Goal: Task Accomplishment & Management: Complete application form

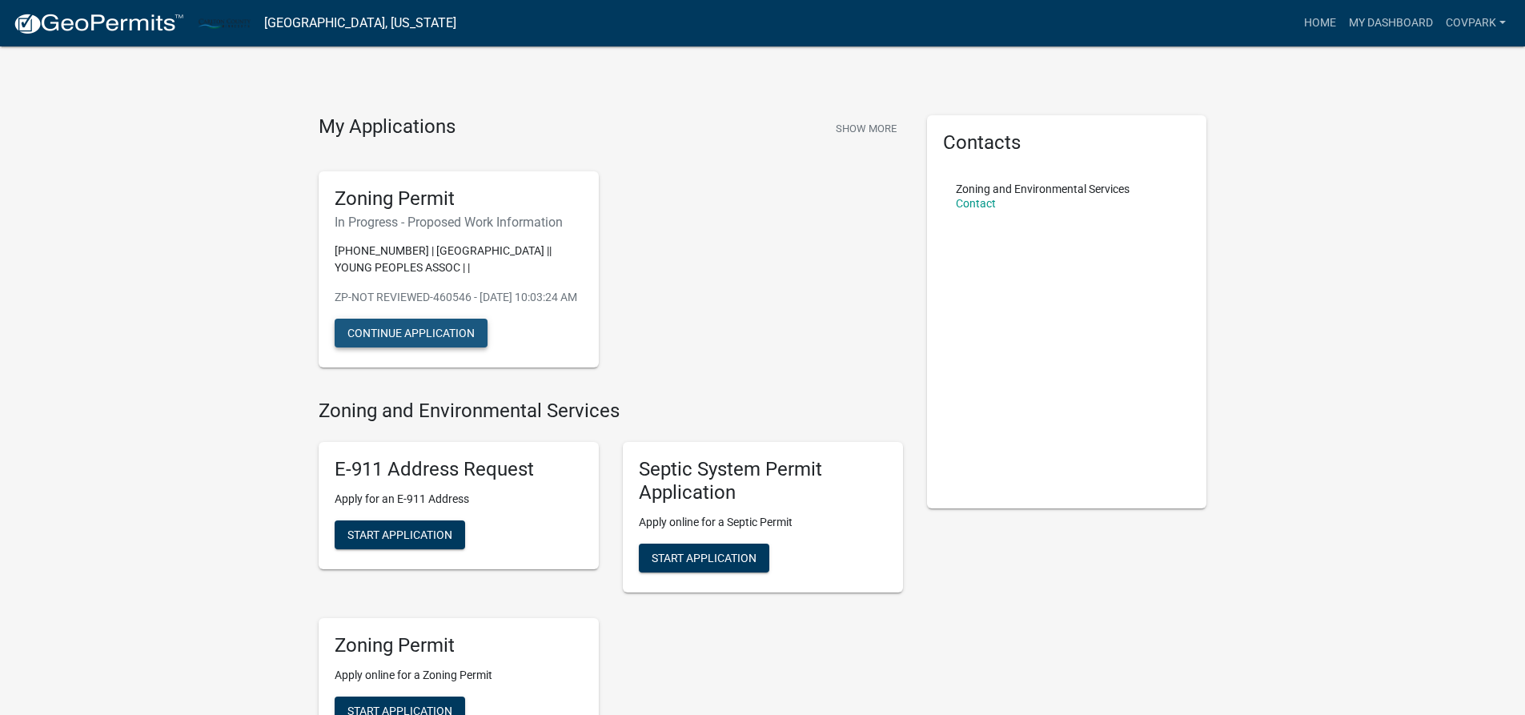
drag, startPoint x: 389, startPoint y: 353, endPoint x: 371, endPoint y: 366, distance: 21.8
click at [383, 347] on button "Continue Application" at bounding box center [411, 333] width 153 height 29
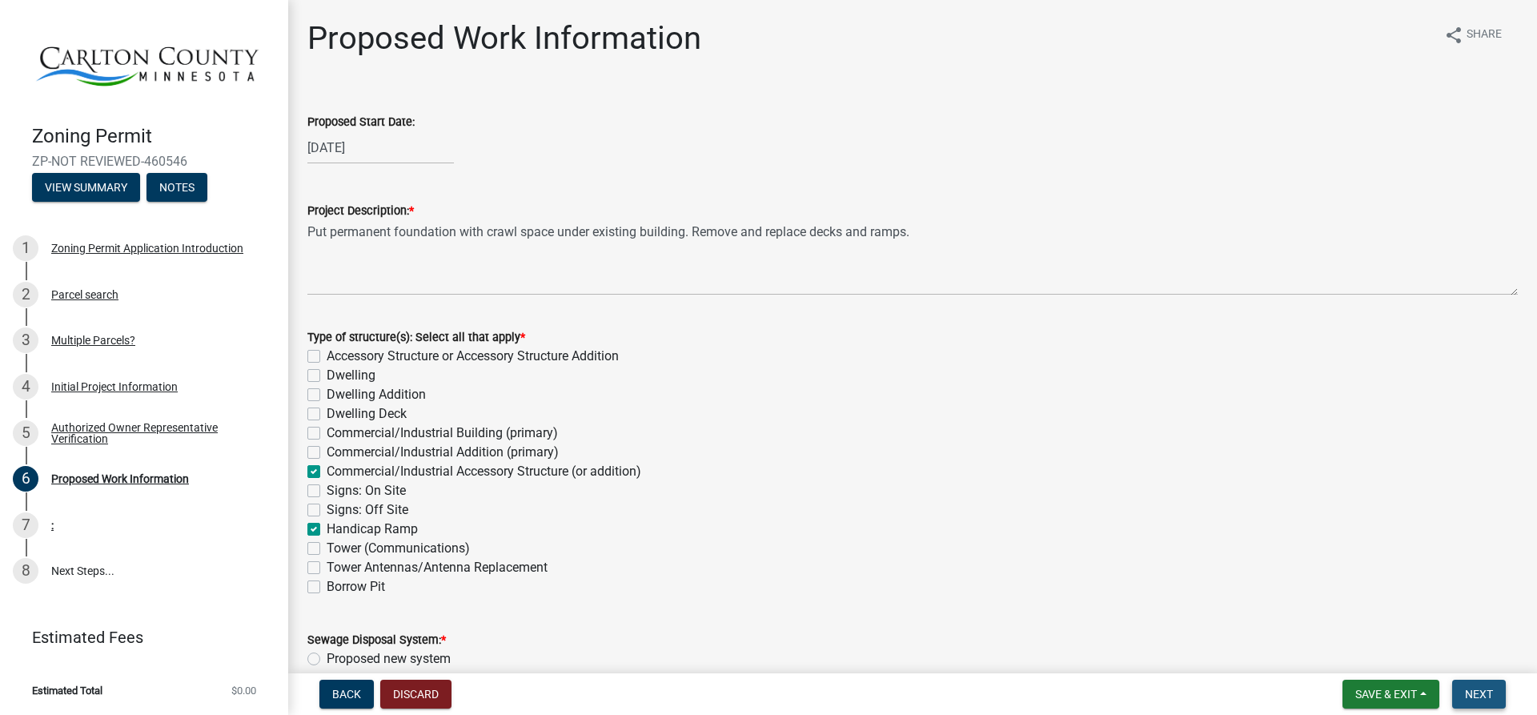
click at [1494, 697] on button "Next" at bounding box center [1479, 694] width 54 height 29
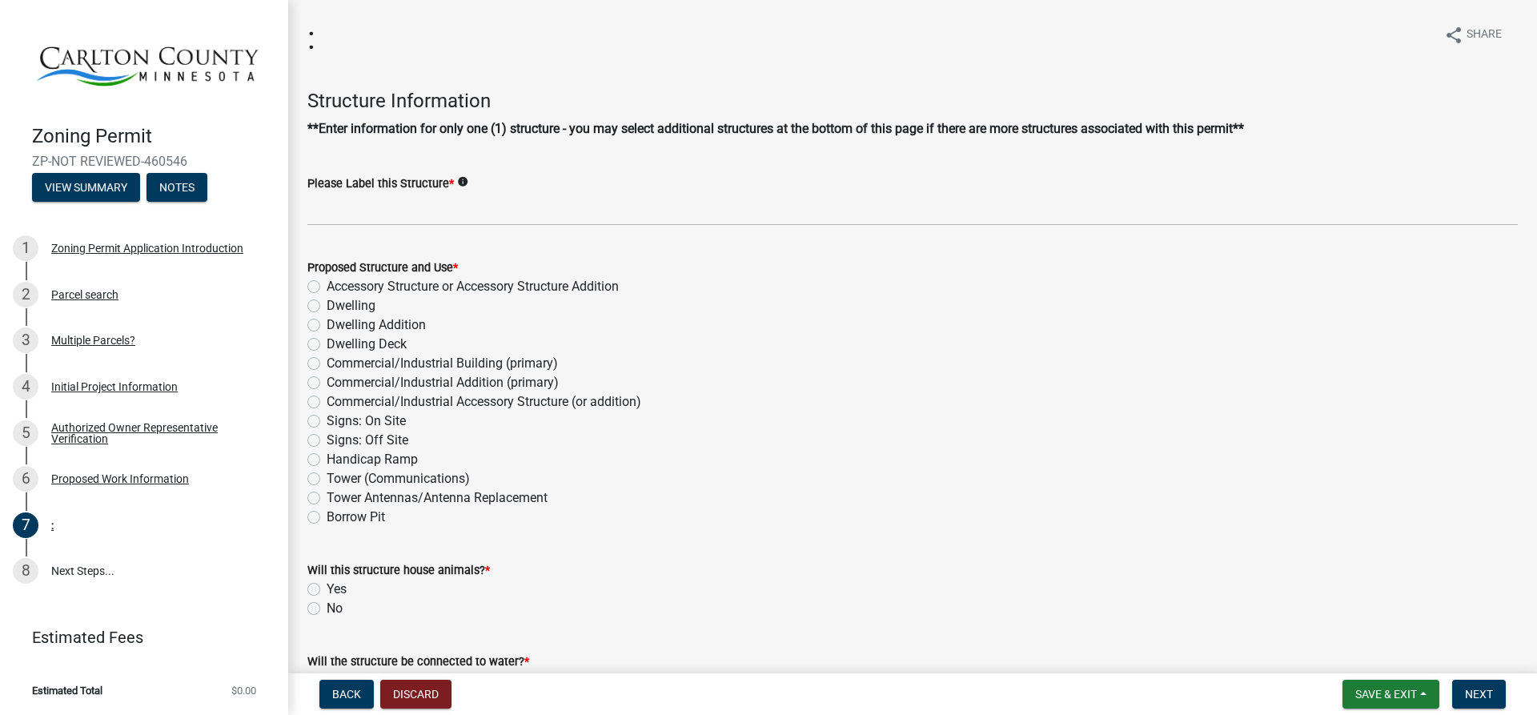
click at [327, 608] on label "No" at bounding box center [335, 608] width 16 height 19
click at [327, 608] on input "No" at bounding box center [332, 604] width 10 height 10
radio input "true"
click at [327, 406] on label "Commercial/Industrial Accessory Structure (or addition)" at bounding box center [484, 401] width 315 height 19
click at [327, 403] on input "Commercial/Industrial Accessory Structure (or addition)" at bounding box center [332, 397] width 10 height 10
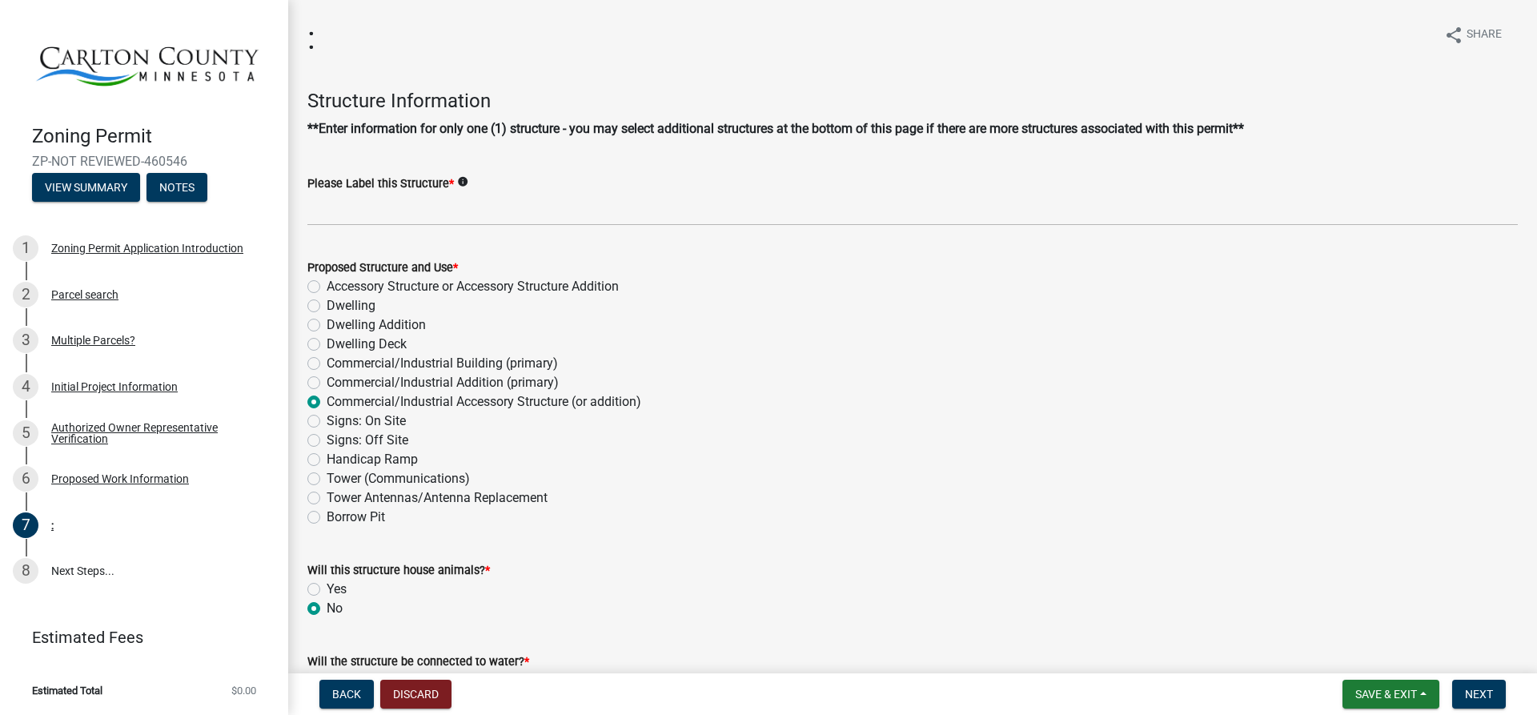
radio input "true"
click at [327, 461] on label "Handicap Ramp" at bounding box center [372, 459] width 91 height 19
click at [327, 460] on input "Handicap Ramp" at bounding box center [332, 455] width 10 height 10
radio input "true"
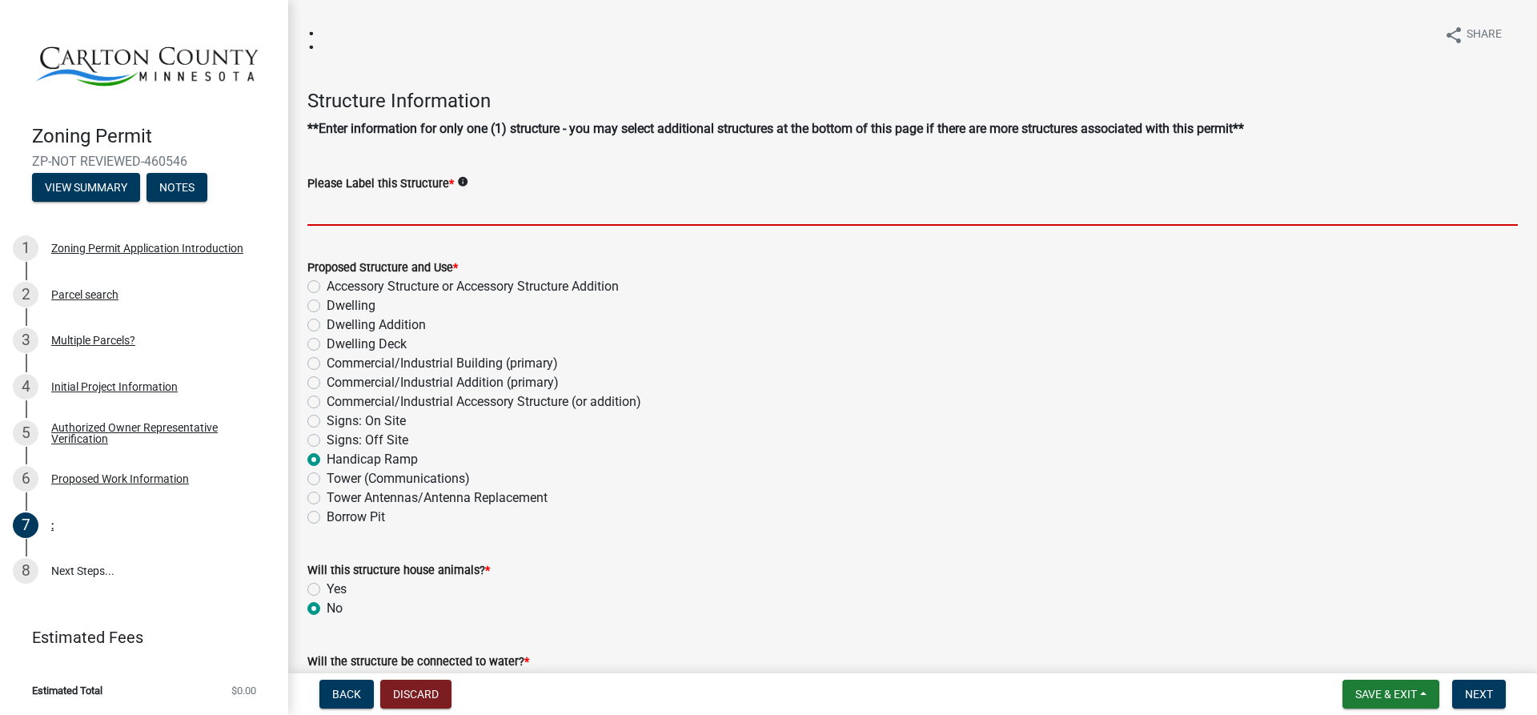
click at [359, 210] on input "Please Label this Structure *" at bounding box center [912, 209] width 1211 height 33
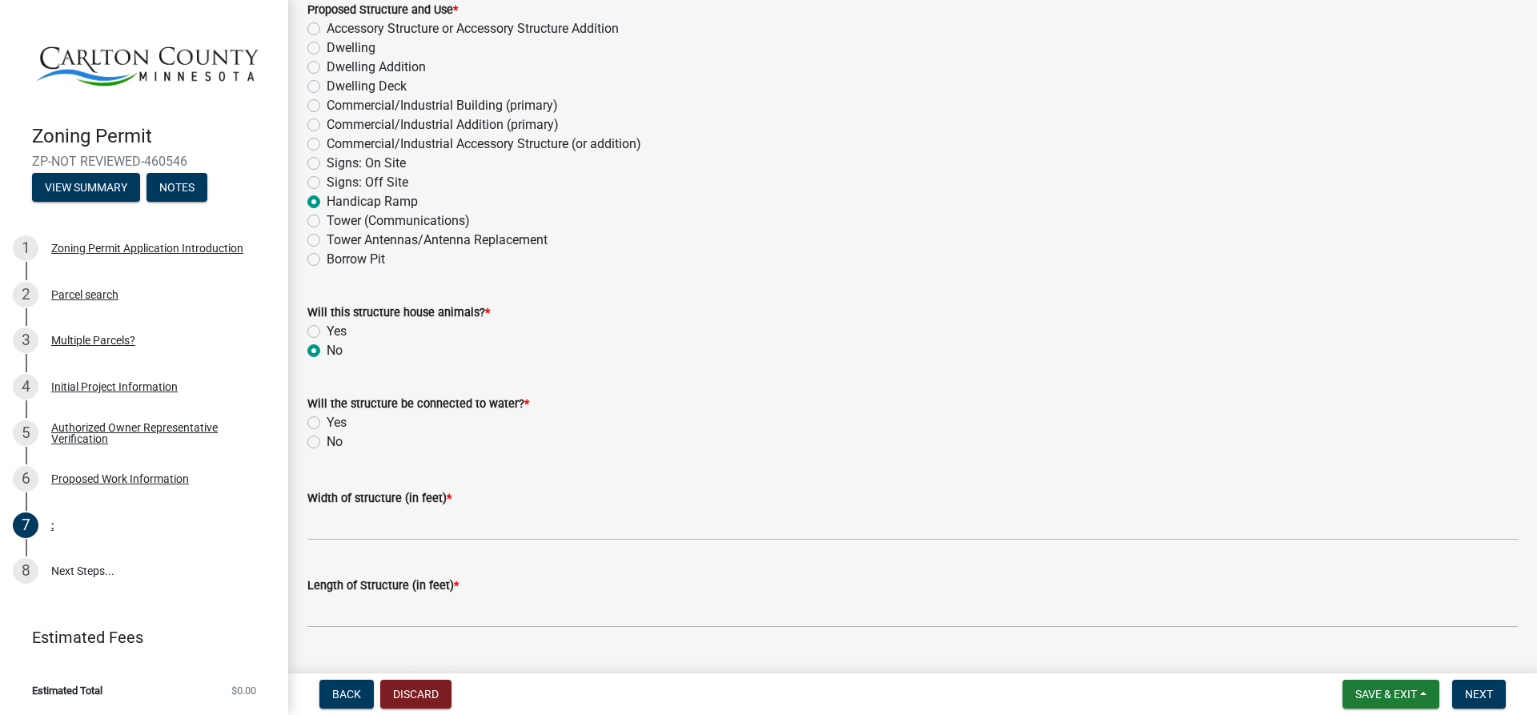
scroll to position [320, 0]
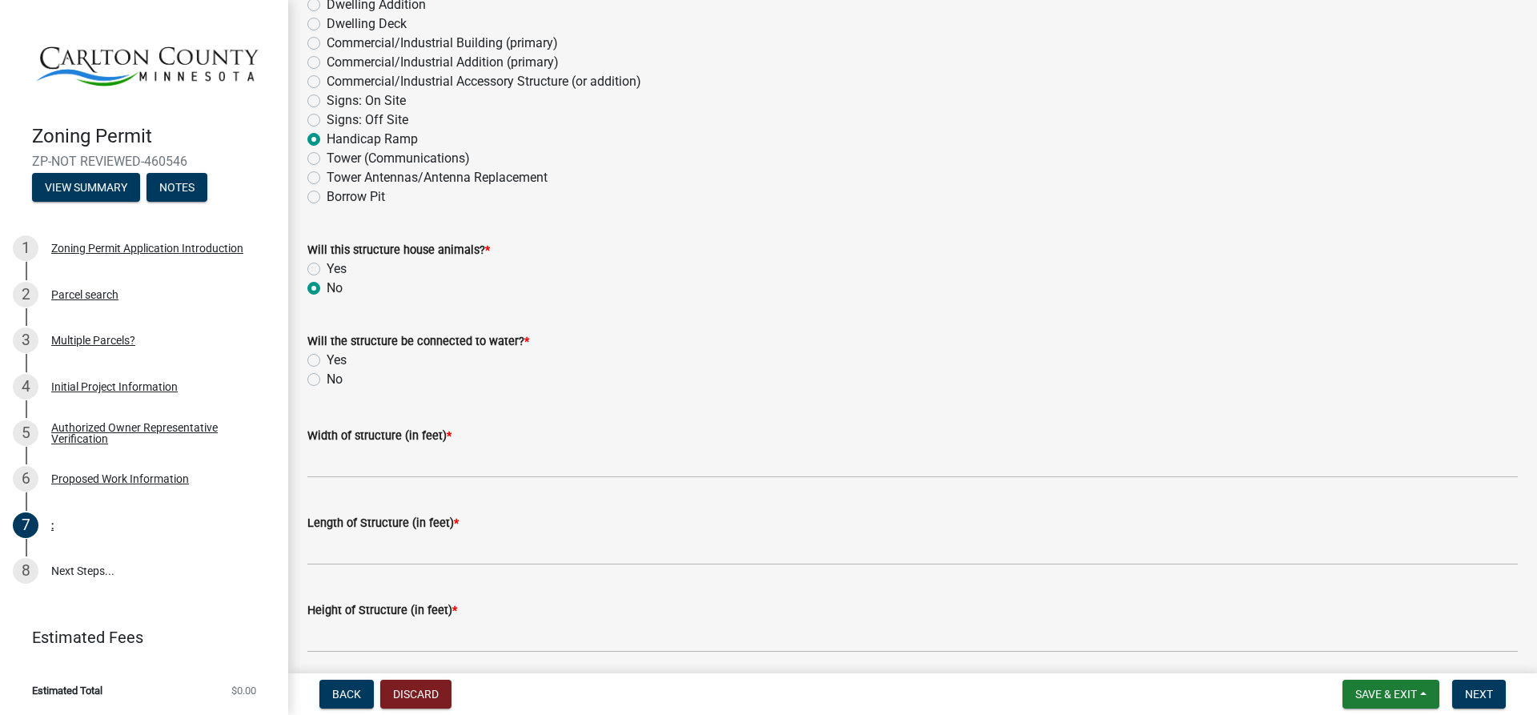
type input "Dining Hall"
click at [327, 359] on label "Yes" at bounding box center [337, 360] width 20 height 19
click at [327, 359] on input "Yes" at bounding box center [332, 356] width 10 height 10
radio input "true"
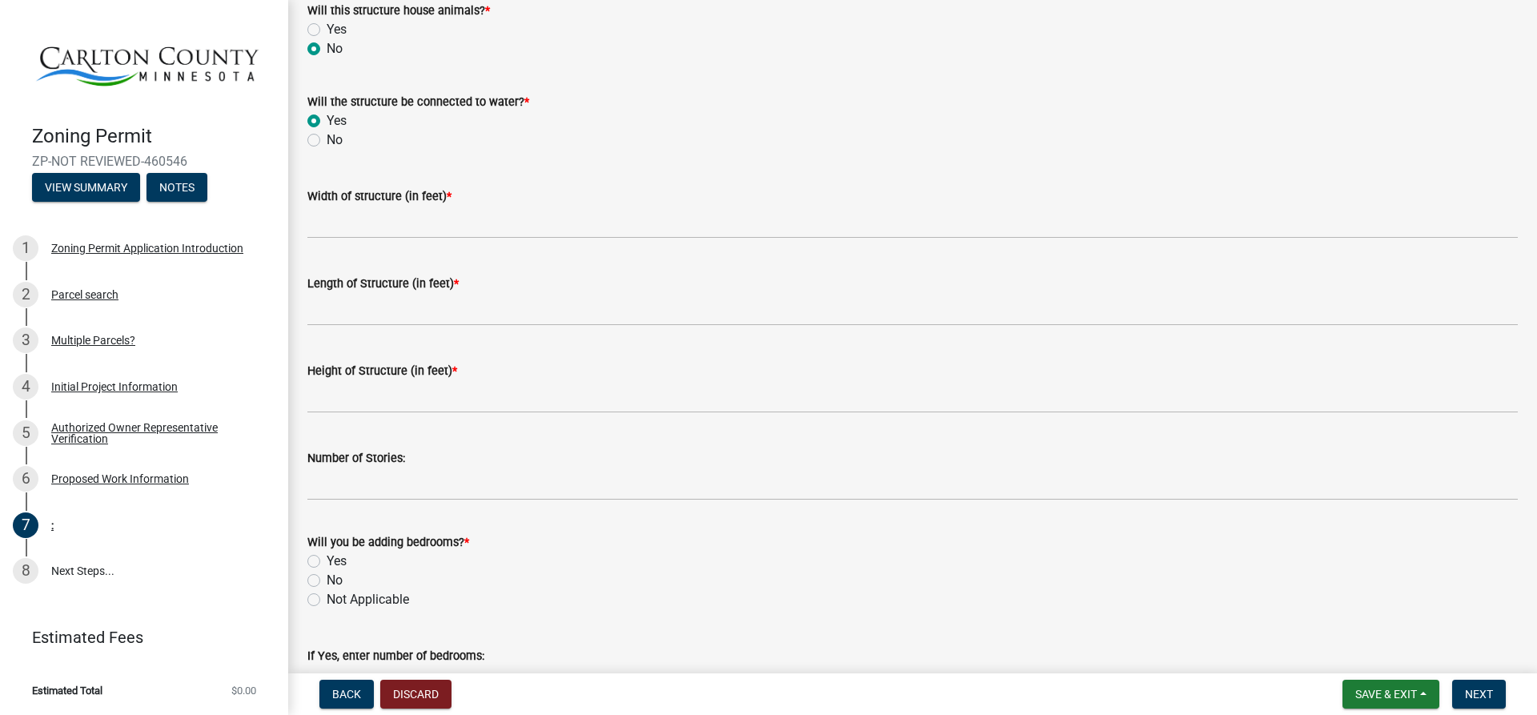
scroll to position [560, 0]
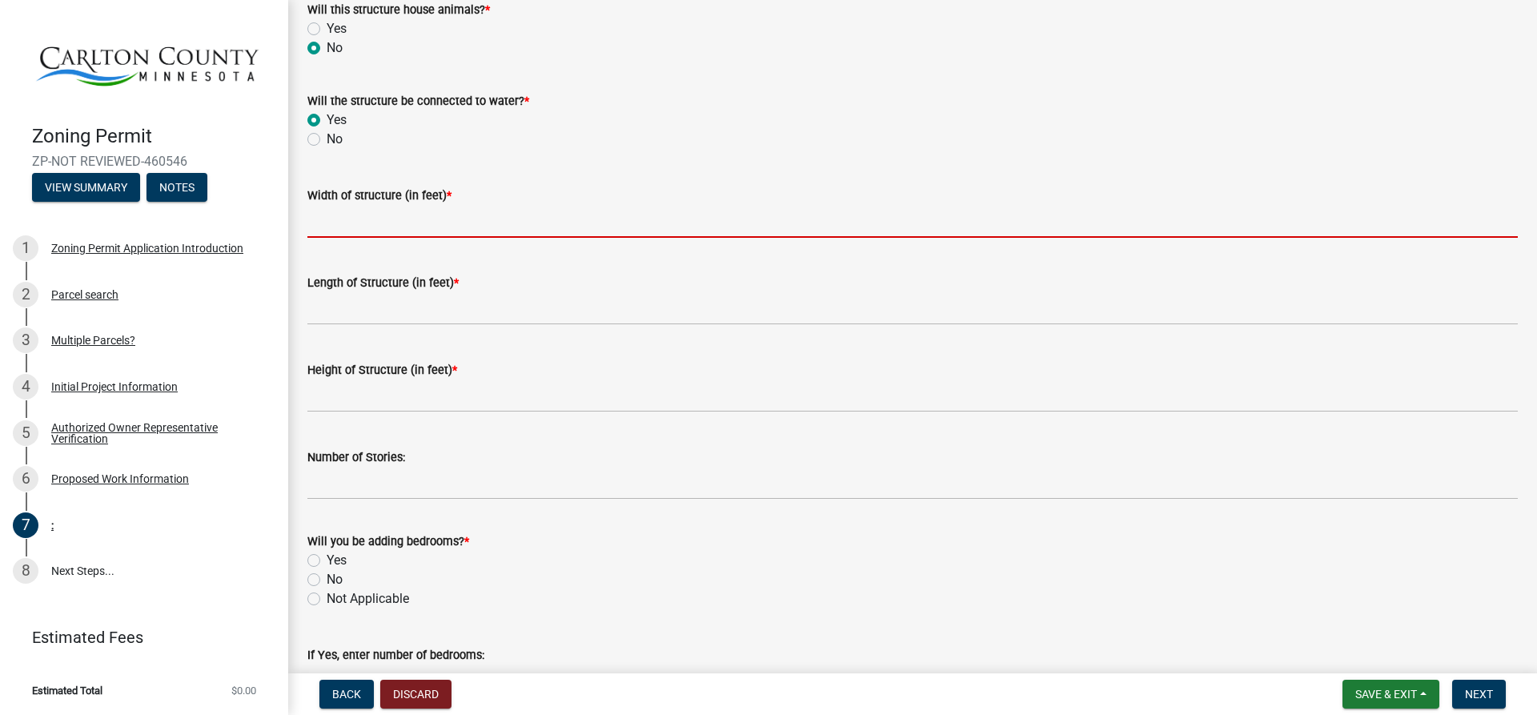
click at [343, 219] on input "Width of structure (in feet) *" at bounding box center [912, 221] width 1211 height 33
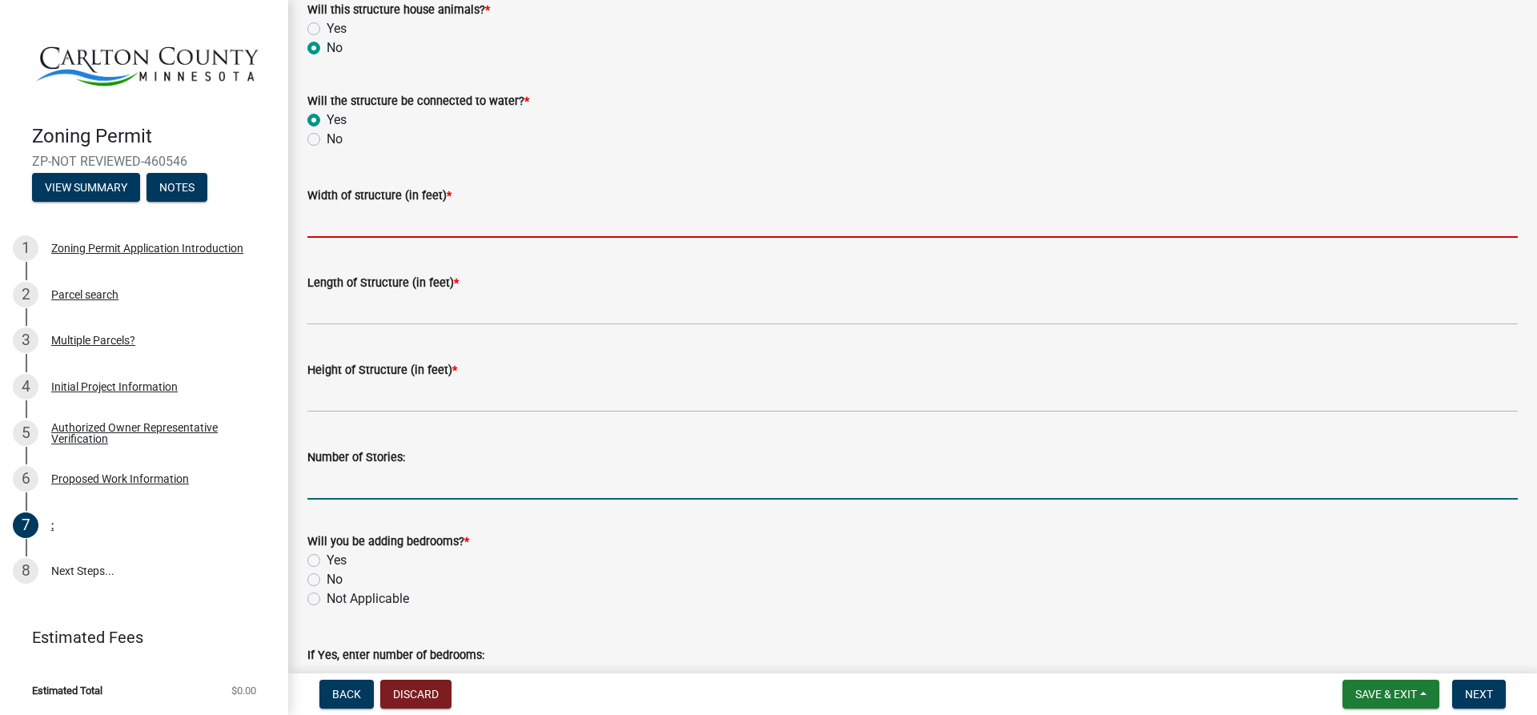
click at [351, 473] on form "Number of Stories:" at bounding box center [912, 474] width 1211 height 52
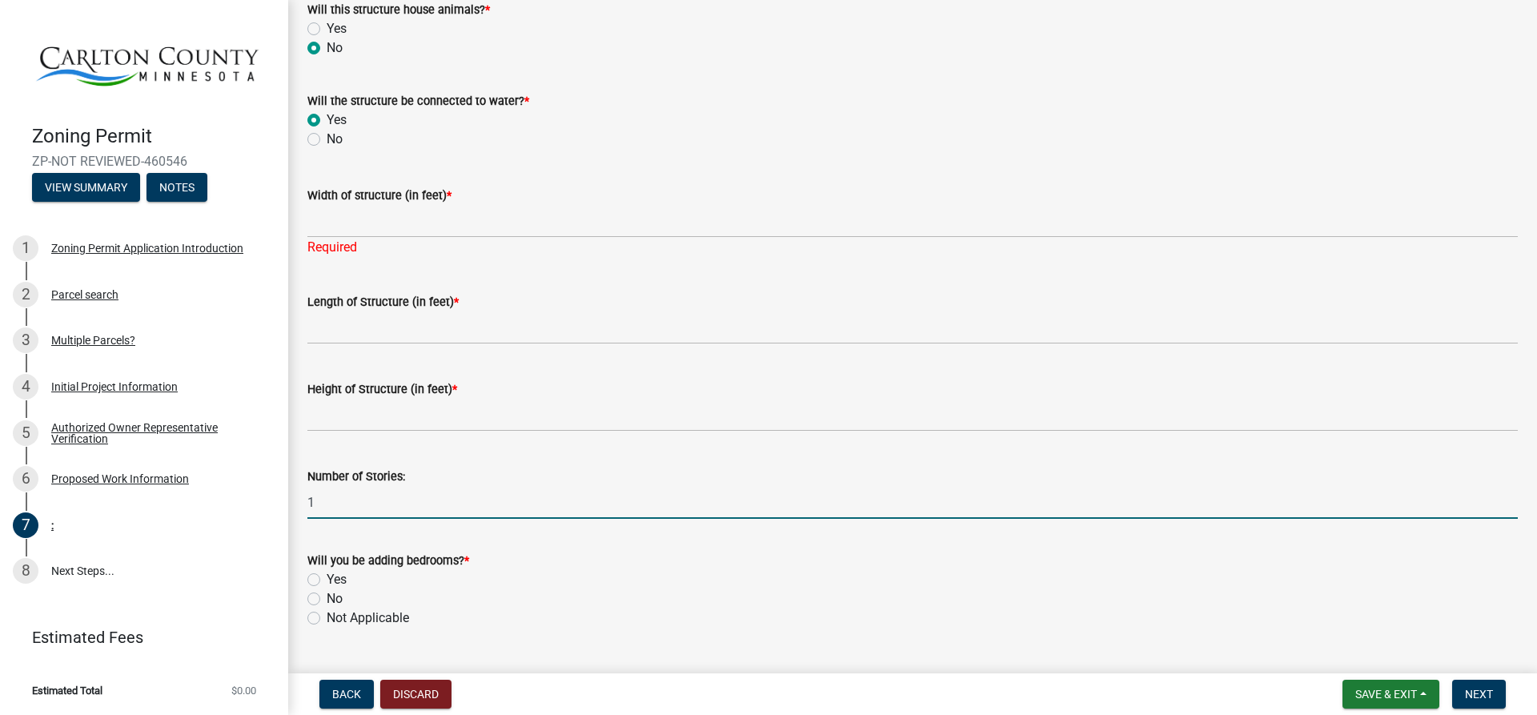
type input "1"
click at [327, 602] on label "No" at bounding box center [335, 598] width 16 height 19
click at [327, 600] on input "No" at bounding box center [332, 594] width 10 height 10
radio input "true"
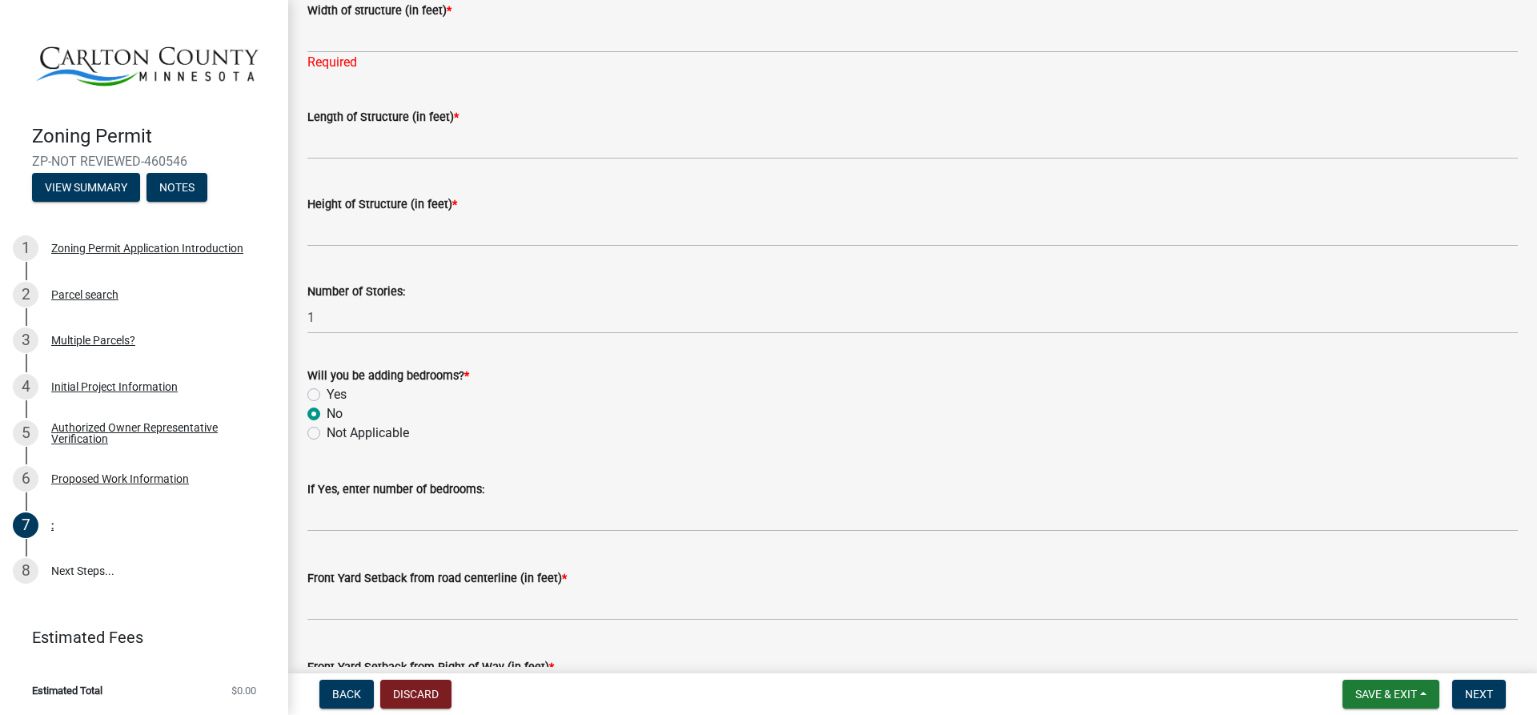
scroll to position [801, 0]
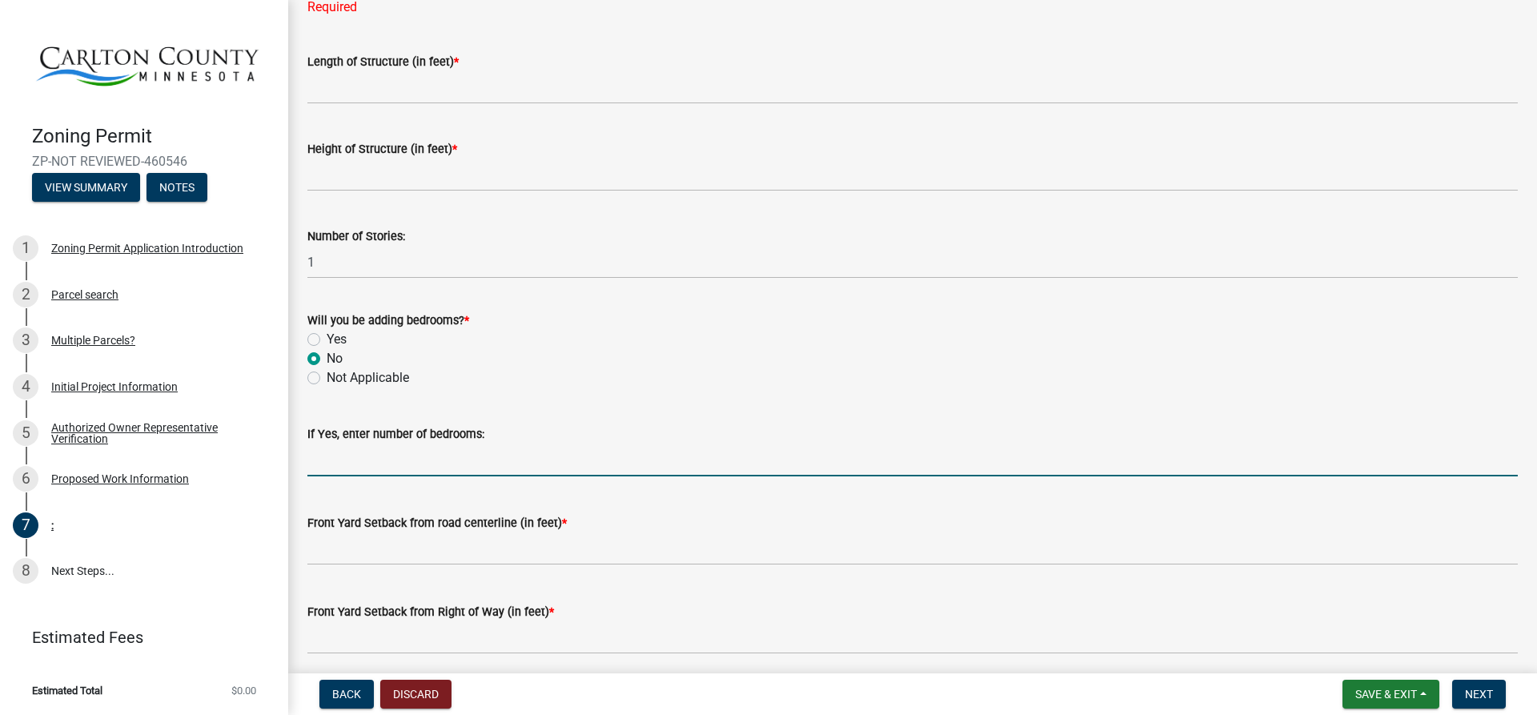
click at [368, 458] on input "text" at bounding box center [912, 460] width 1211 height 33
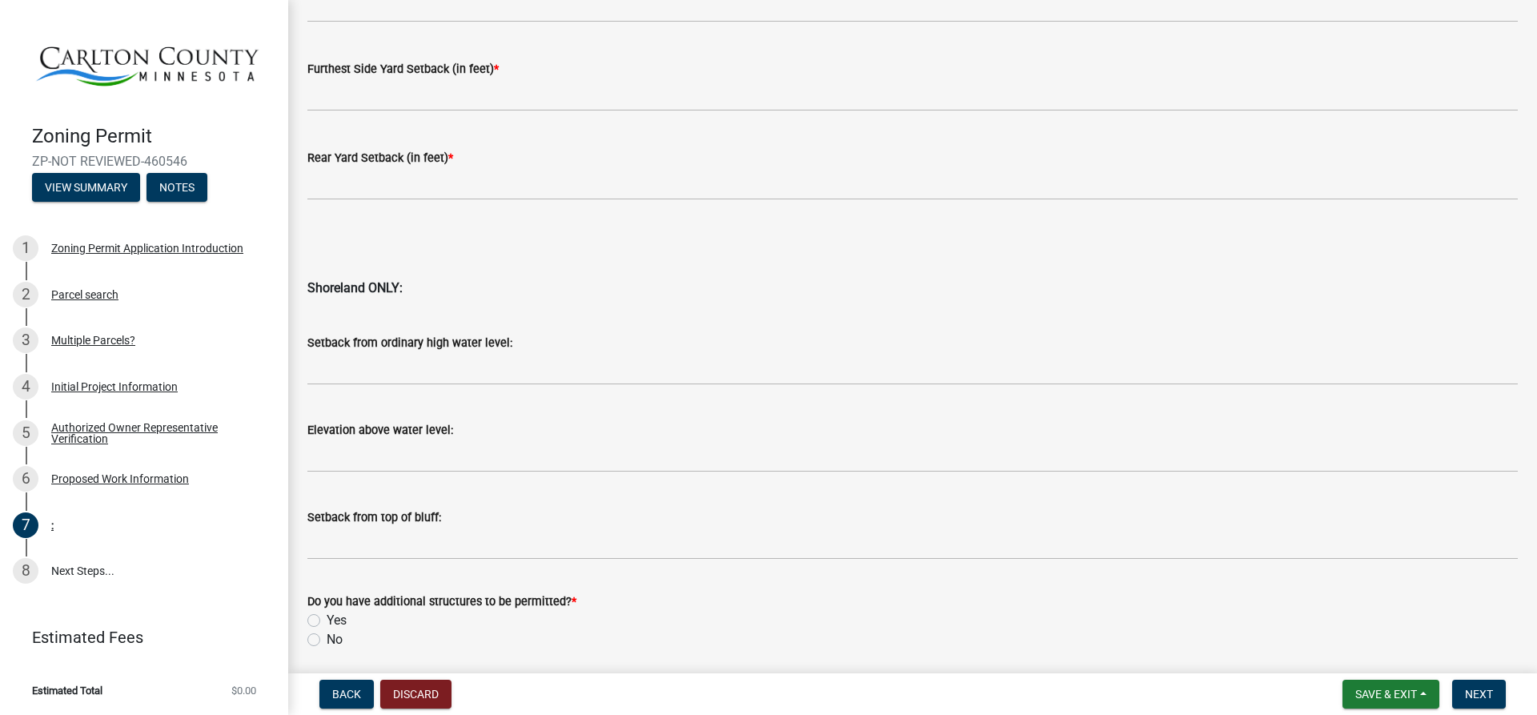
scroll to position [1580, 0]
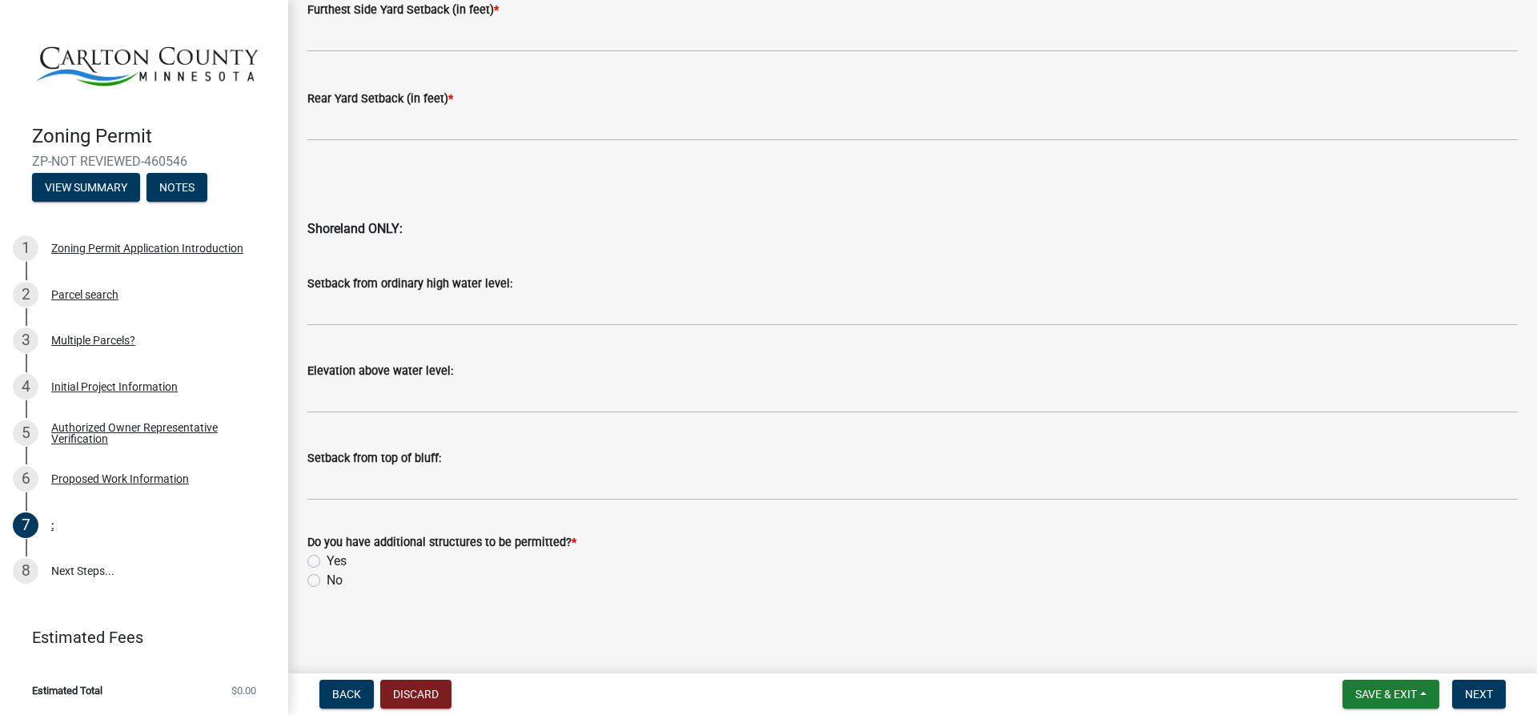
type input "0"
click at [327, 559] on label "Yes" at bounding box center [337, 561] width 20 height 19
click at [327, 559] on input "Yes" at bounding box center [332, 557] width 10 height 10
radio input "true"
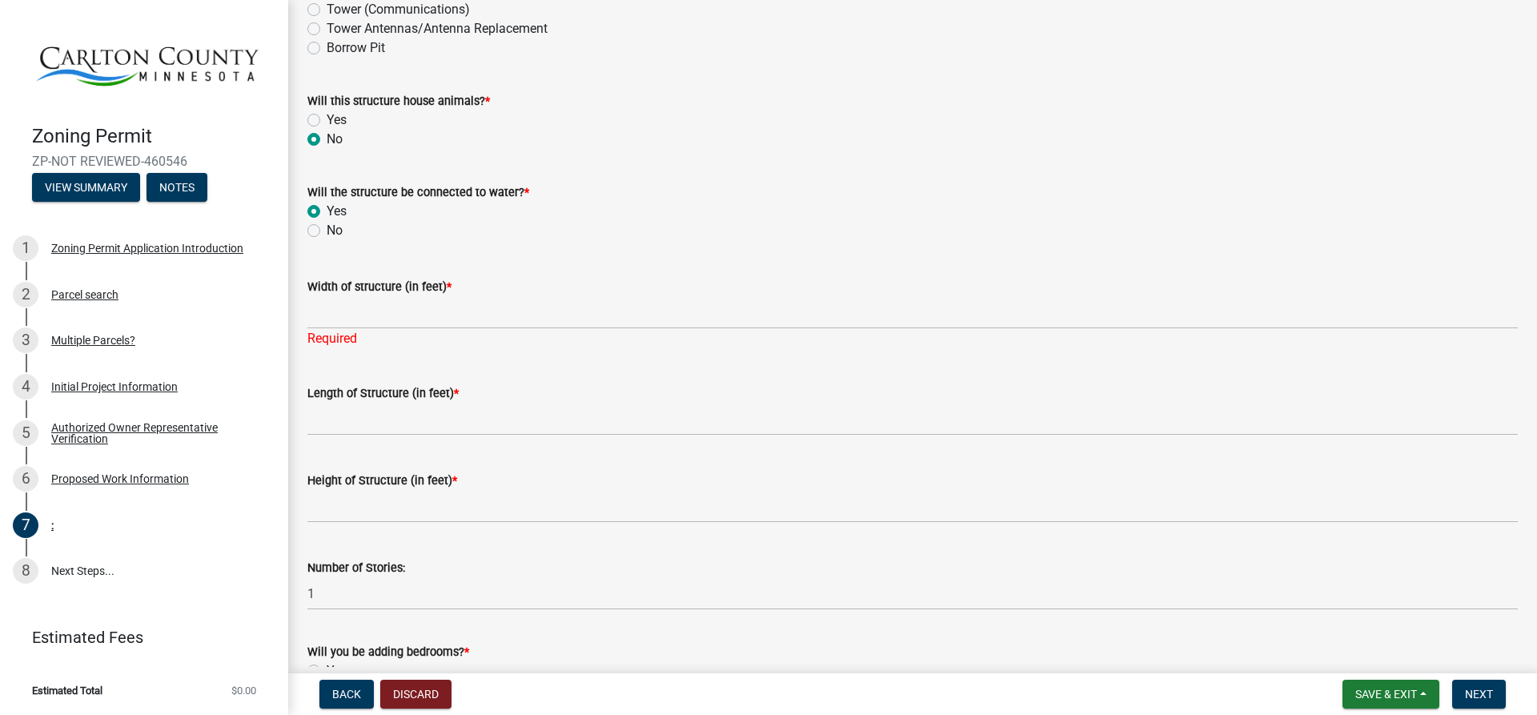
scroll to position [560, 0]
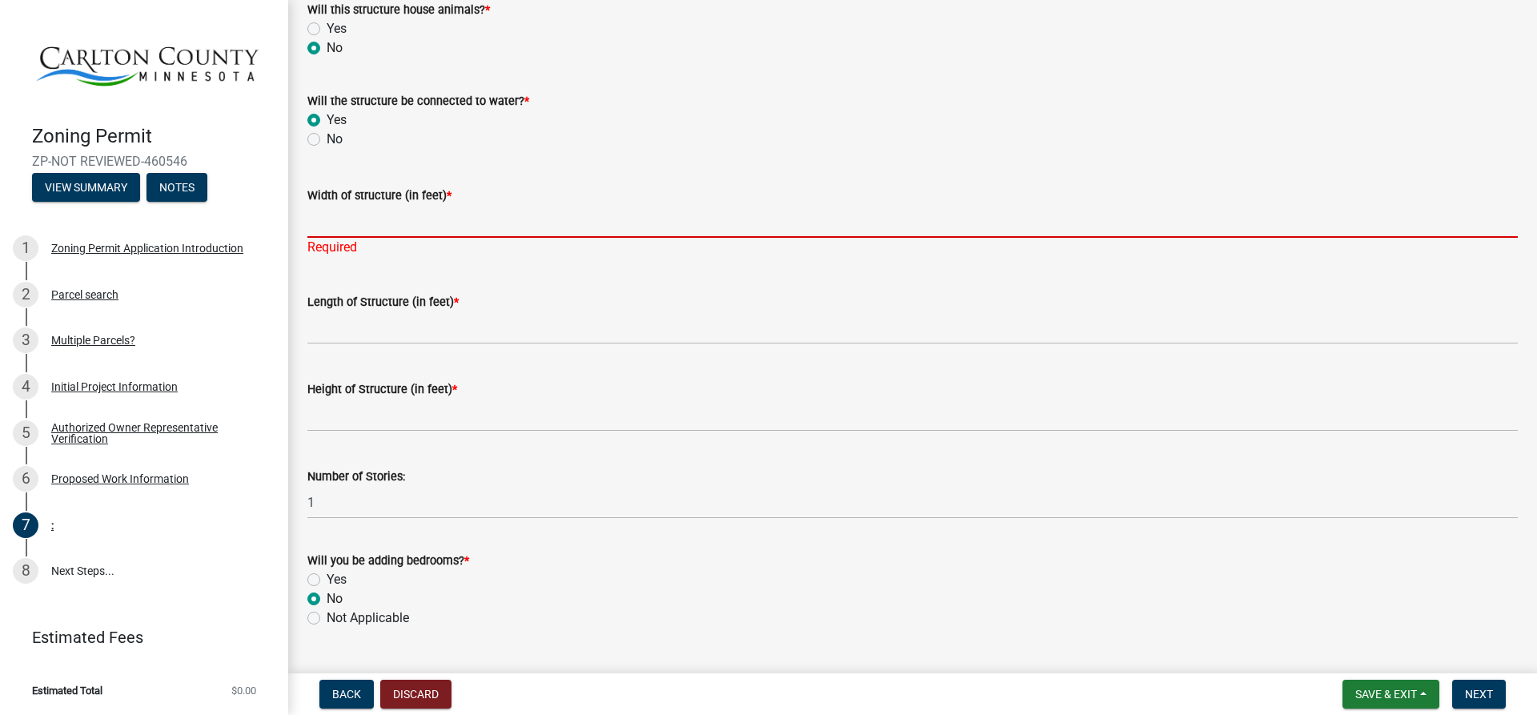
drag, startPoint x: 363, startPoint y: 224, endPoint x: 384, endPoint y: 233, distance: 23.3
click at [363, 223] on input "Width of structure (in feet) *" at bounding box center [912, 221] width 1211 height 33
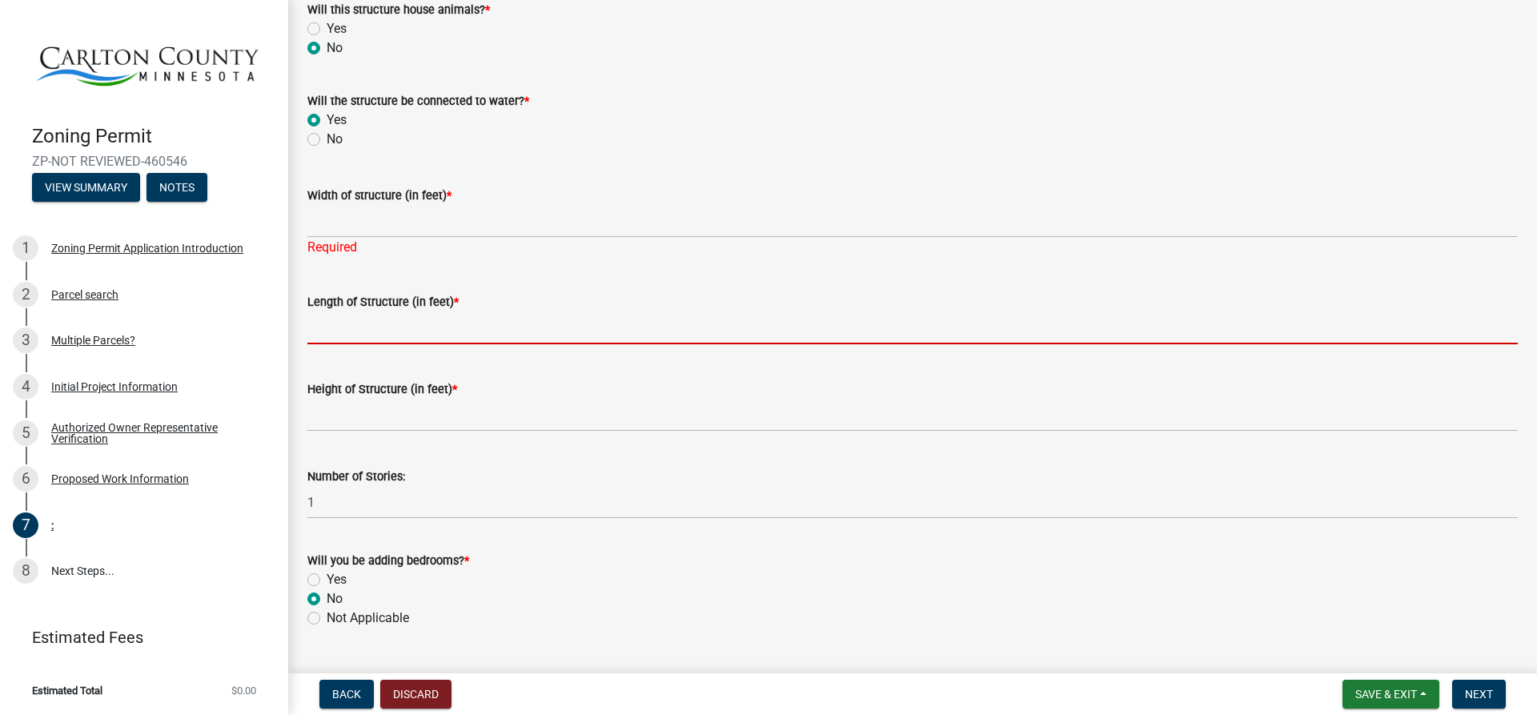
click at [337, 326] on input "Length of Structure (in feet) *" at bounding box center [912, 327] width 1211 height 33
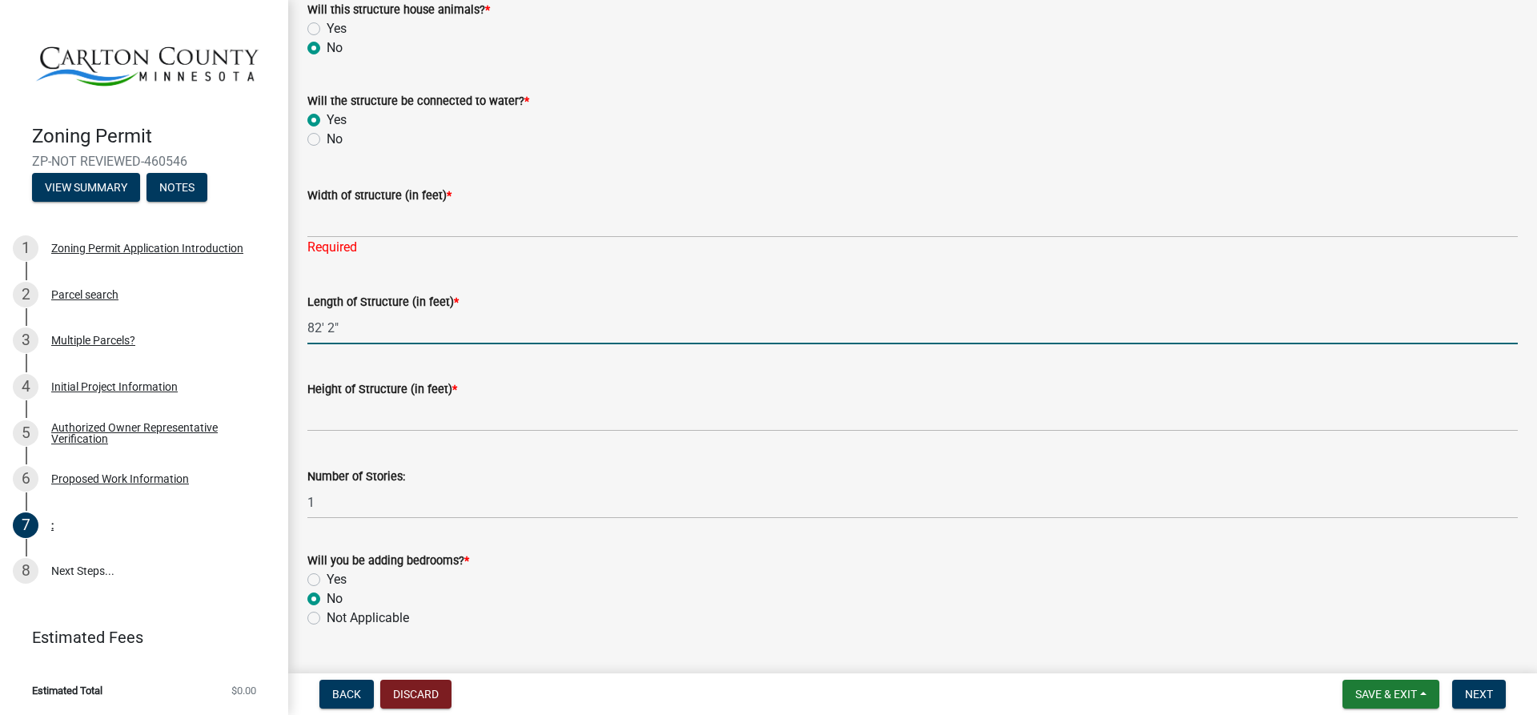
type input "82' 2""
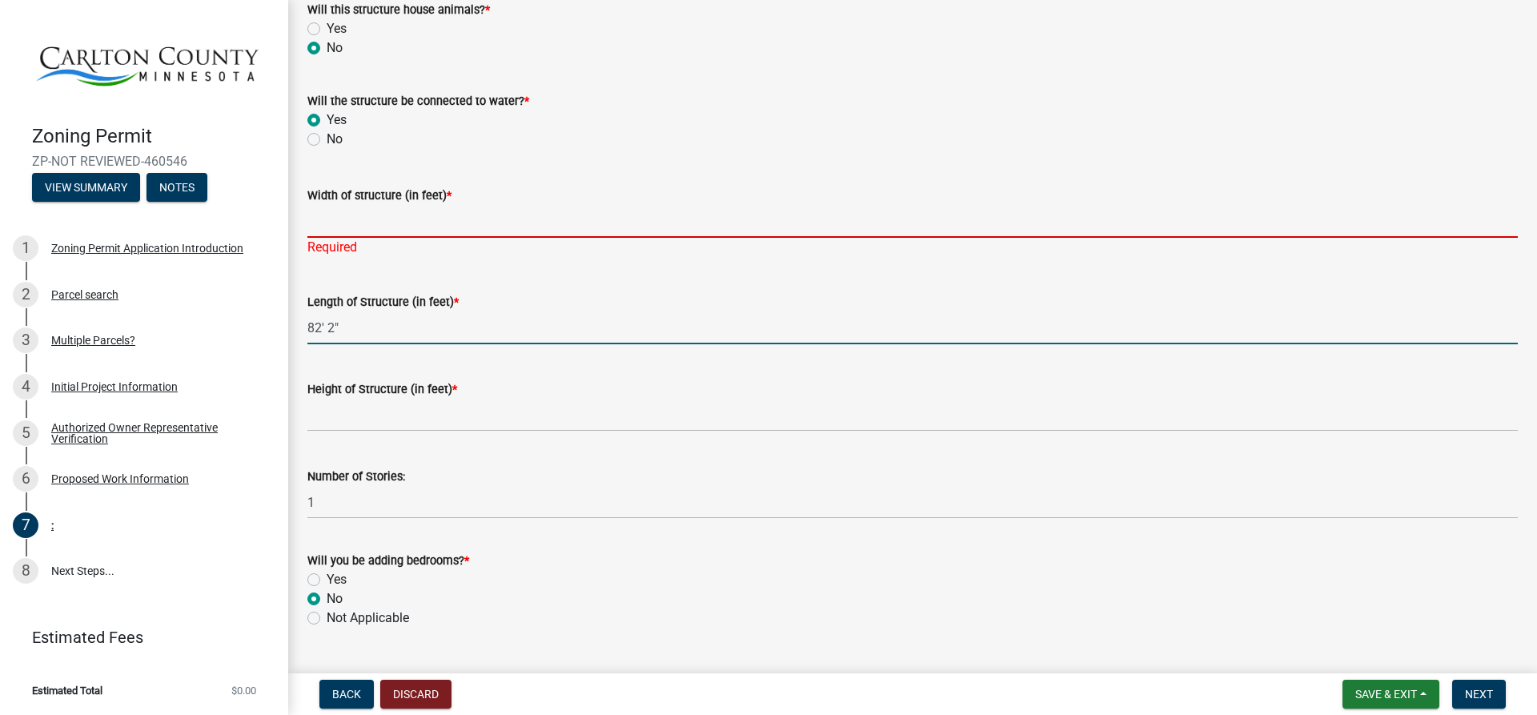
click at [344, 217] on input "Width of structure (in feet) *" at bounding box center [912, 221] width 1211 height 33
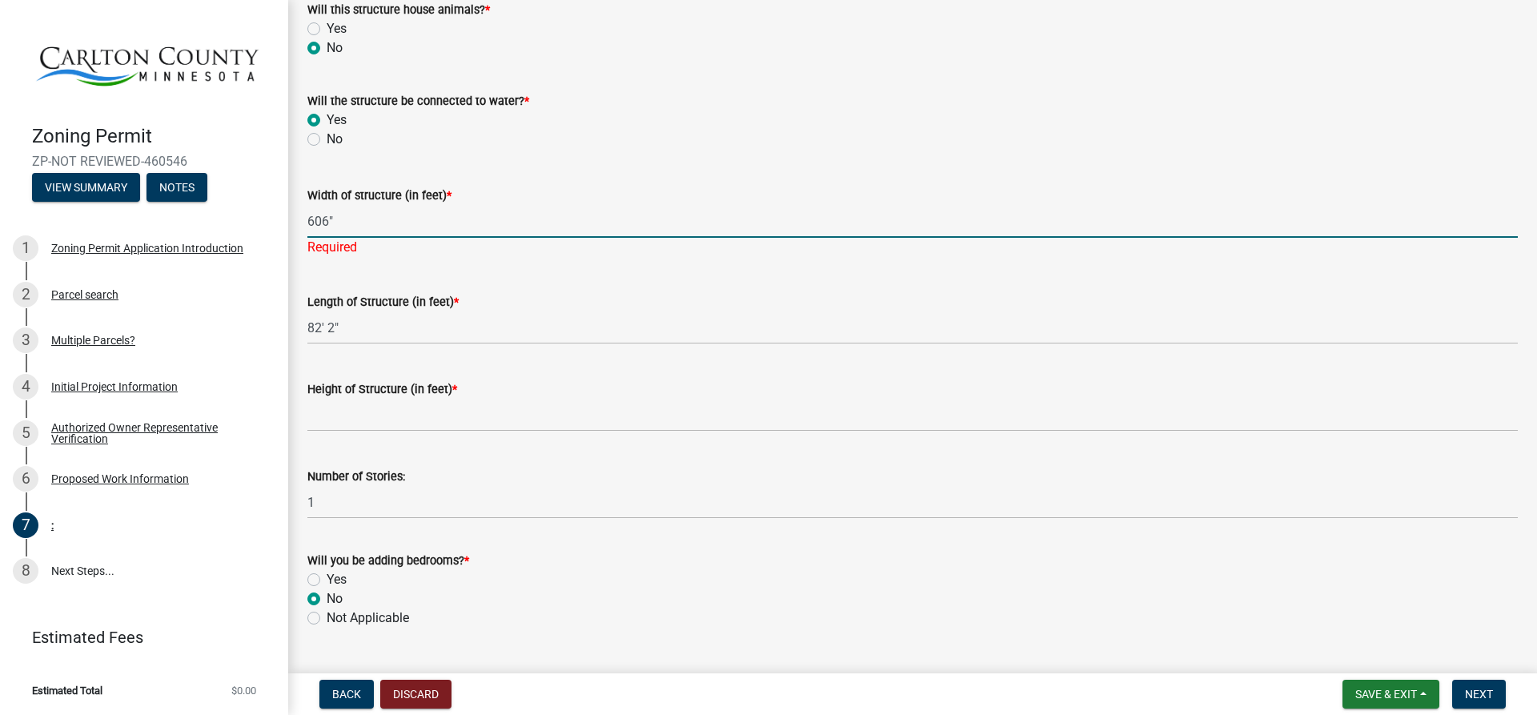
click at [319, 226] on input "606"" at bounding box center [912, 221] width 1211 height 33
type input "60'6""
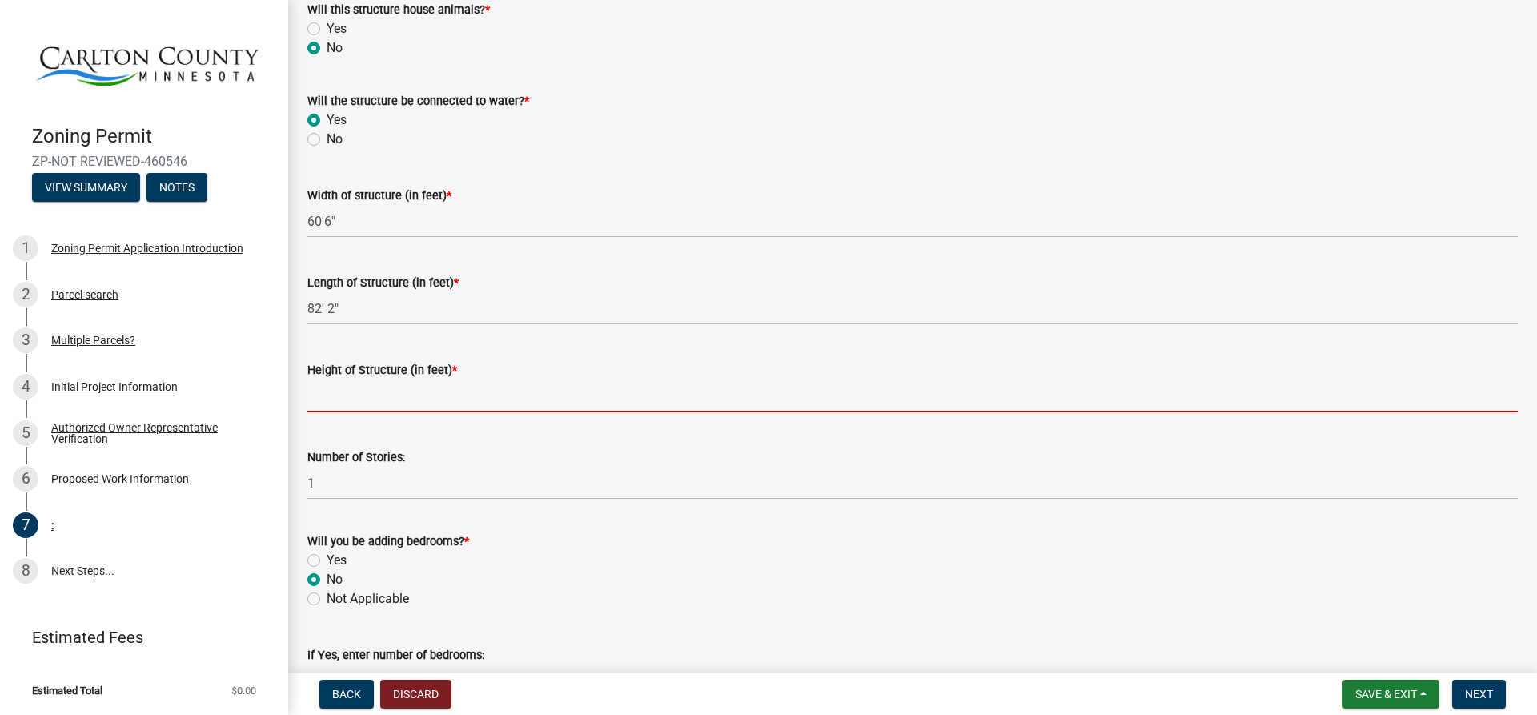
drag, startPoint x: 340, startPoint y: 414, endPoint x: 371, endPoint y: 421, distance: 32.0
click at [347, 411] on input "Height of Structure (in feet) *" at bounding box center [912, 395] width 1211 height 33
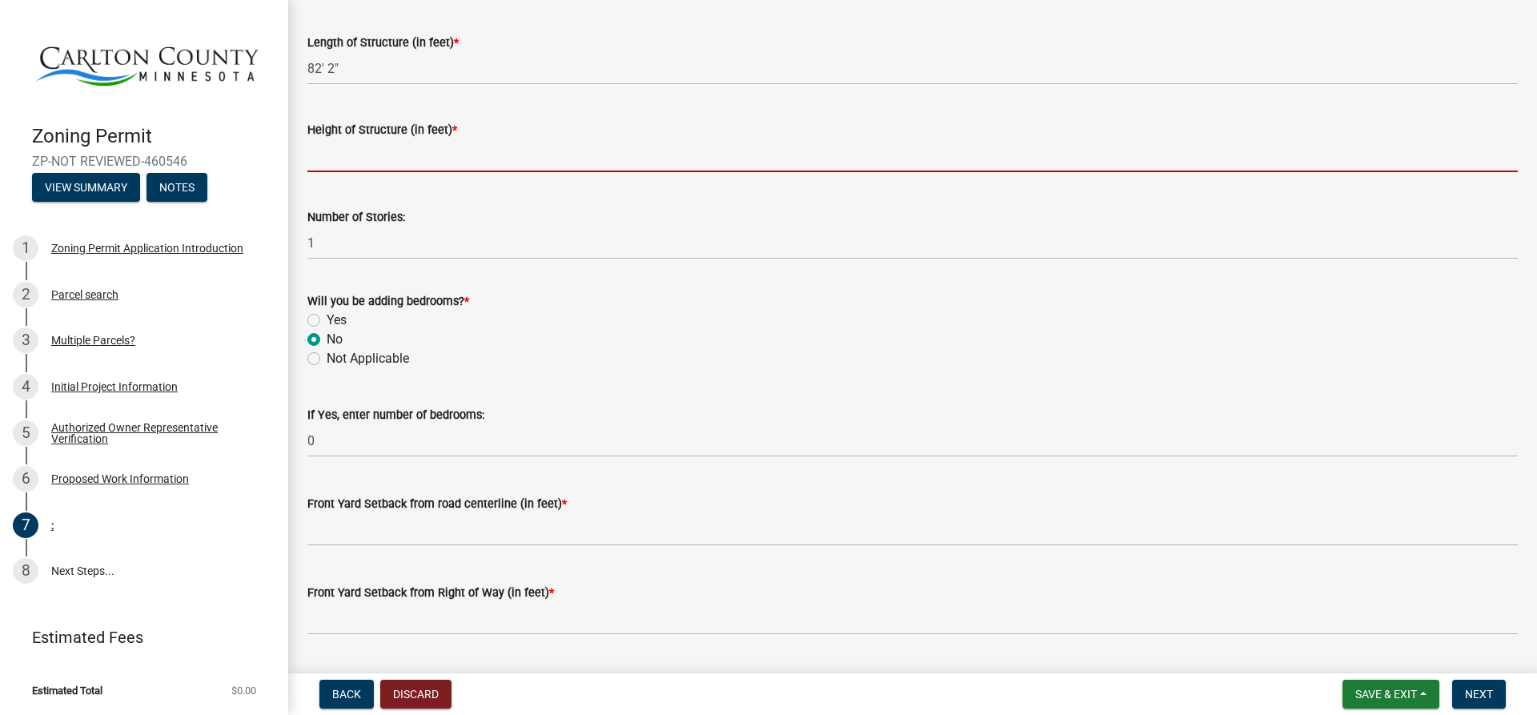
scroll to position [881, 0]
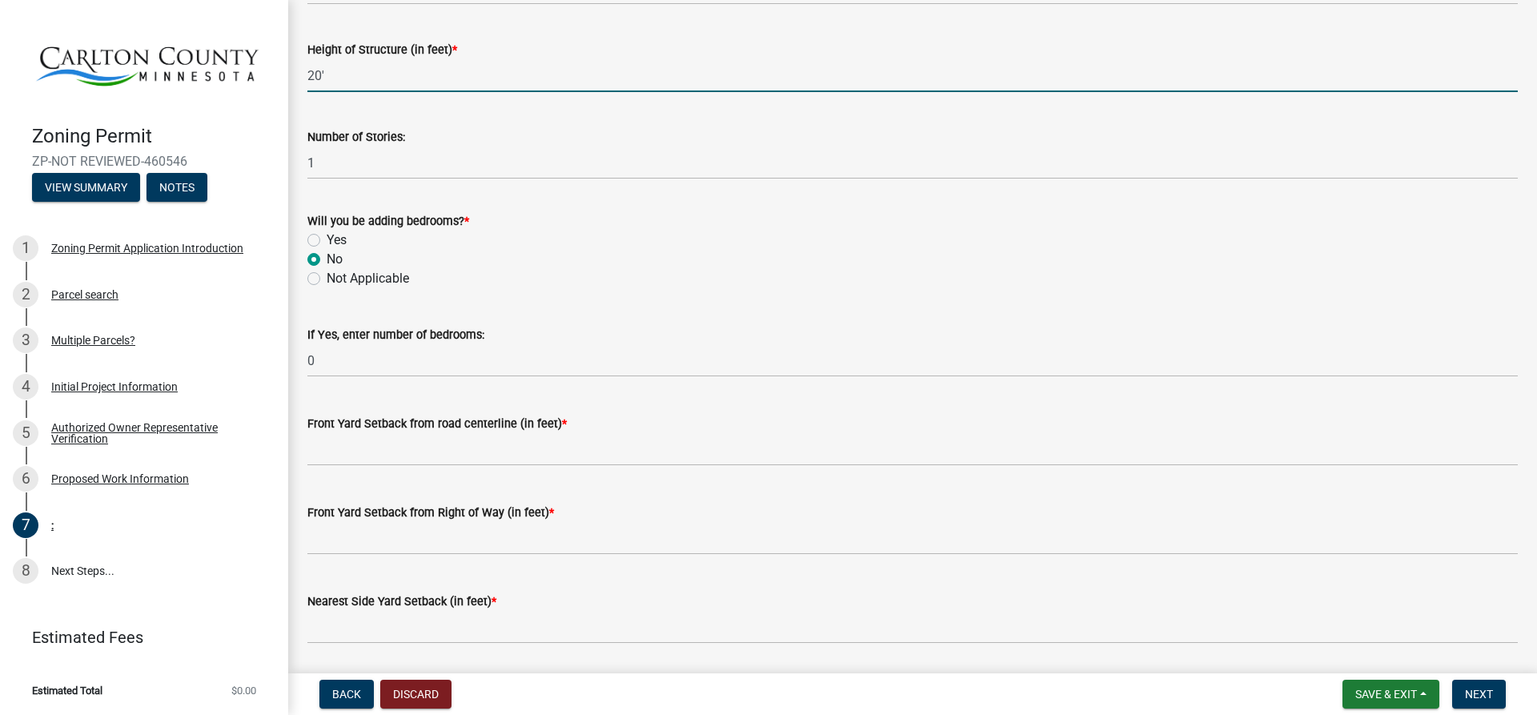
type input "20'"
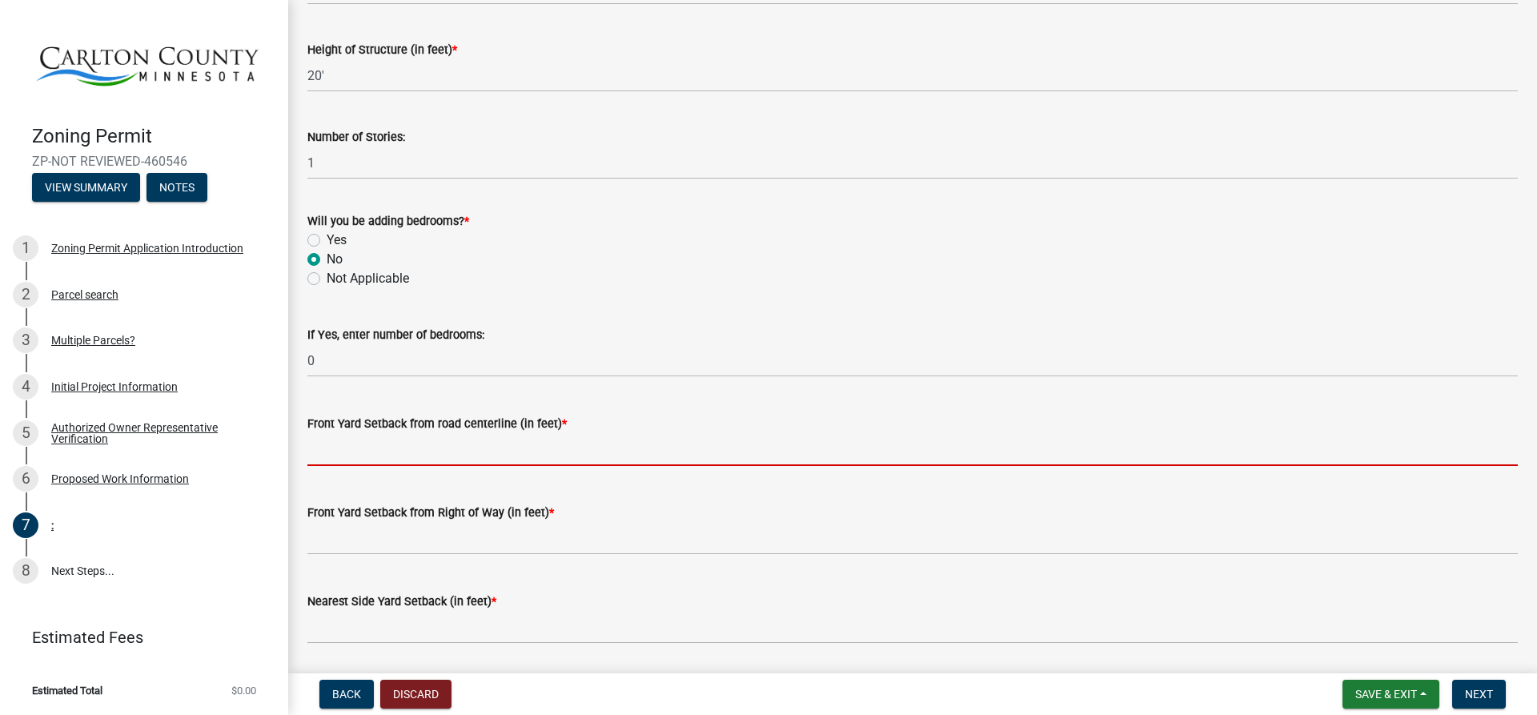
click at [359, 450] on input "text" at bounding box center [912, 449] width 1211 height 33
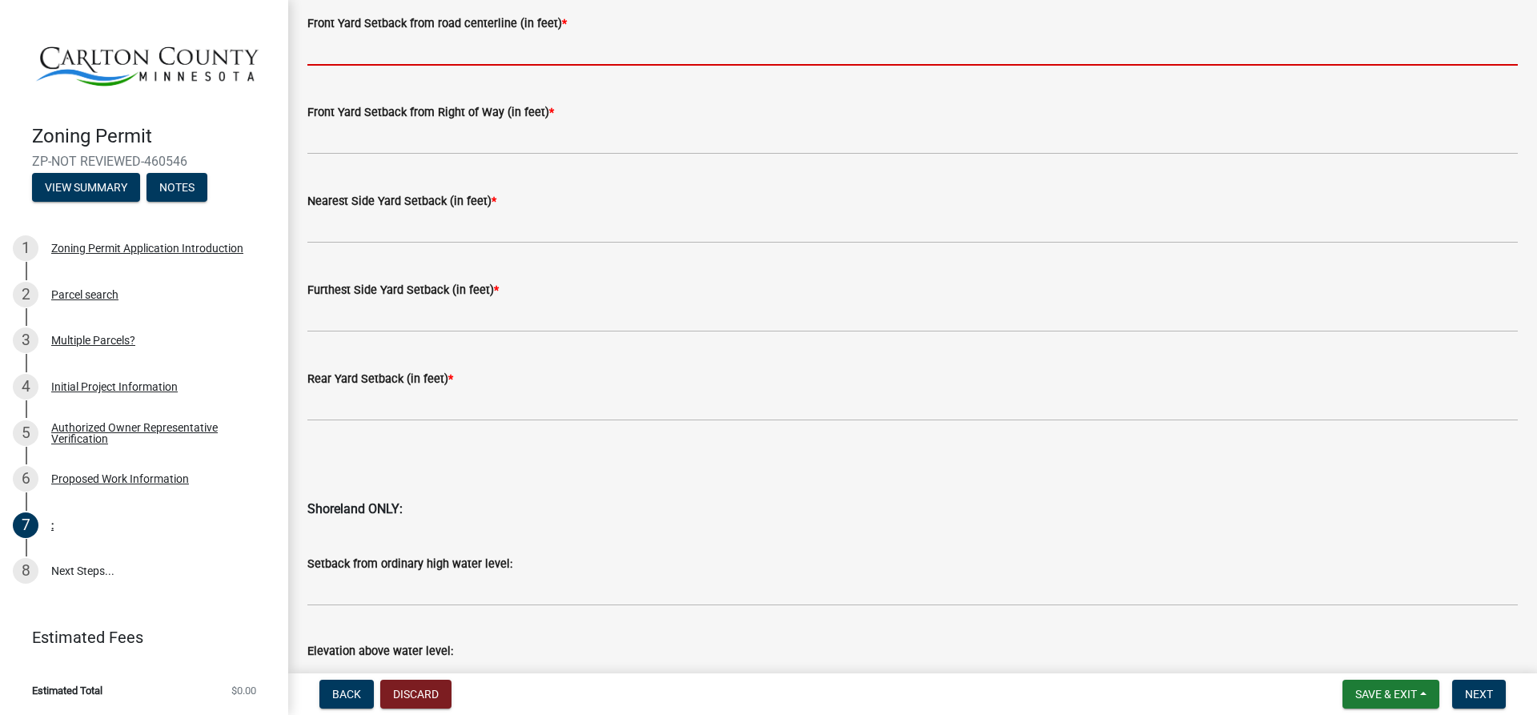
scroll to position [1201, 0]
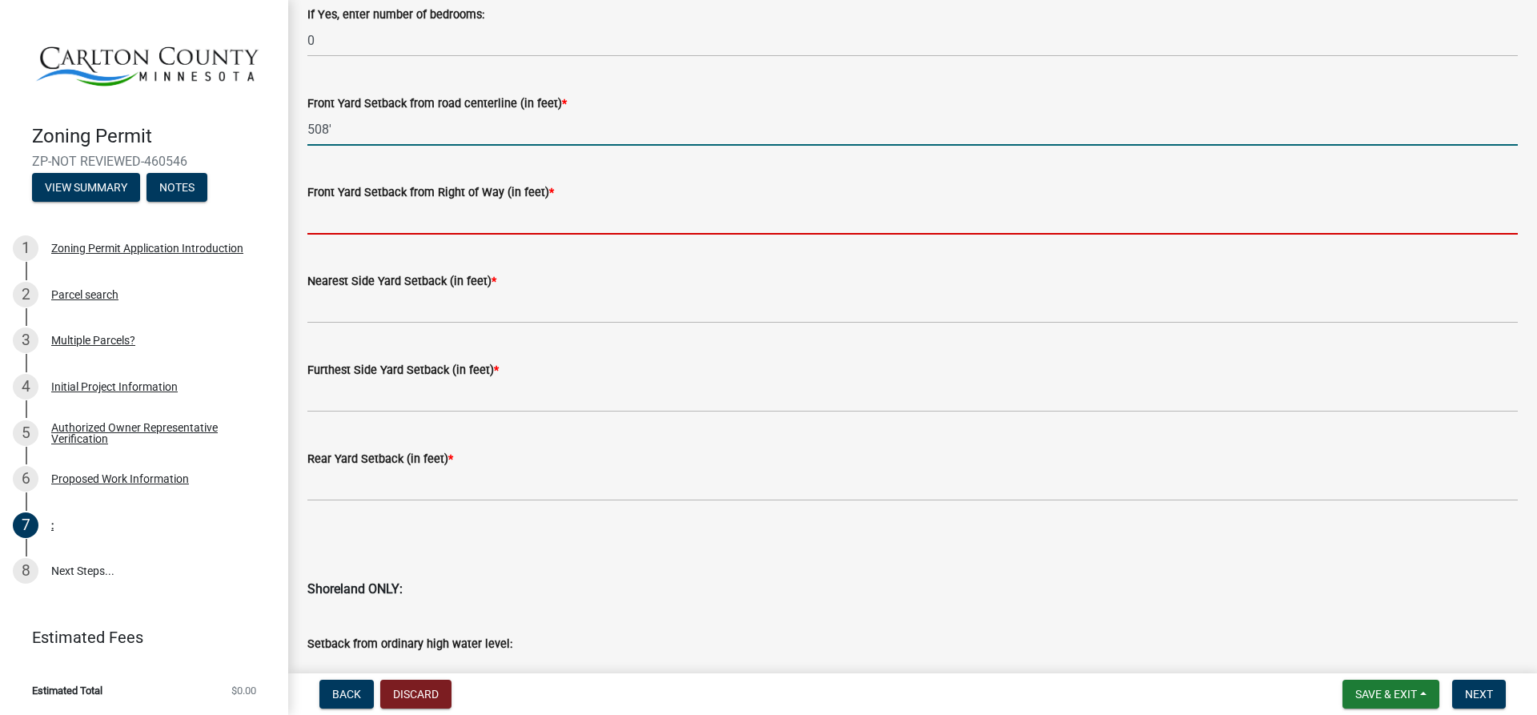
type input "508"
click at [386, 222] on input "text" at bounding box center [912, 218] width 1211 height 33
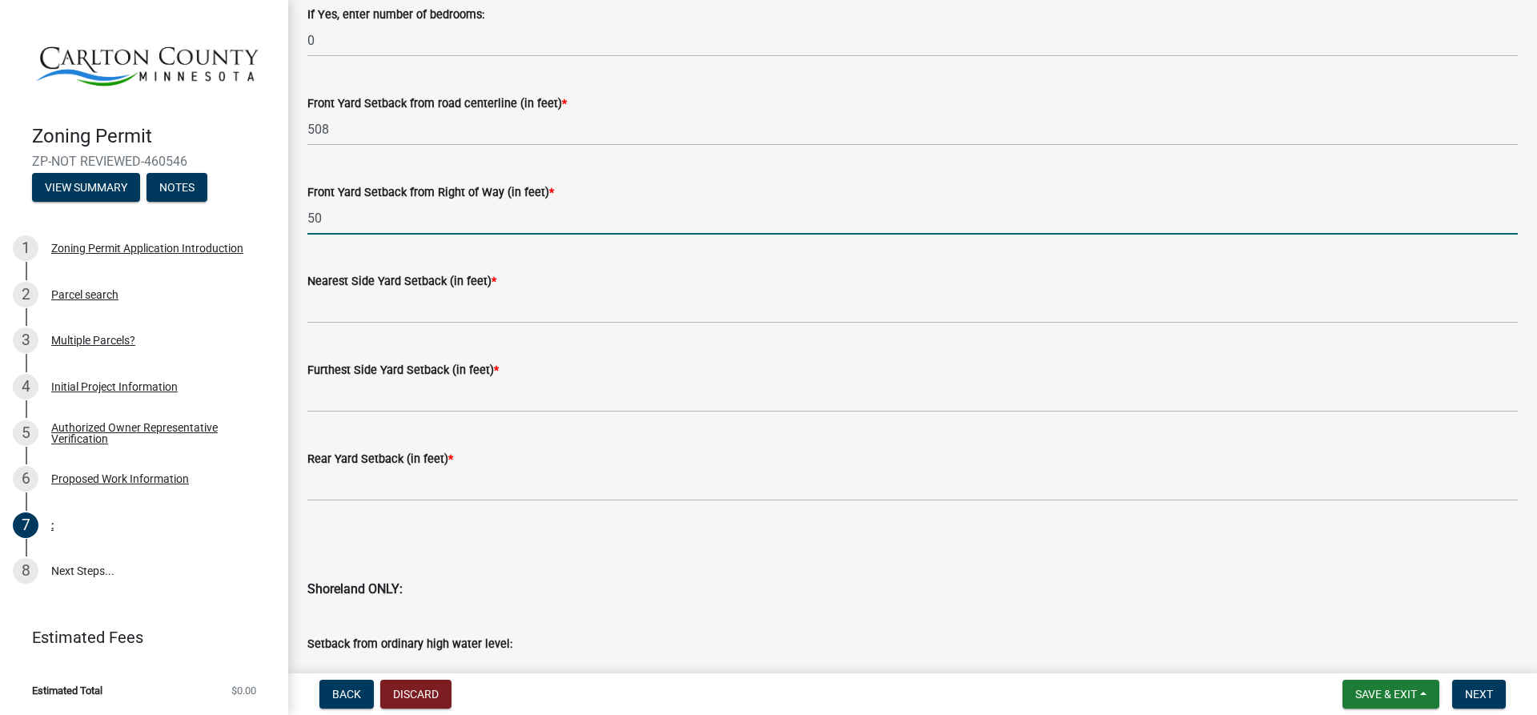
type input "5"
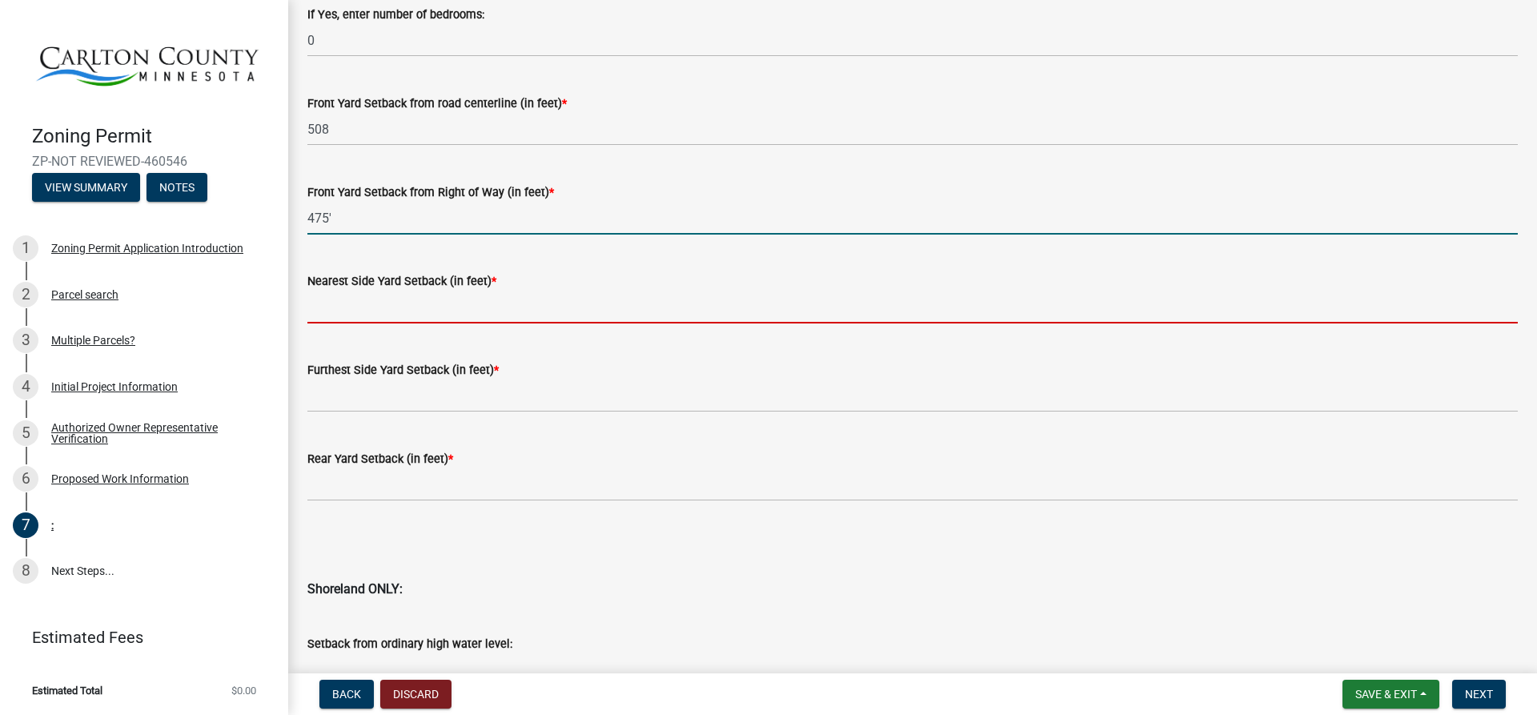
type input "475"
click at [352, 314] on input "text" at bounding box center [912, 307] width 1211 height 33
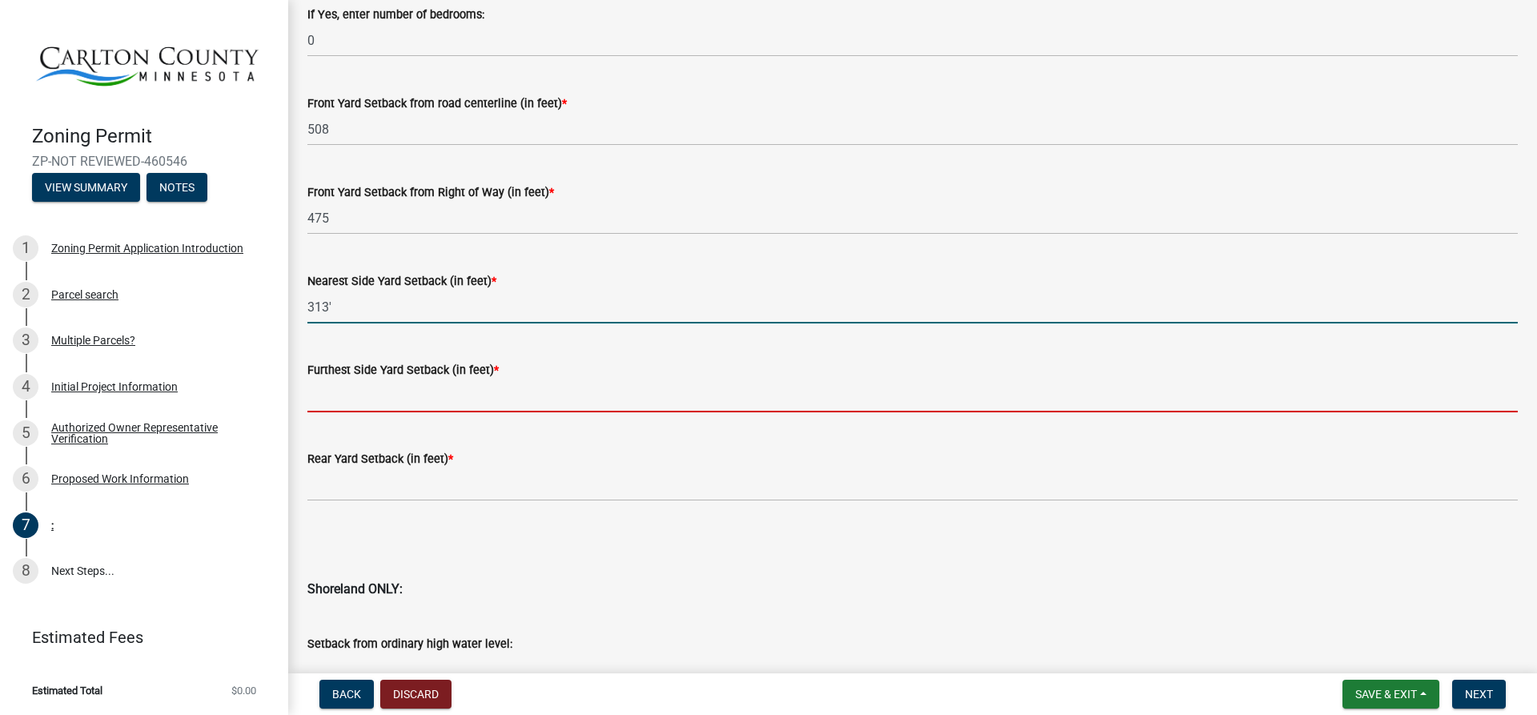
type input "313"
click at [378, 400] on input "text" at bounding box center [912, 395] width 1211 height 33
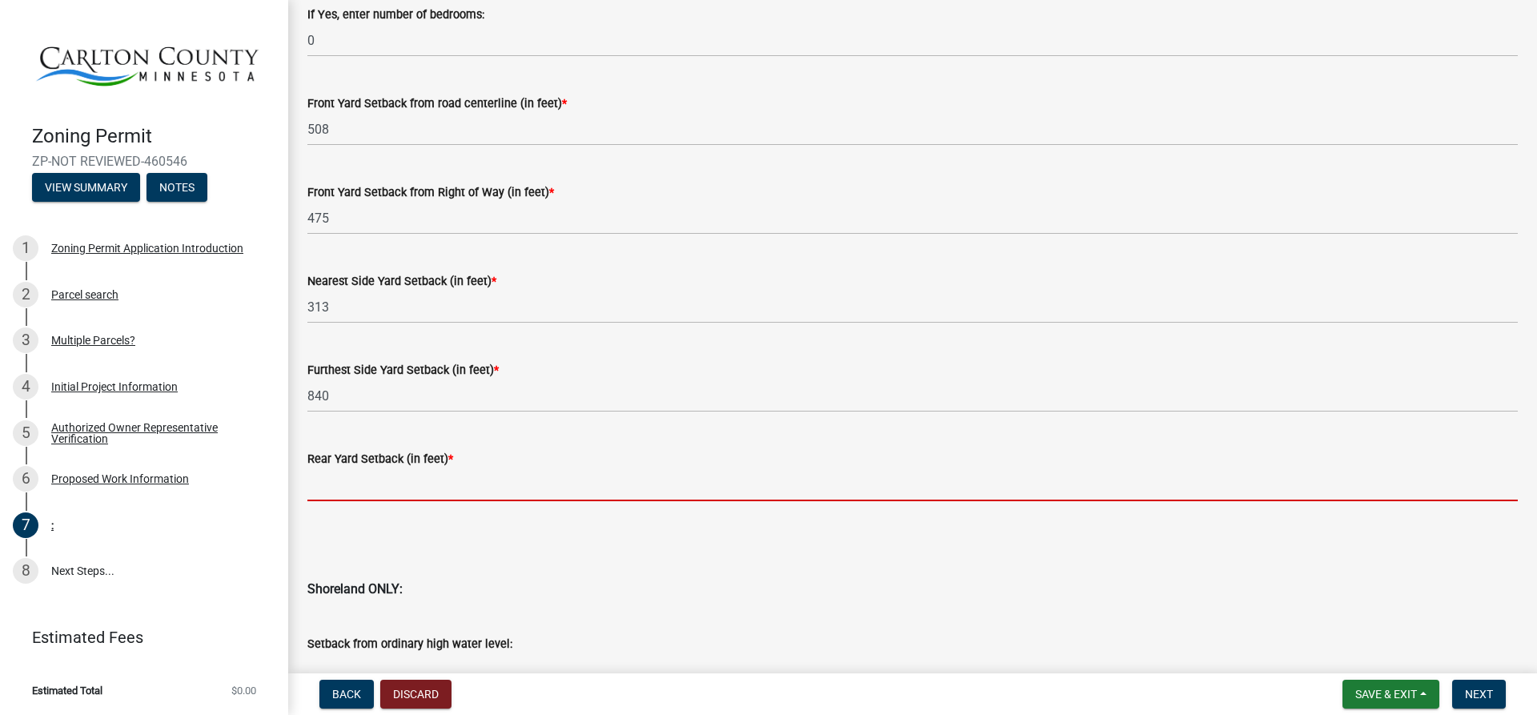
click at [347, 487] on input "text" at bounding box center [912, 484] width 1211 height 33
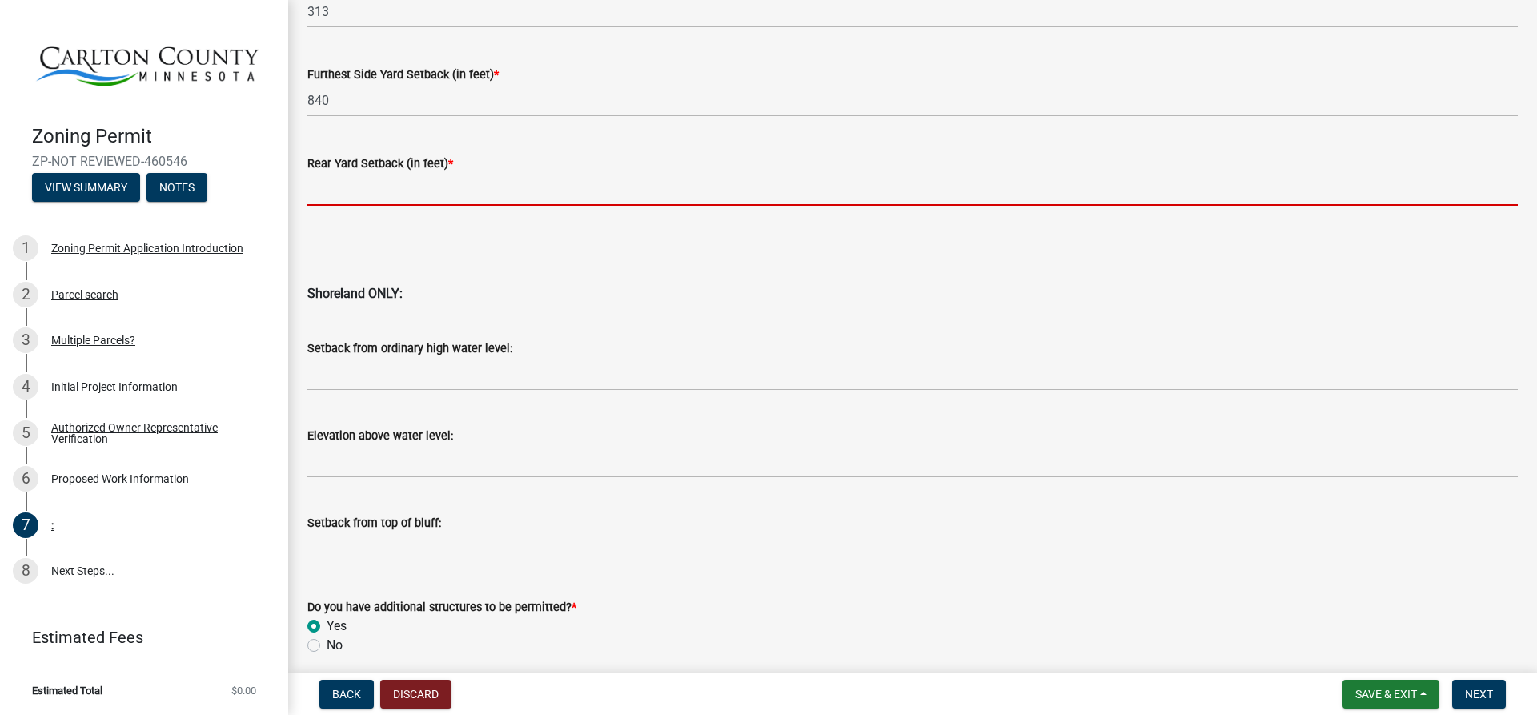
scroll to position [1521, 0]
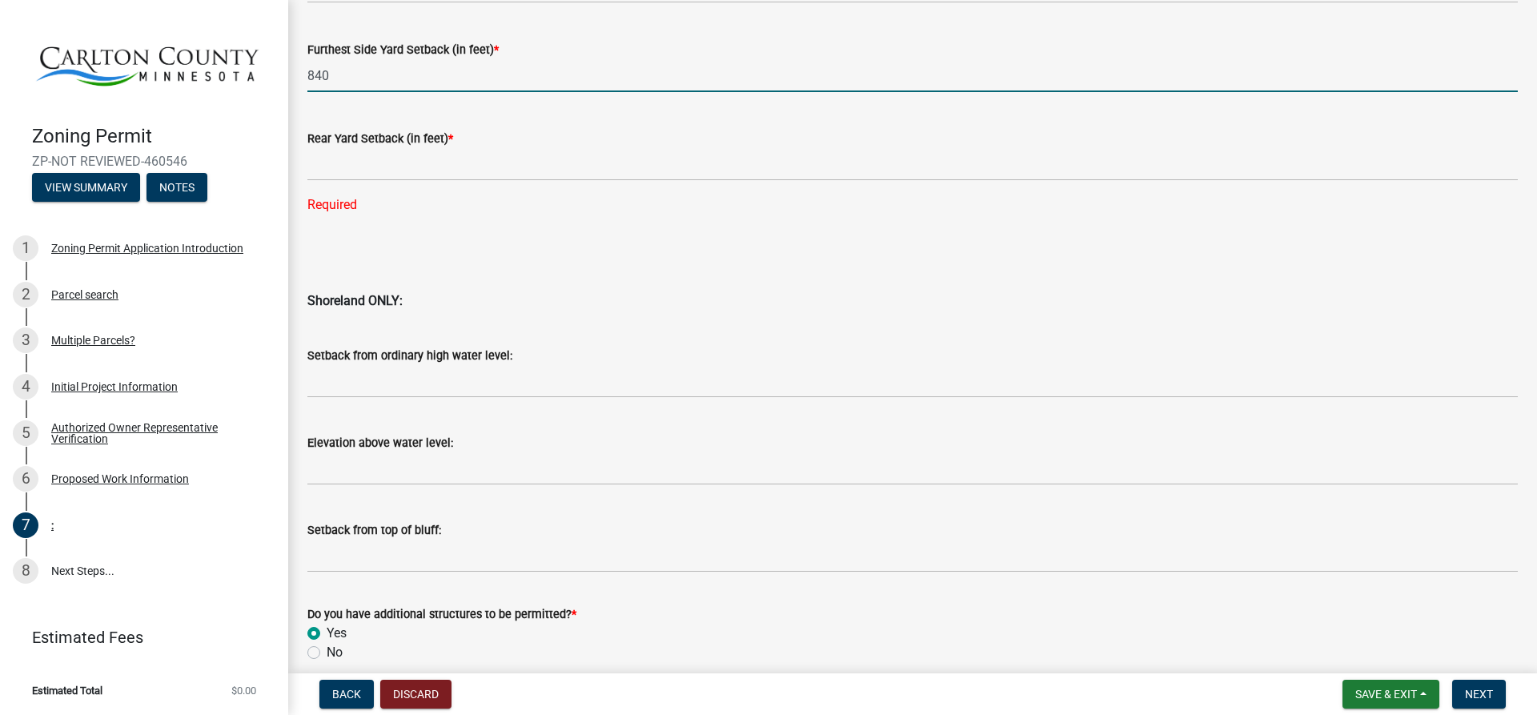
drag, startPoint x: 342, startPoint y: 70, endPoint x: 351, endPoint y: 69, distance: 9.0
click at [347, 69] on input "840" at bounding box center [912, 75] width 1211 height 33
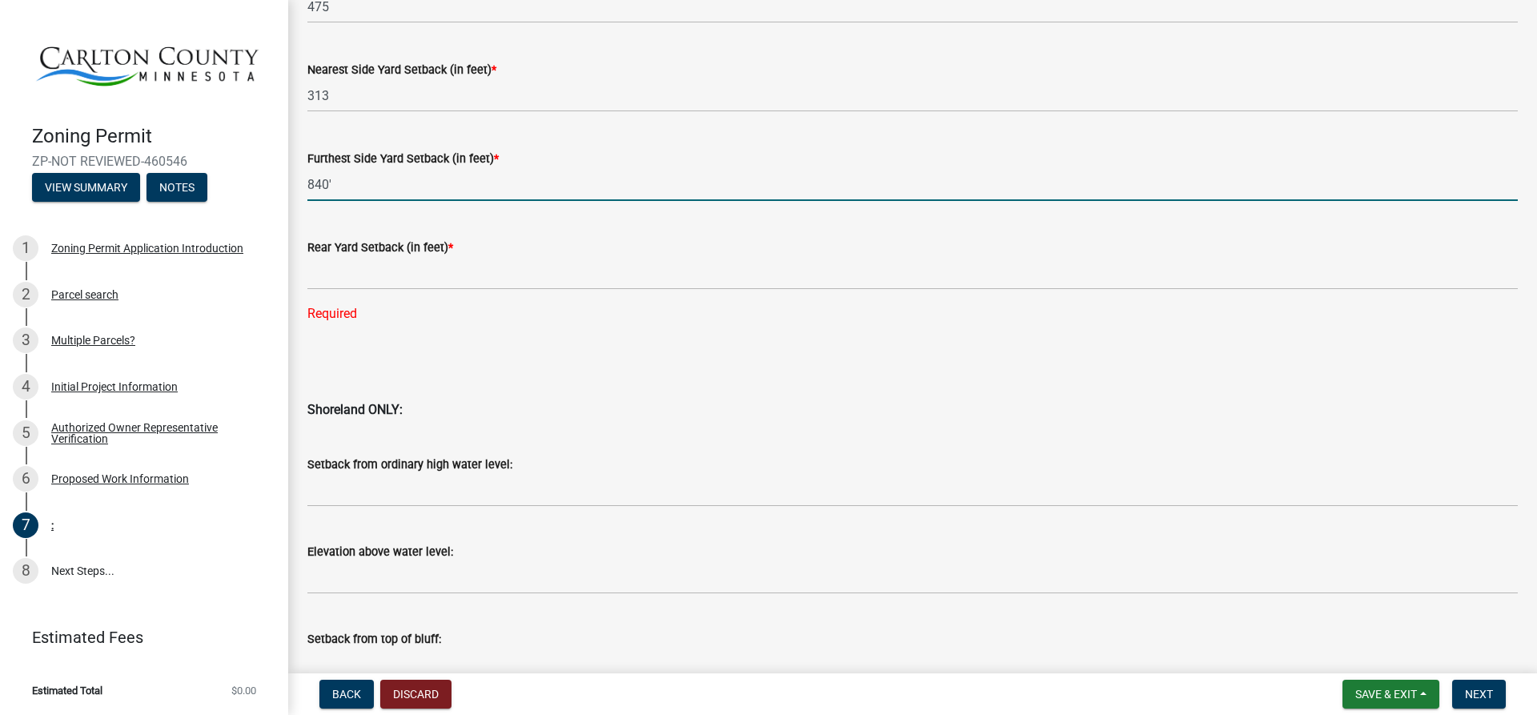
scroll to position [1281, 0]
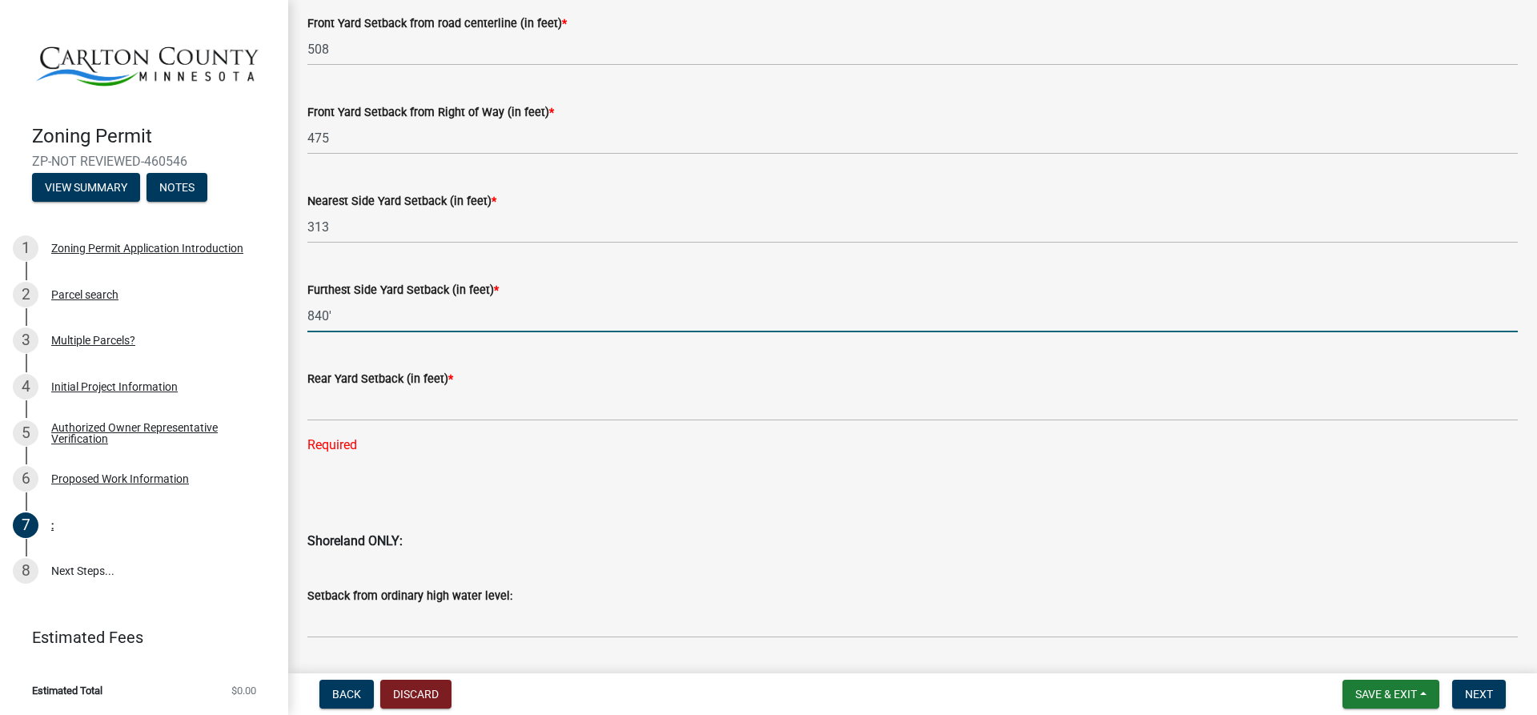
type input "840"
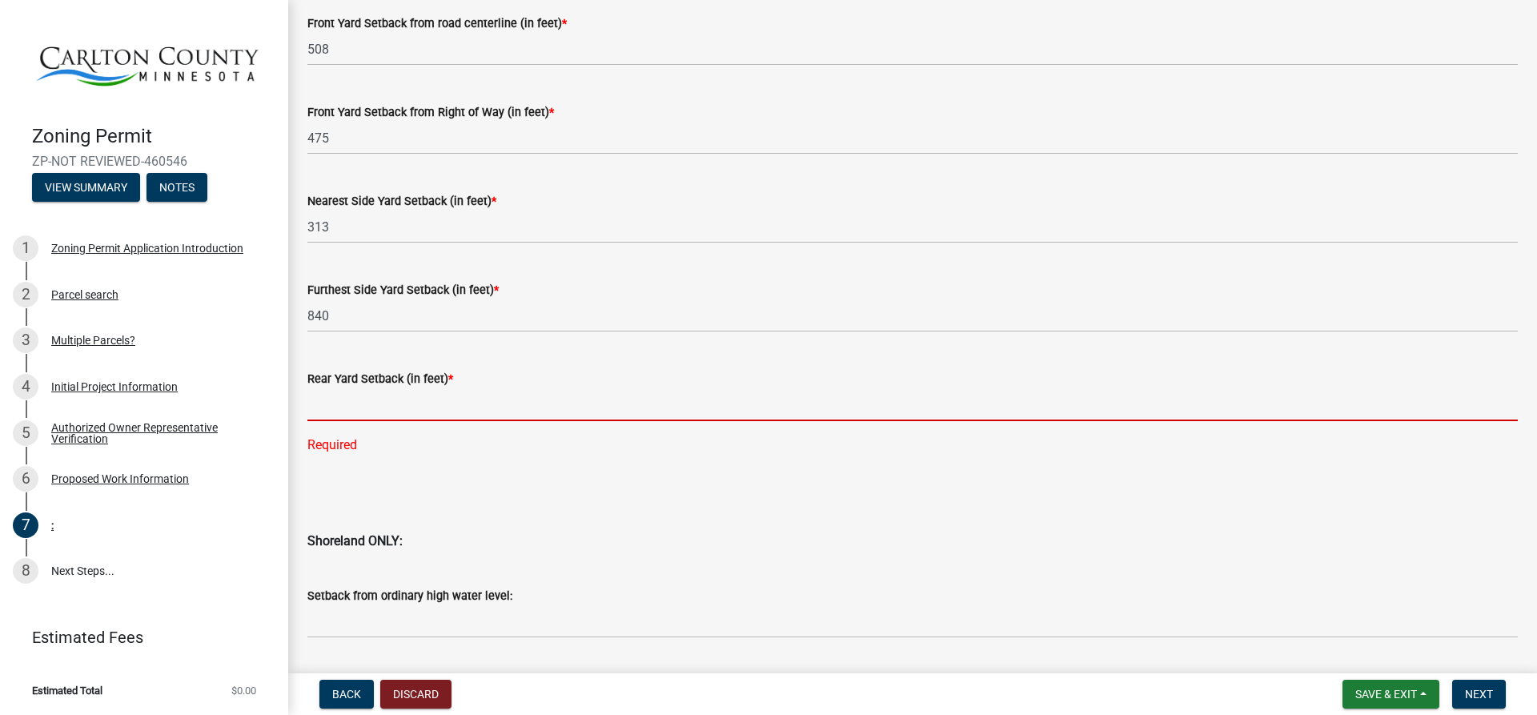
click at [344, 401] on input "text" at bounding box center [912, 404] width 1211 height 33
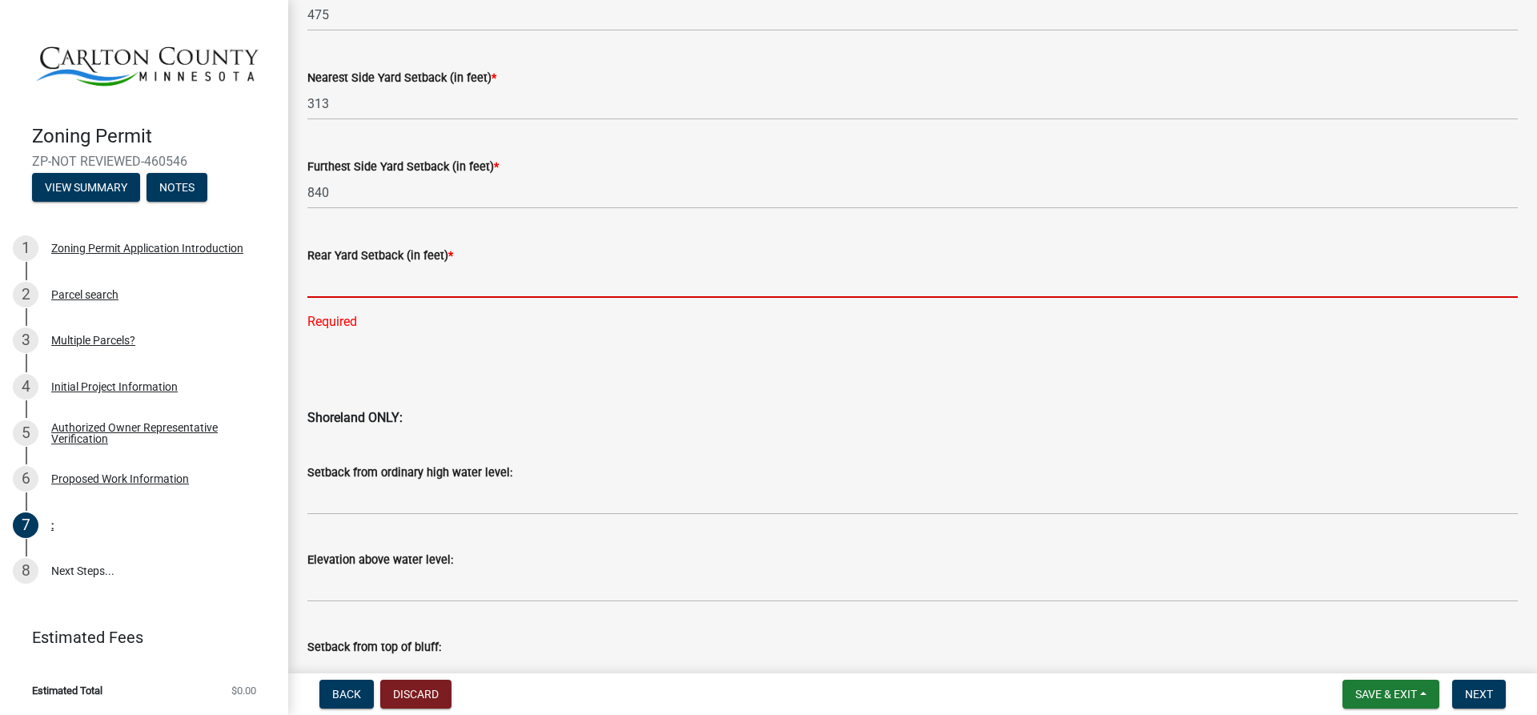
scroll to position [1353, 0]
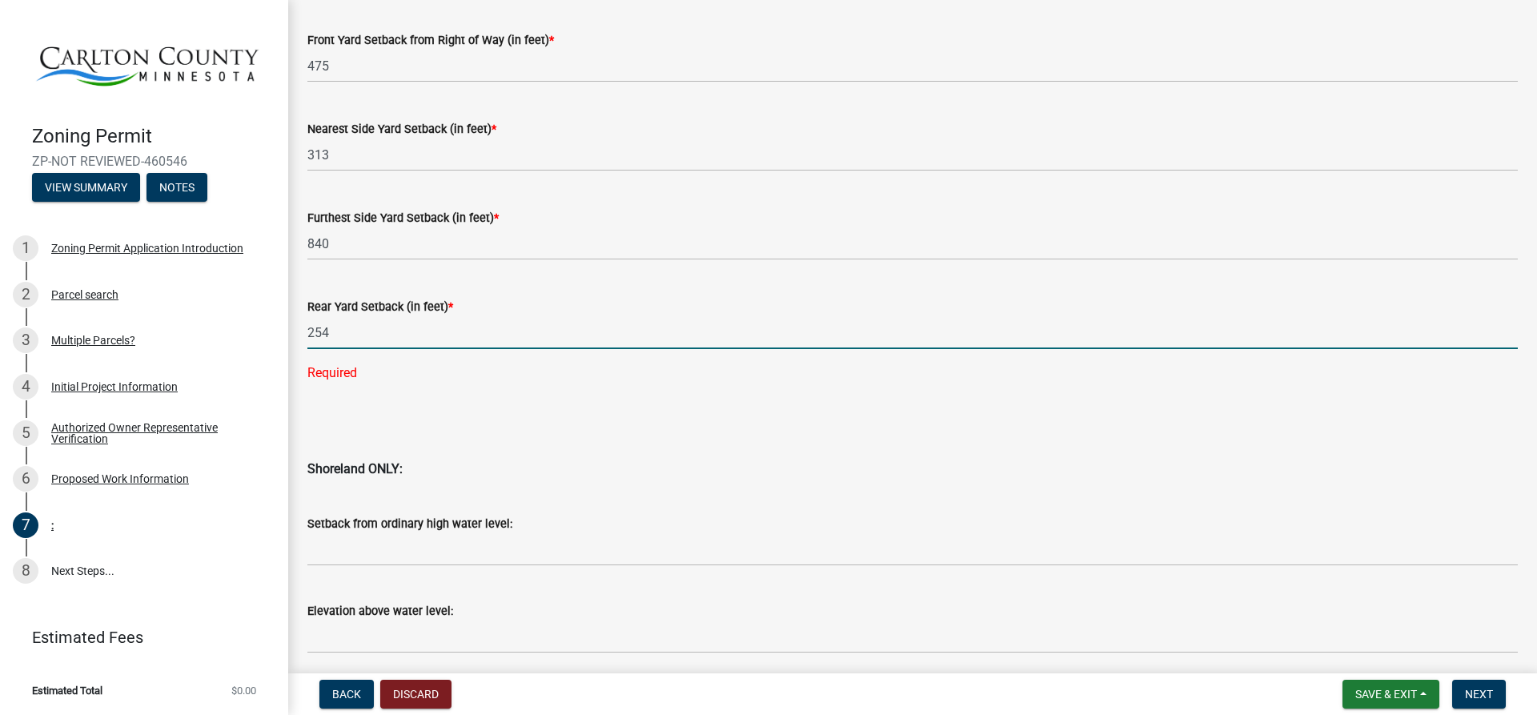
type input "254"
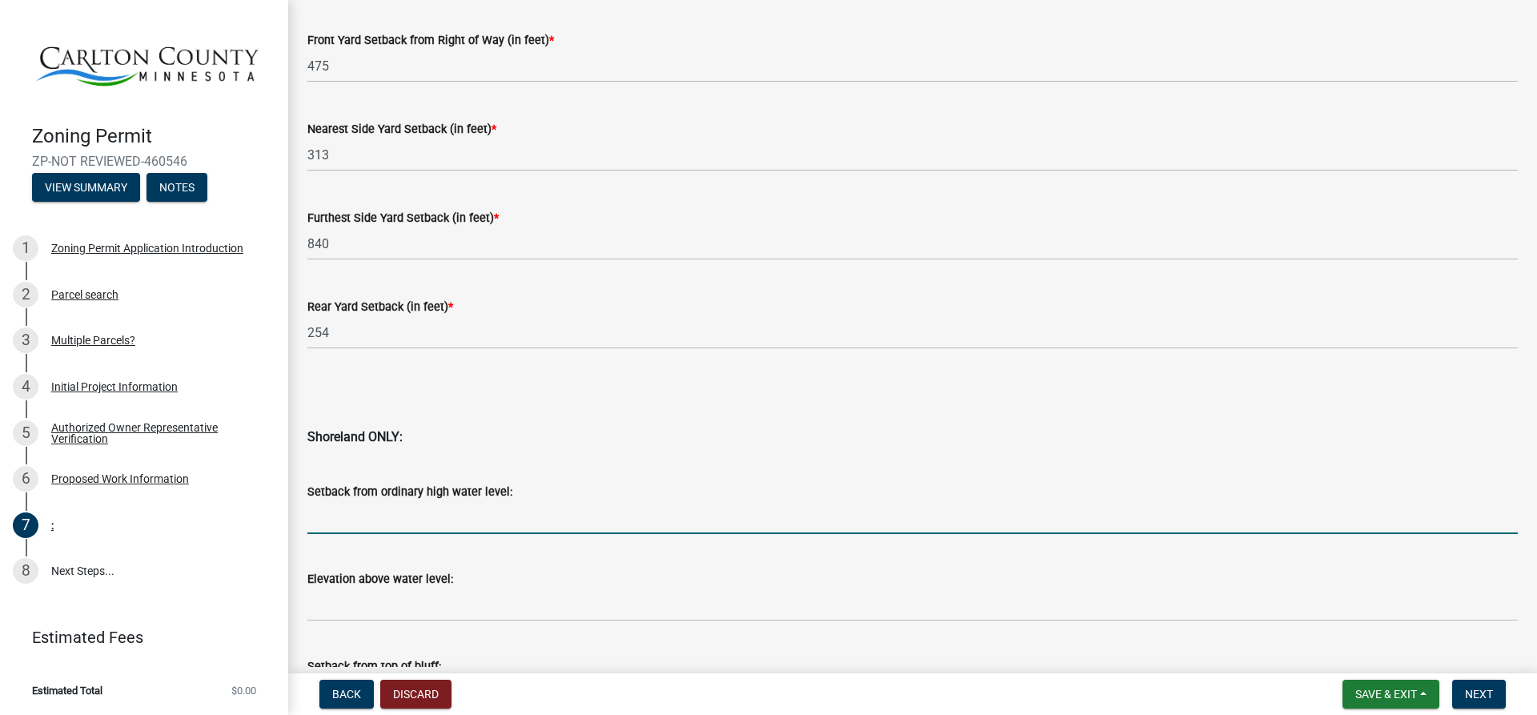
type input "5"
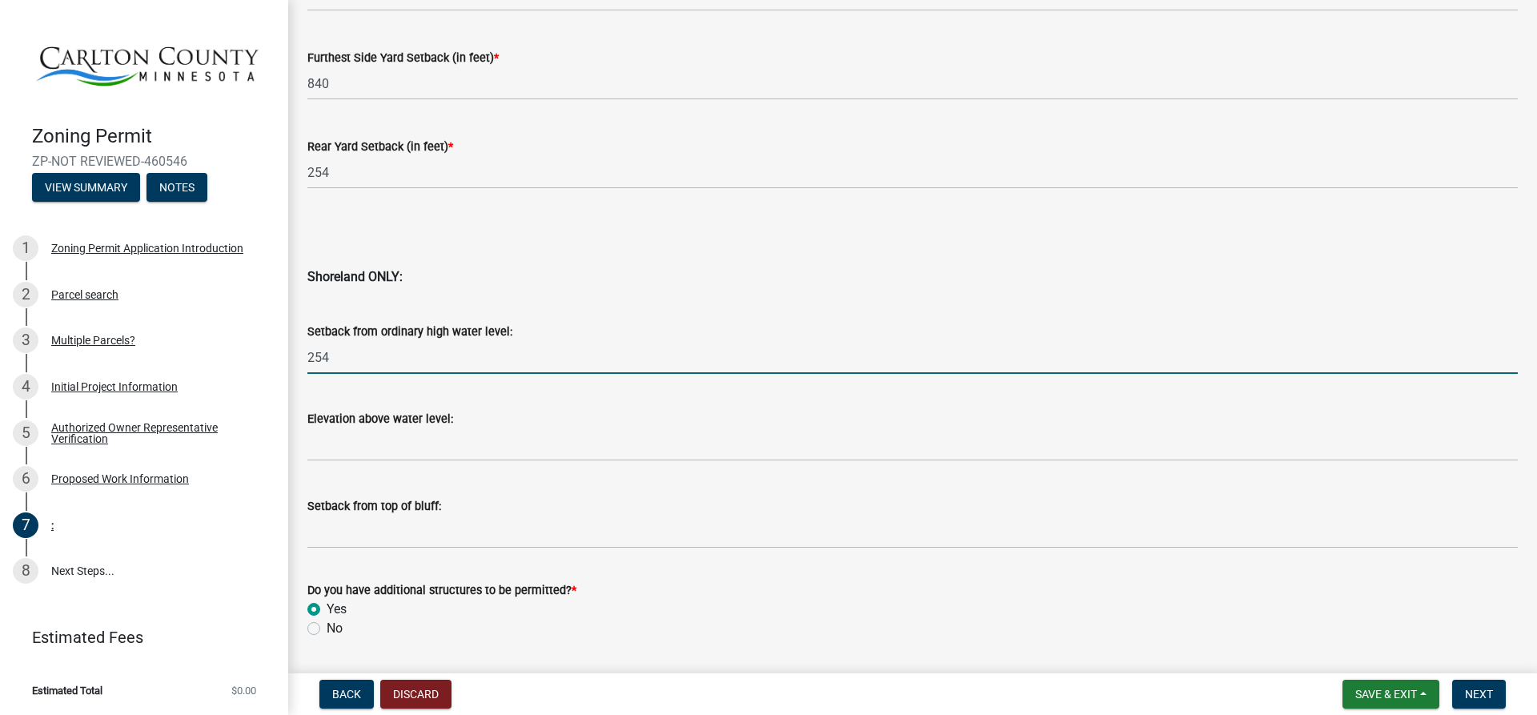
type input "254"
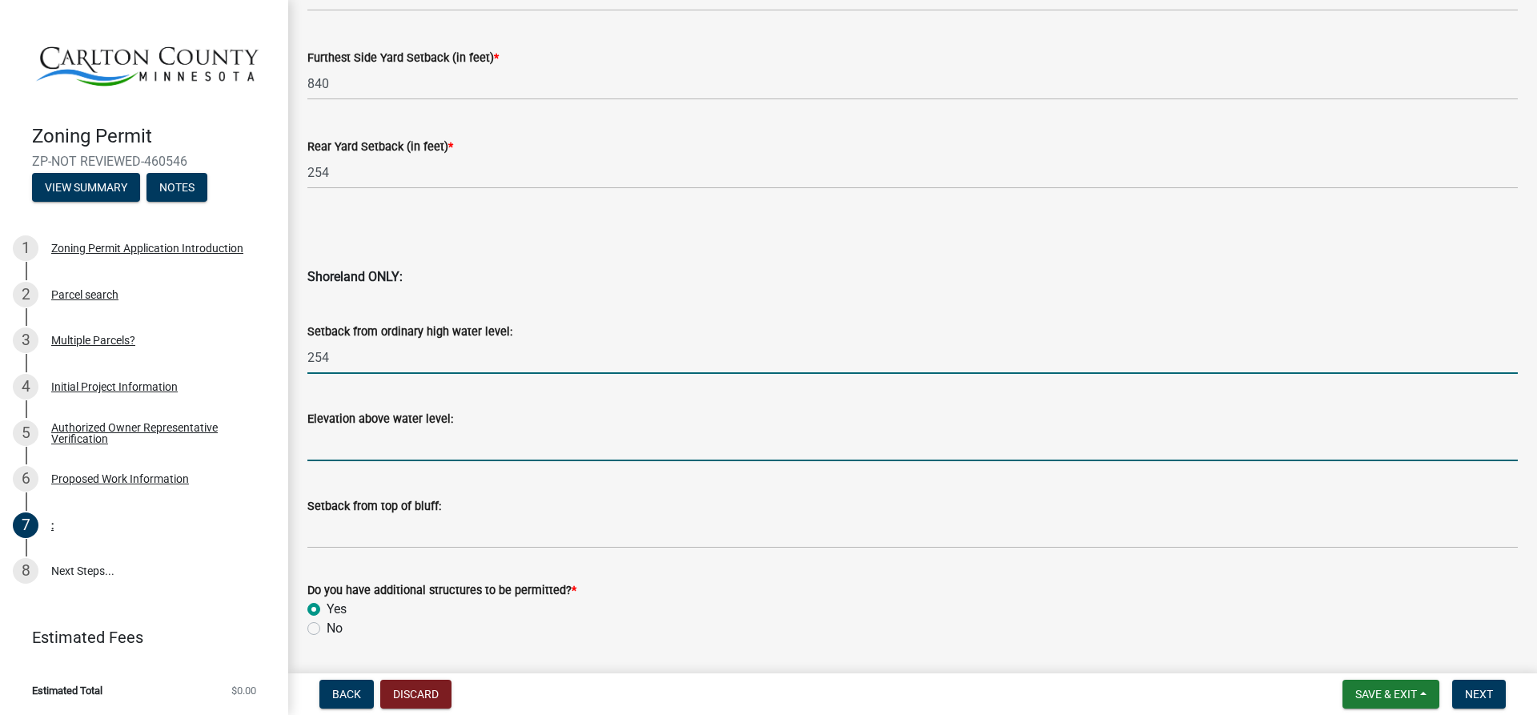
drag, startPoint x: 383, startPoint y: 448, endPoint x: 376, endPoint y: 444, distance: 8.2
click at [383, 446] on input "Elevation above water level:" at bounding box center [912, 444] width 1211 height 33
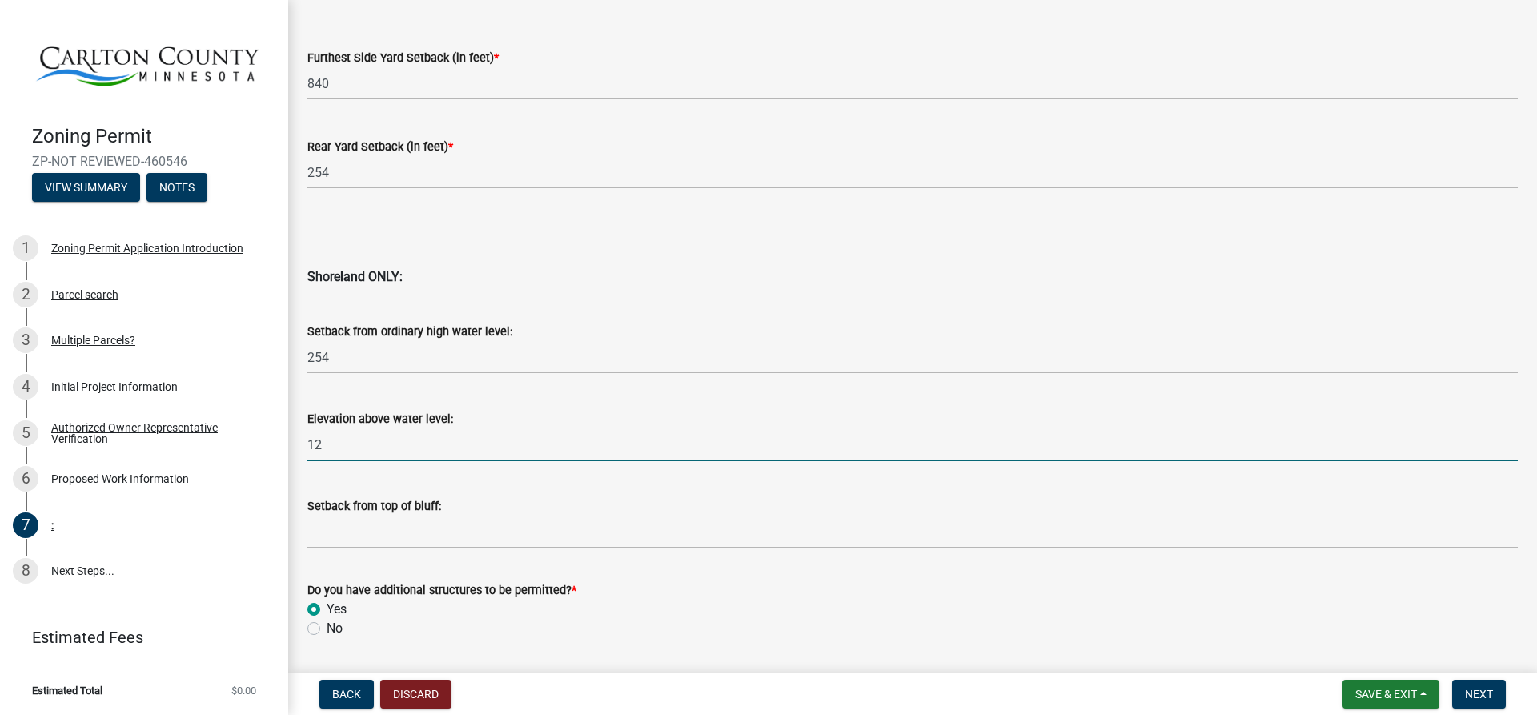
type input "1"
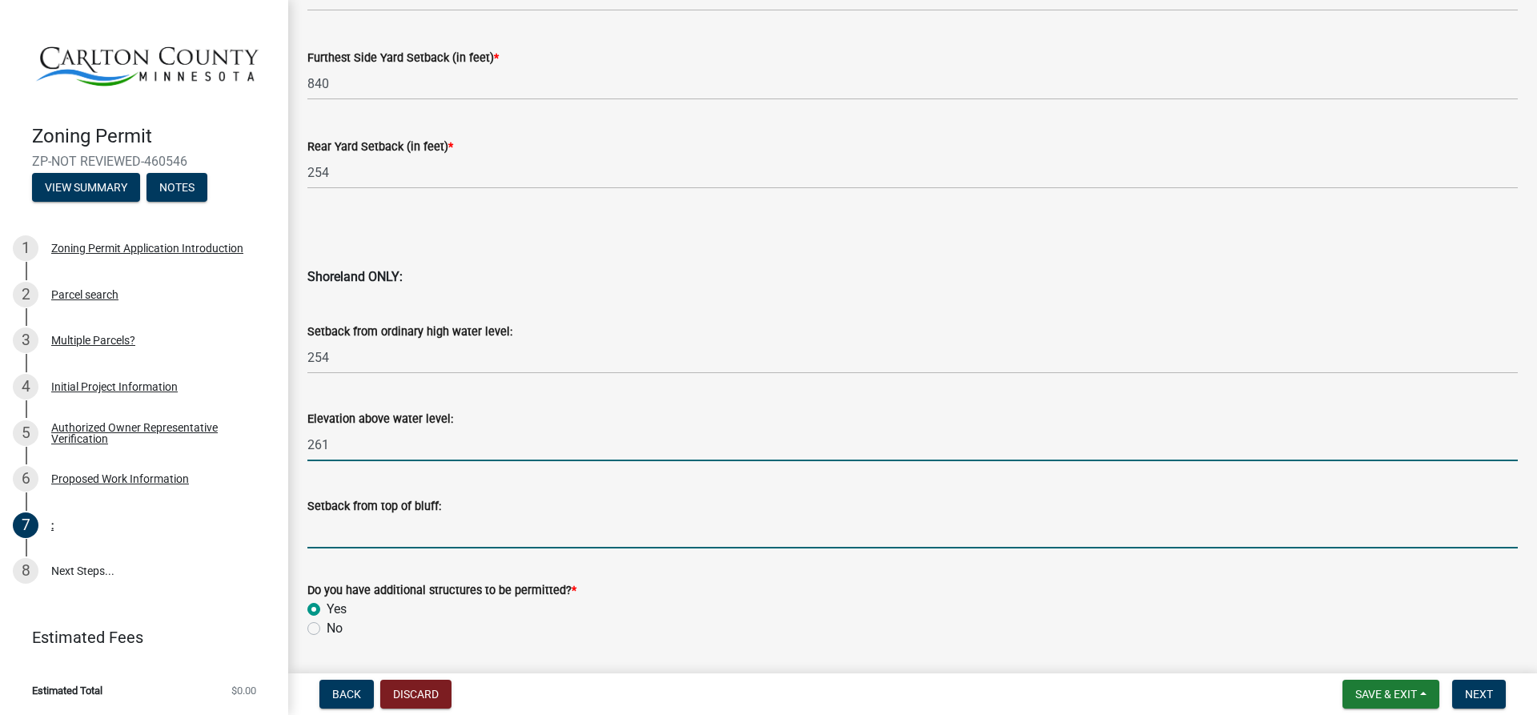
click at [365, 534] on input "Setback from top of bluff:" at bounding box center [912, 532] width 1211 height 33
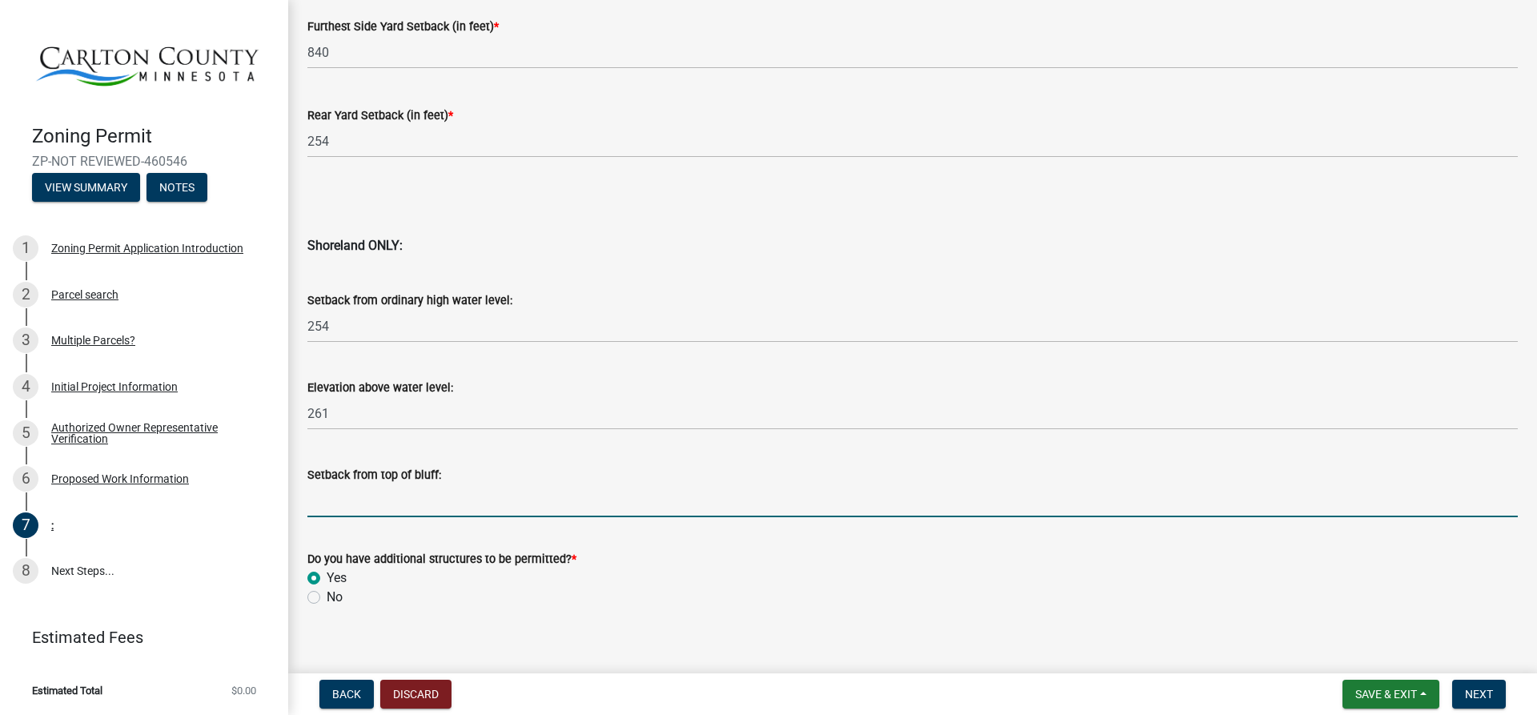
scroll to position [1561, 0]
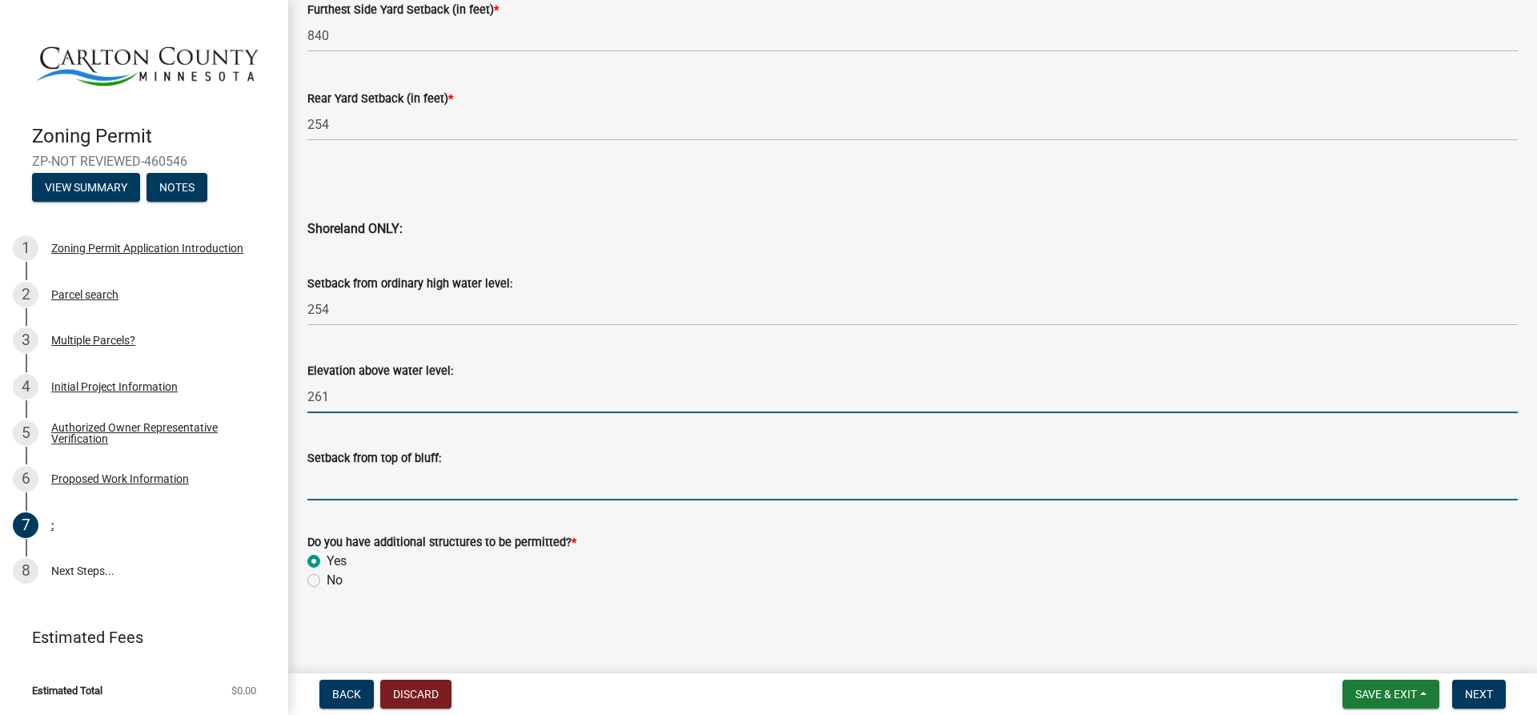
click at [349, 398] on input "261" at bounding box center [912, 396] width 1211 height 33
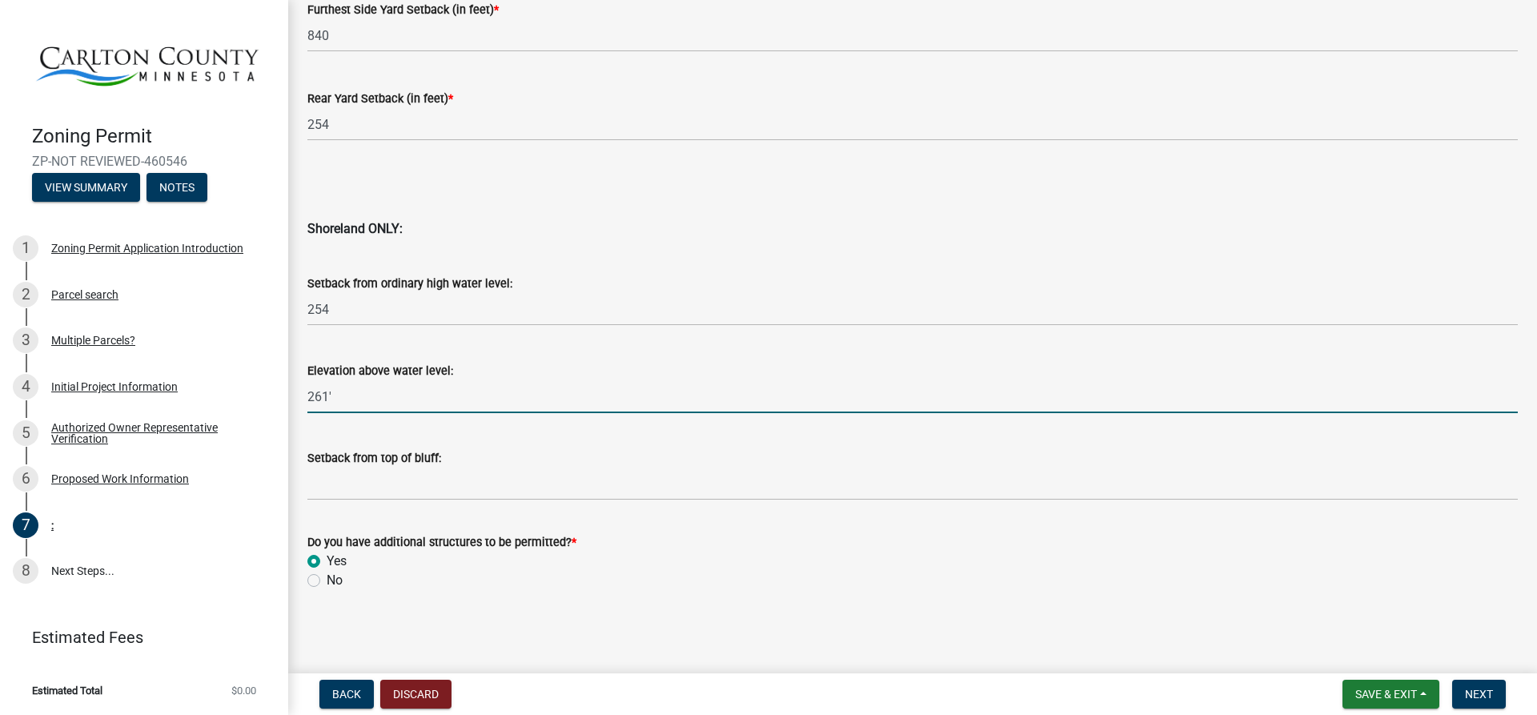
type input "261'"
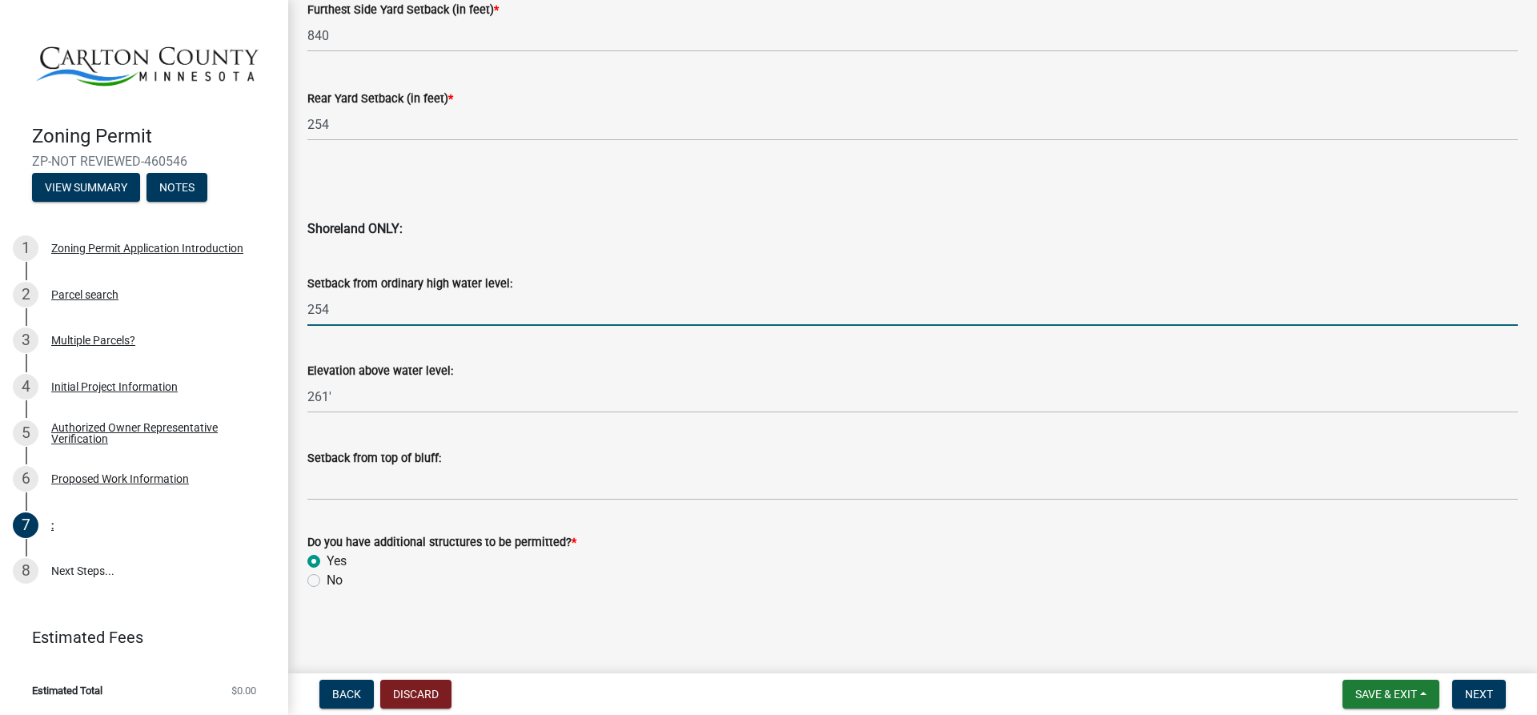
click at [344, 311] on input "254" at bounding box center [912, 309] width 1211 height 33
type input "254'"
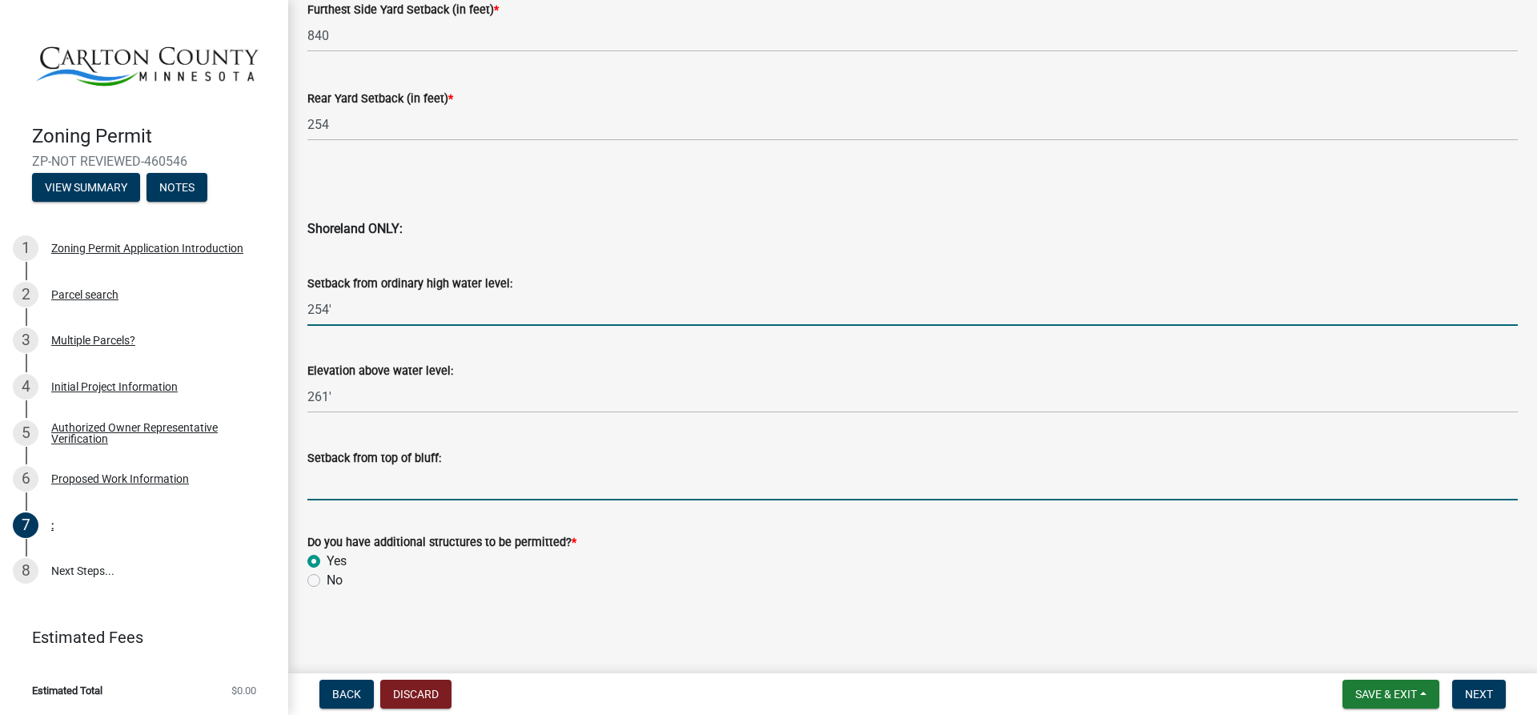
click at [362, 476] on input "Setback from top of bluff:" at bounding box center [912, 484] width 1211 height 33
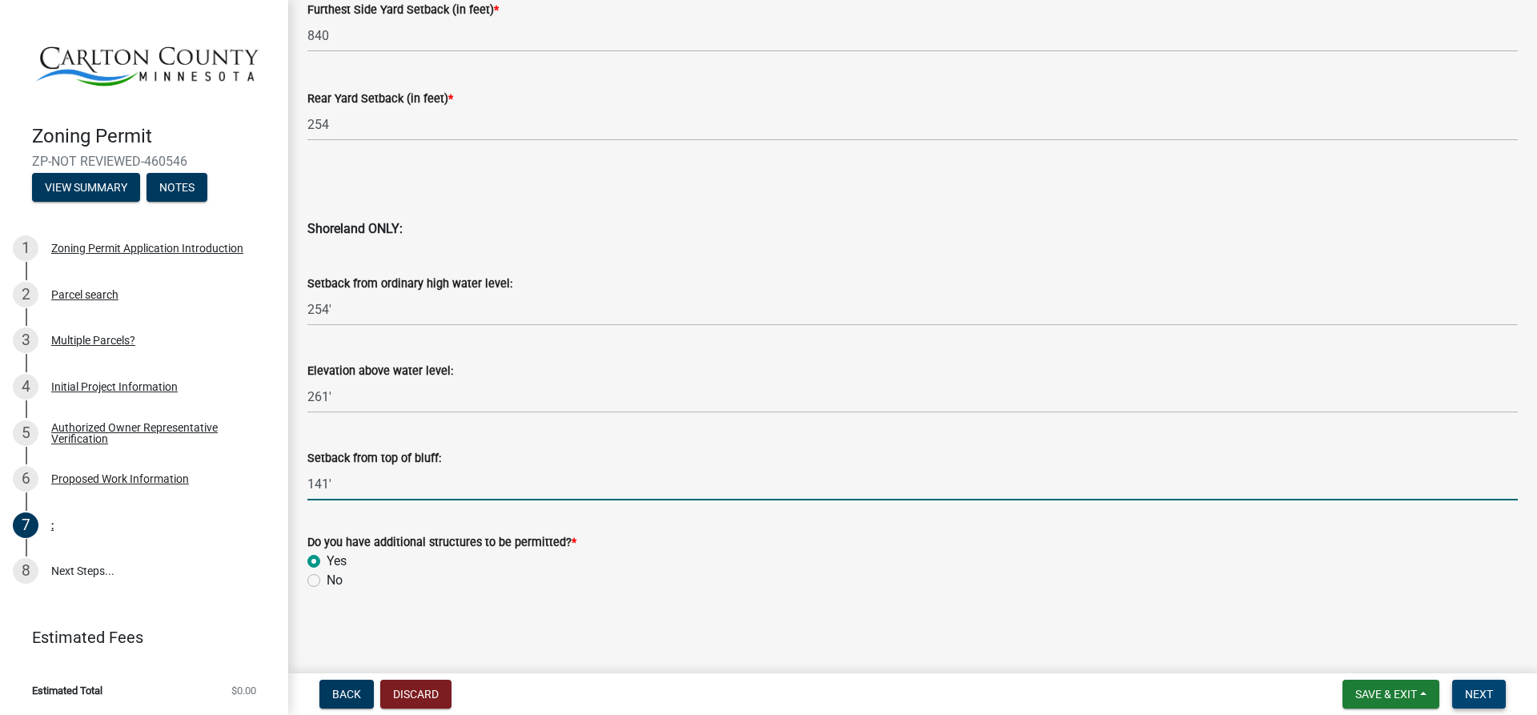
type input "141'"
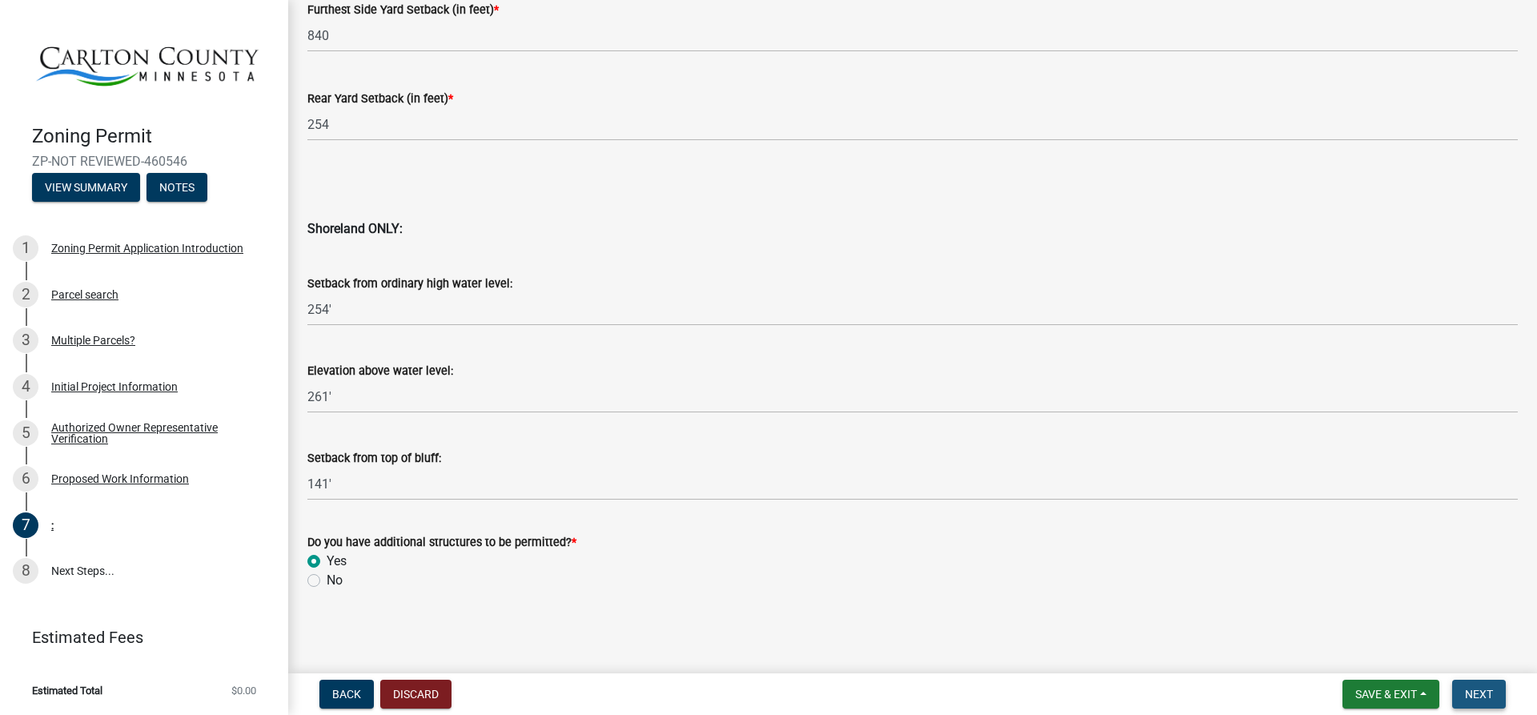
click at [1484, 688] on span "Next" at bounding box center [1479, 694] width 28 height 13
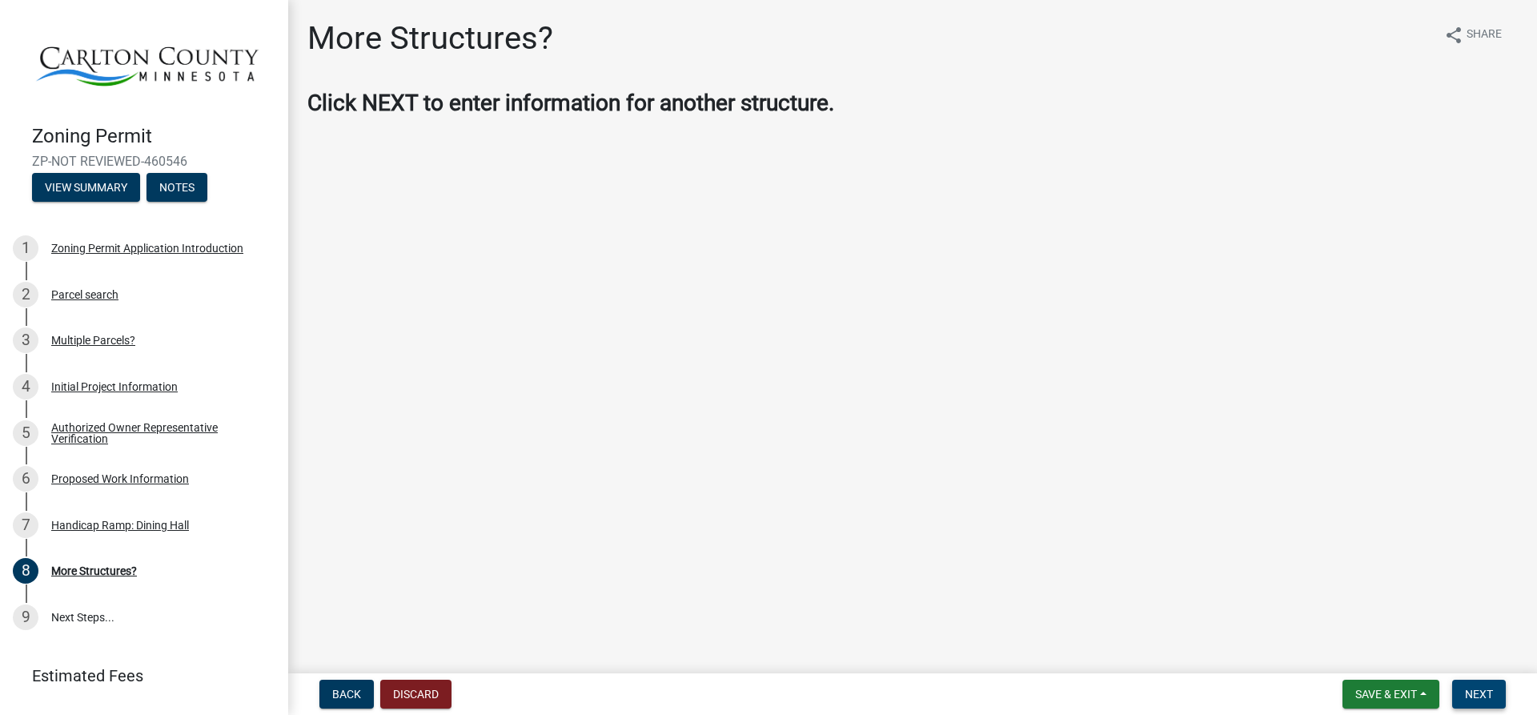
click at [1484, 691] on span "Next" at bounding box center [1479, 694] width 28 height 13
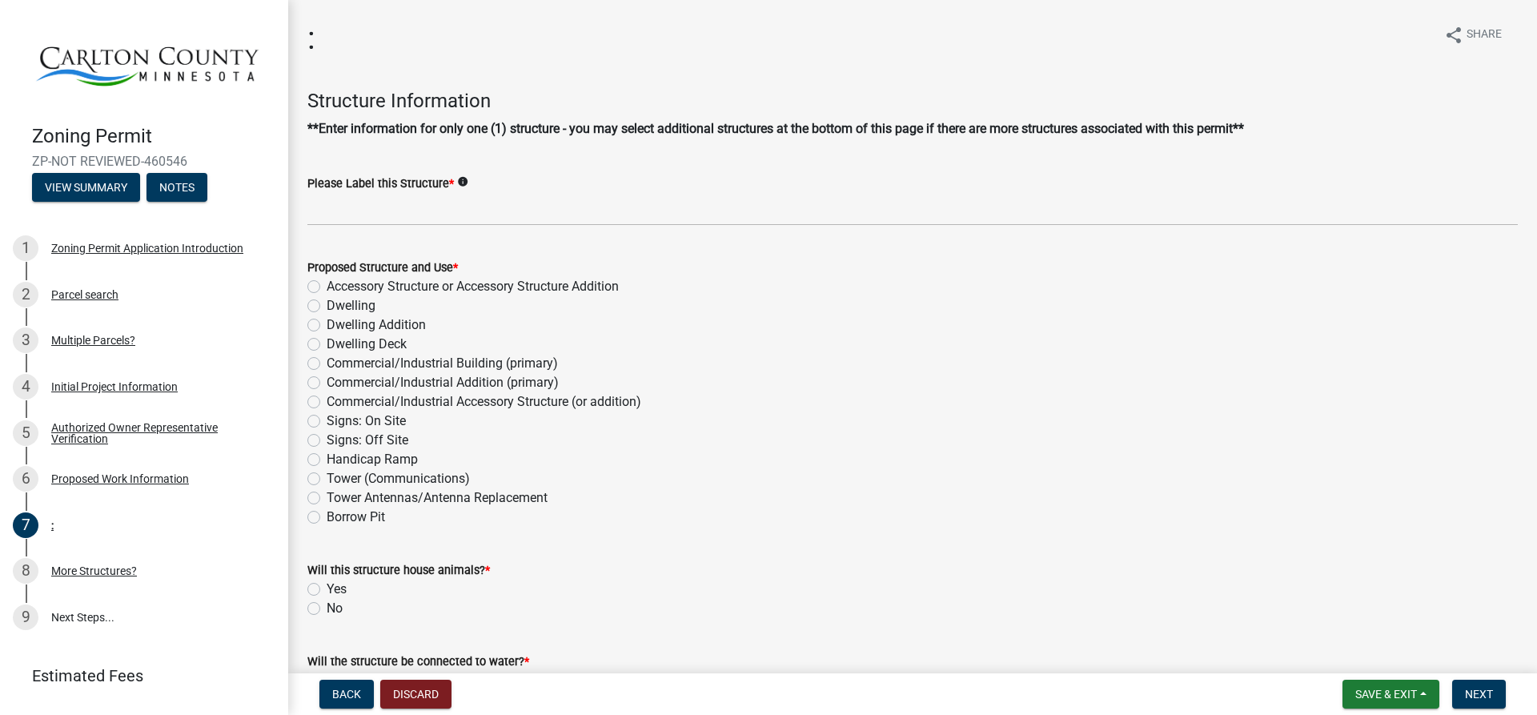
click at [327, 460] on label "Handicap Ramp" at bounding box center [372, 459] width 91 height 19
click at [327, 460] on input "Handicap Ramp" at bounding box center [332, 455] width 10 height 10
radio input "true"
click at [327, 340] on label "Dwelling Deck" at bounding box center [367, 344] width 80 height 19
click at [327, 340] on input "Dwelling Deck" at bounding box center [332, 340] width 10 height 10
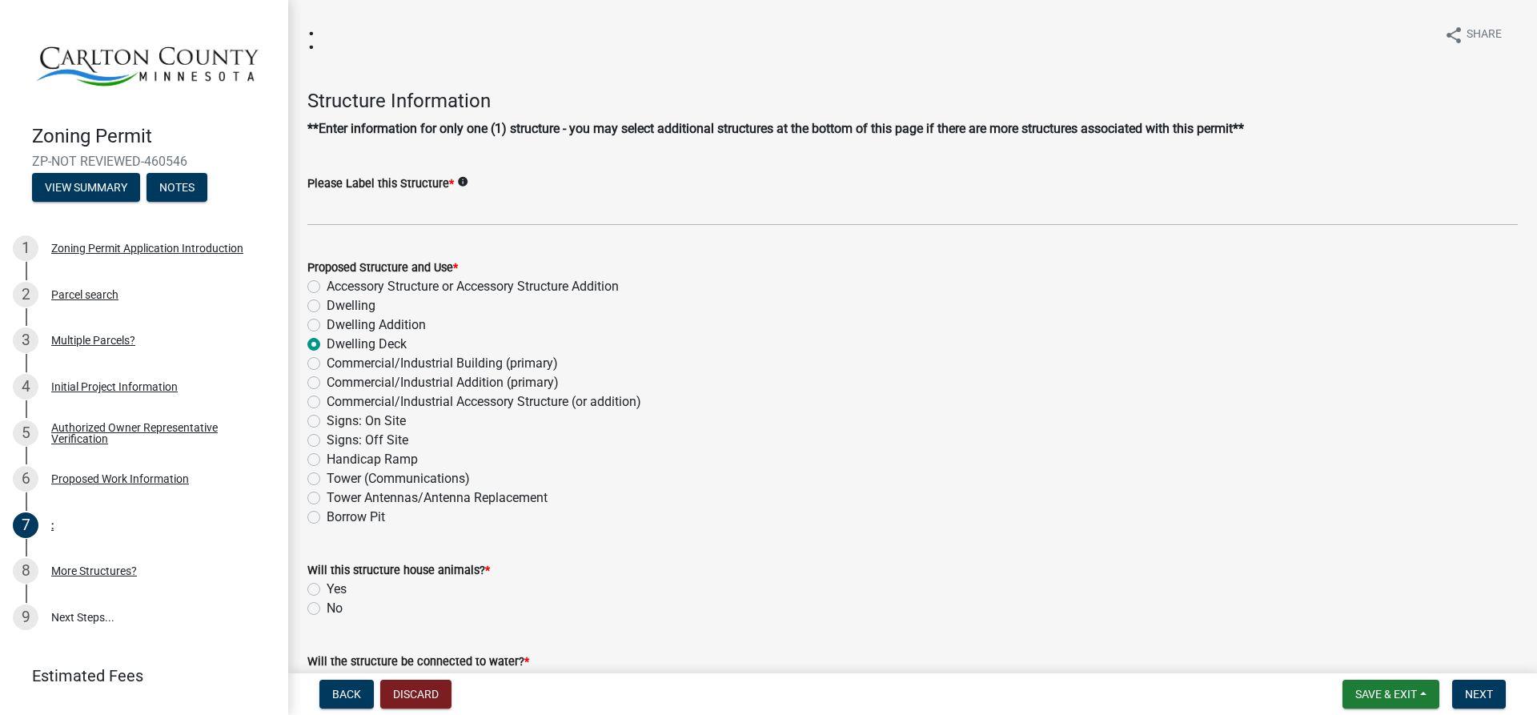
radio input "true"
click at [327, 460] on label "Handicap Ramp" at bounding box center [372, 459] width 91 height 19
click at [327, 460] on input "Handicap Ramp" at bounding box center [332, 455] width 10 height 10
radio input "true"
click at [327, 345] on label "Dwelling Deck" at bounding box center [367, 344] width 80 height 19
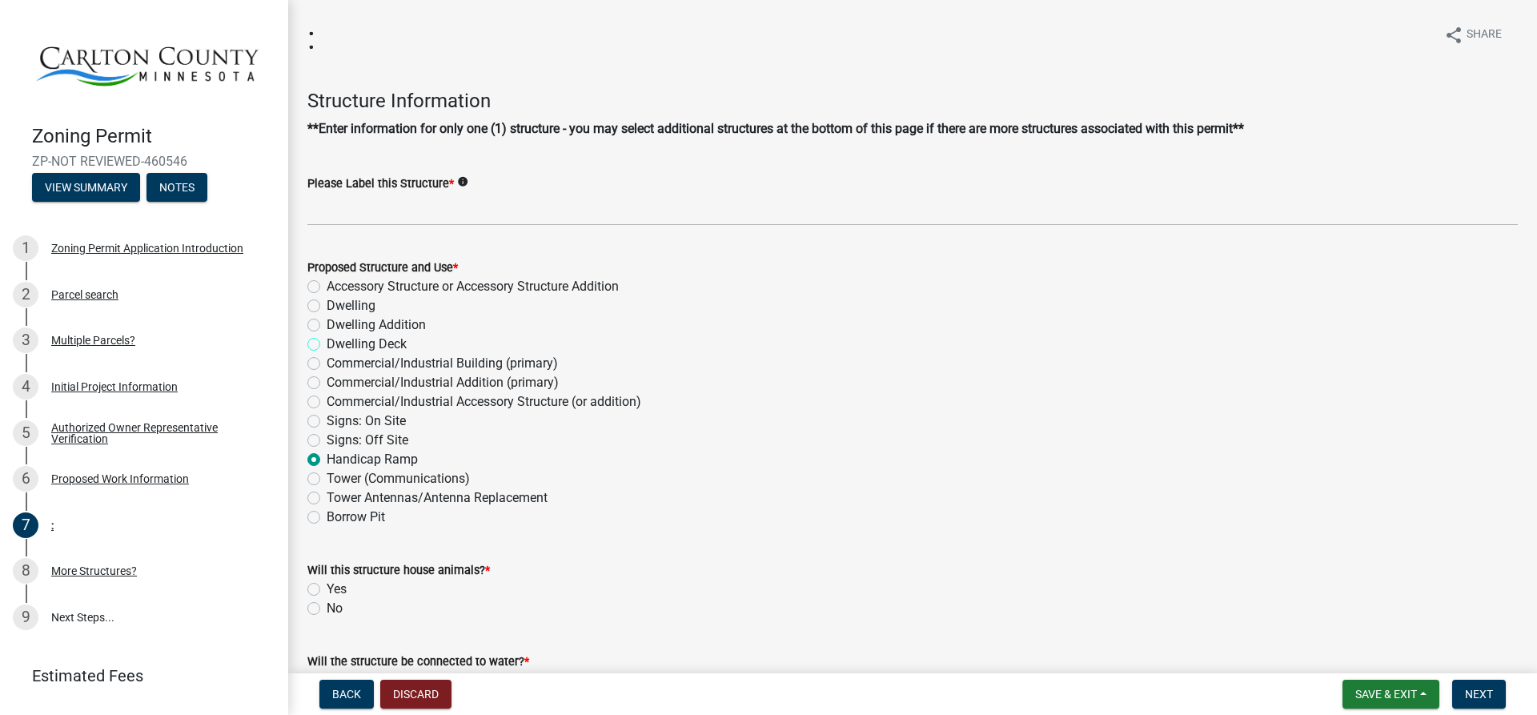
click at [327, 345] on input "Dwelling Deck" at bounding box center [332, 340] width 10 height 10
radio input "true"
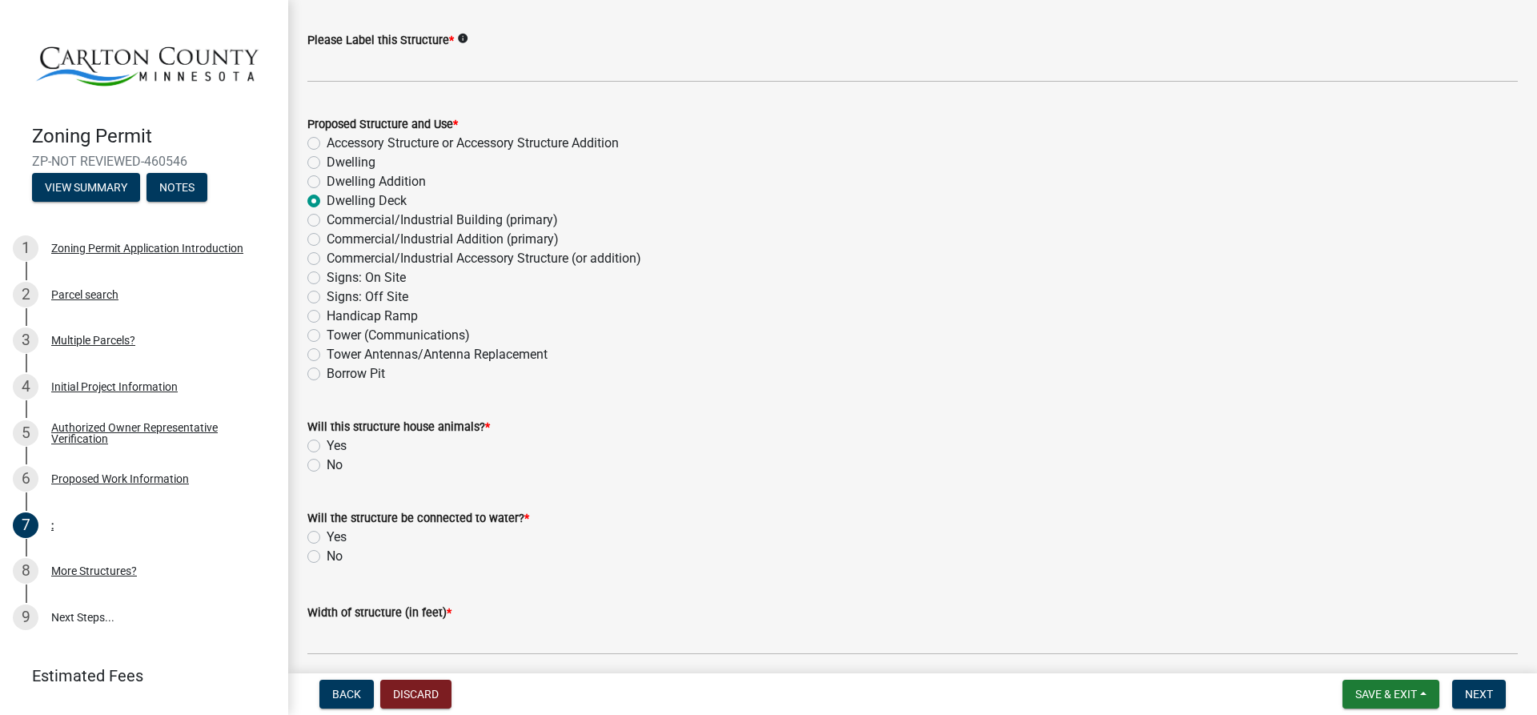
scroll to position [160, 0]
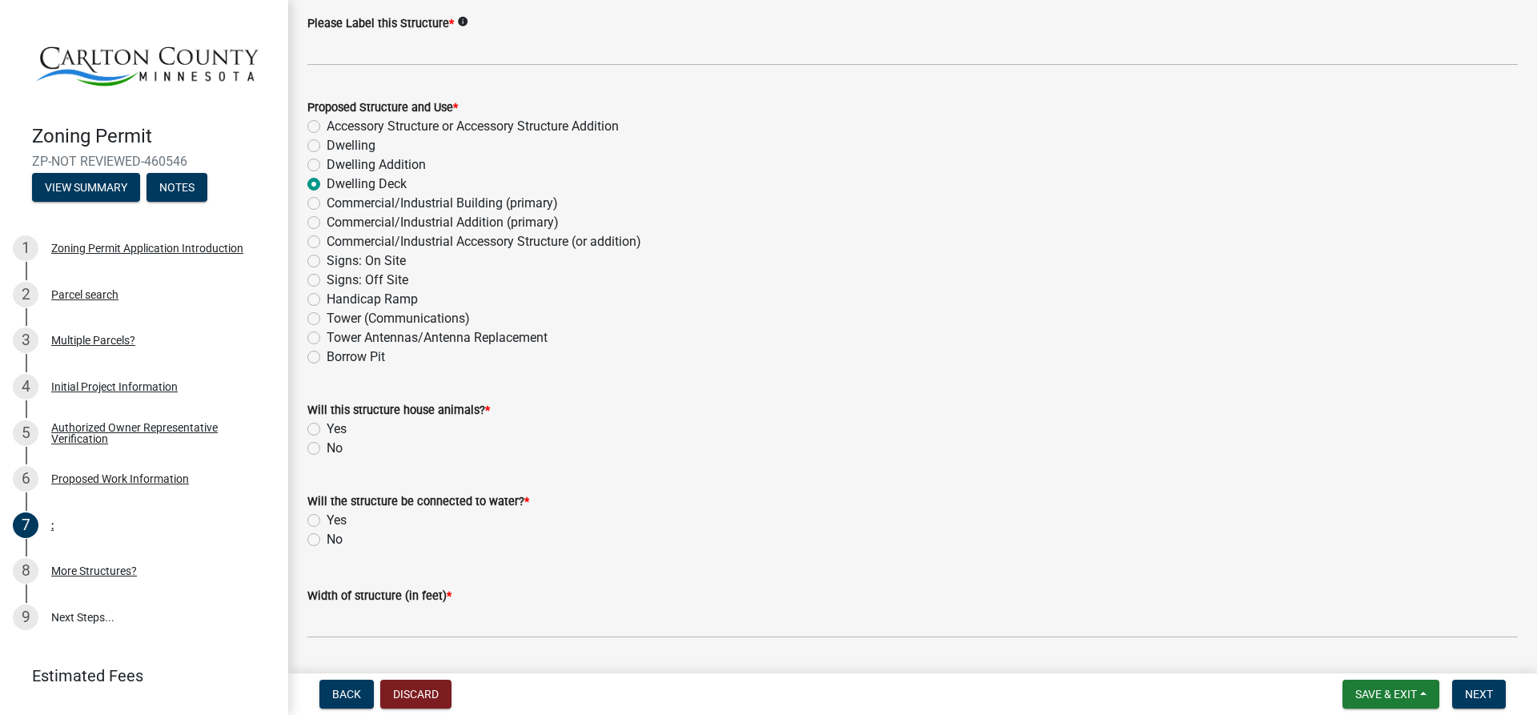
click at [327, 450] on label "No" at bounding box center [335, 448] width 16 height 19
click at [327, 449] on input "No" at bounding box center [332, 444] width 10 height 10
radio input "true"
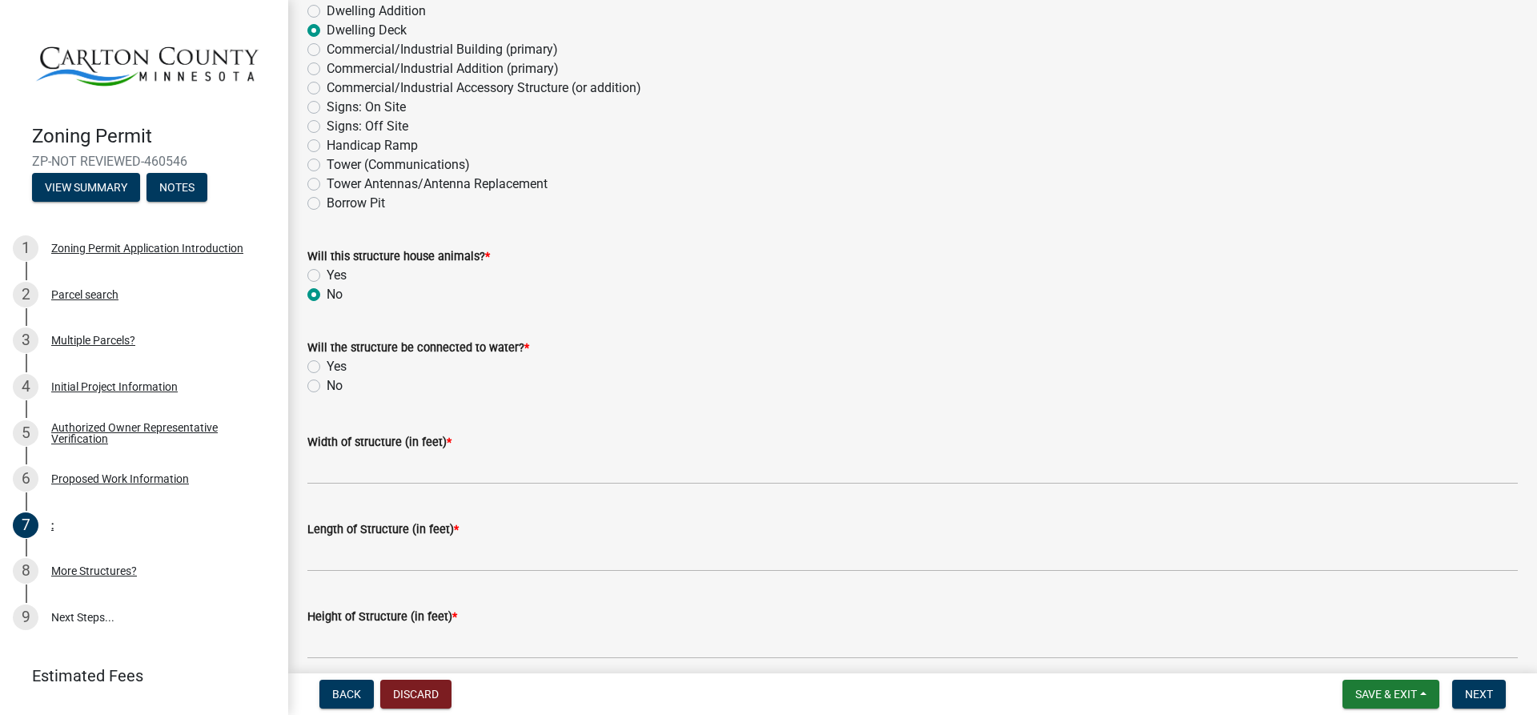
scroll to position [320, 0]
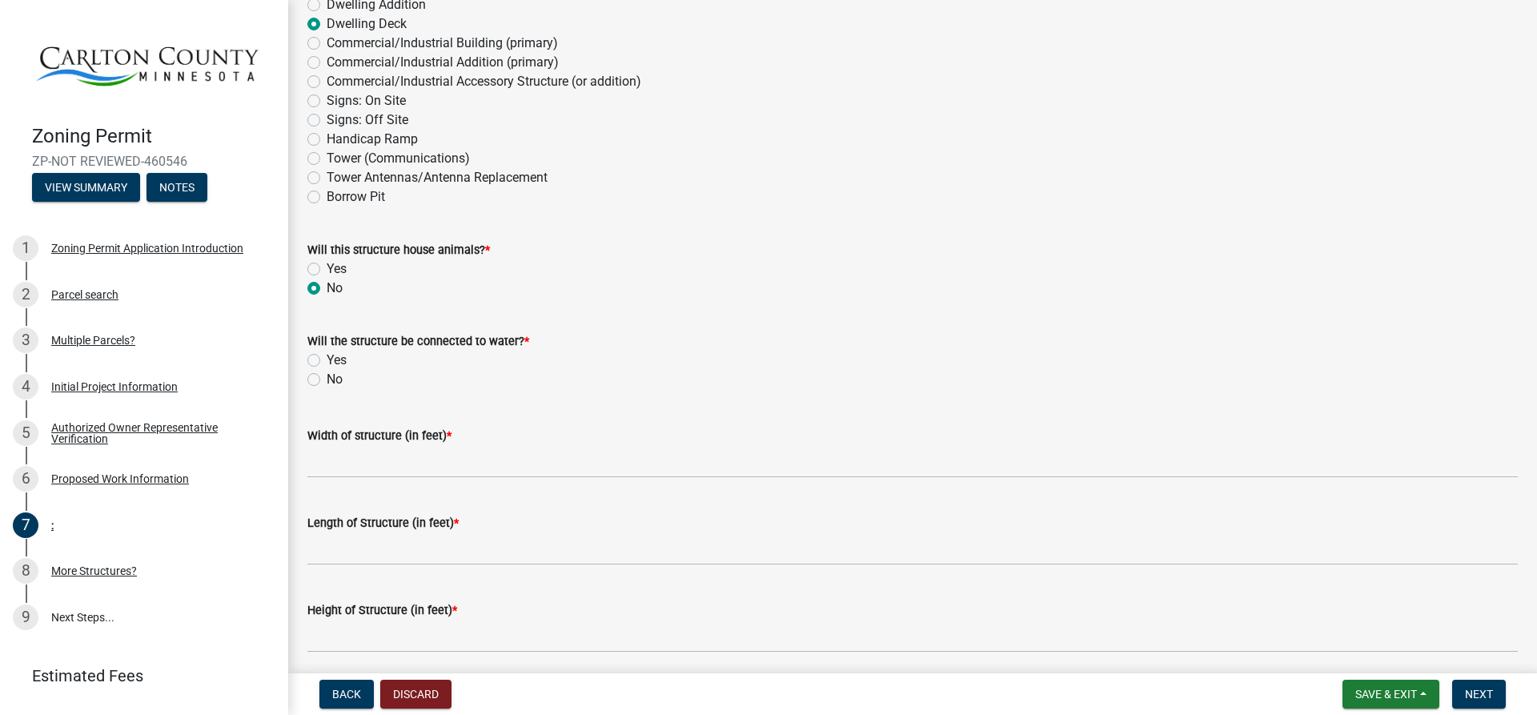
click at [327, 380] on label "No" at bounding box center [335, 379] width 16 height 19
click at [327, 380] on input "No" at bounding box center [332, 375] width 10 height 10
radio input "true"
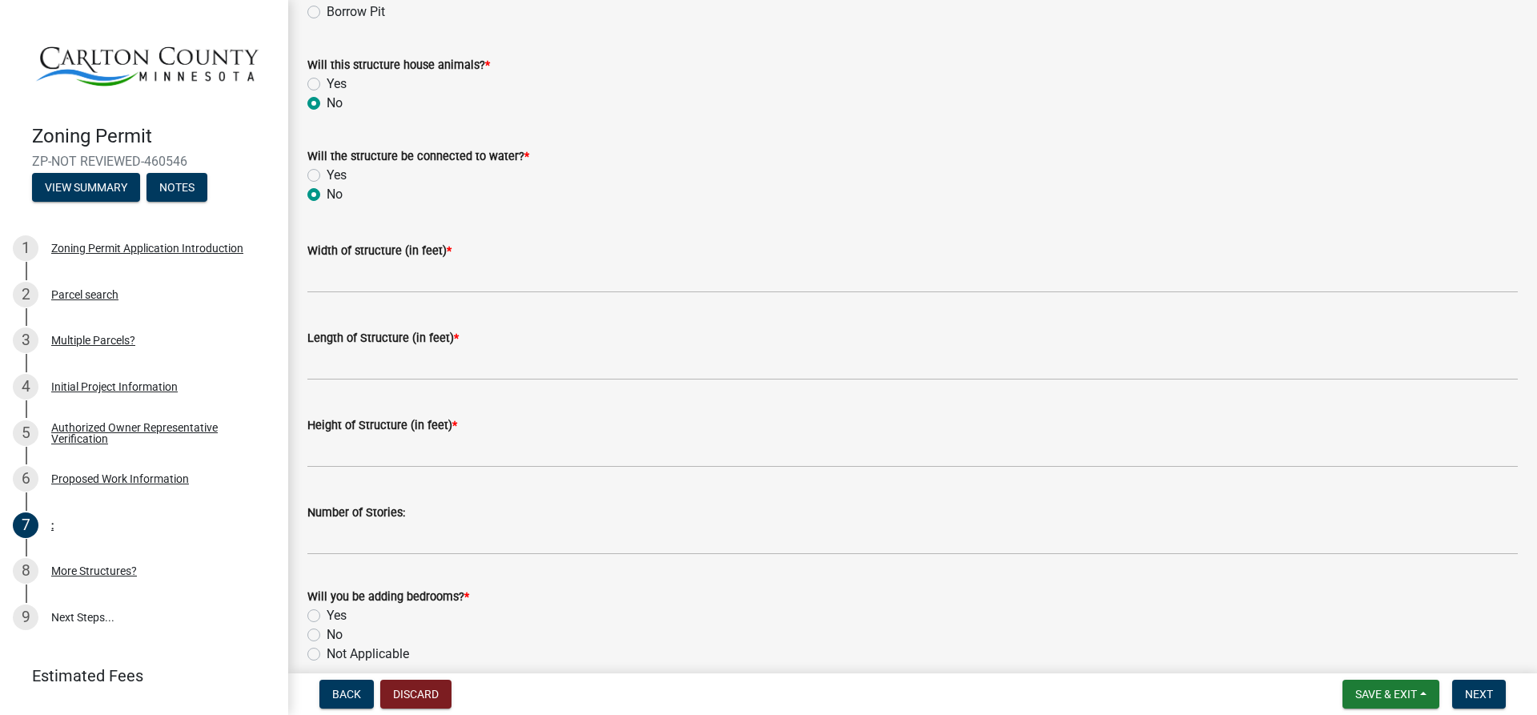
scroll to position [560, 0]
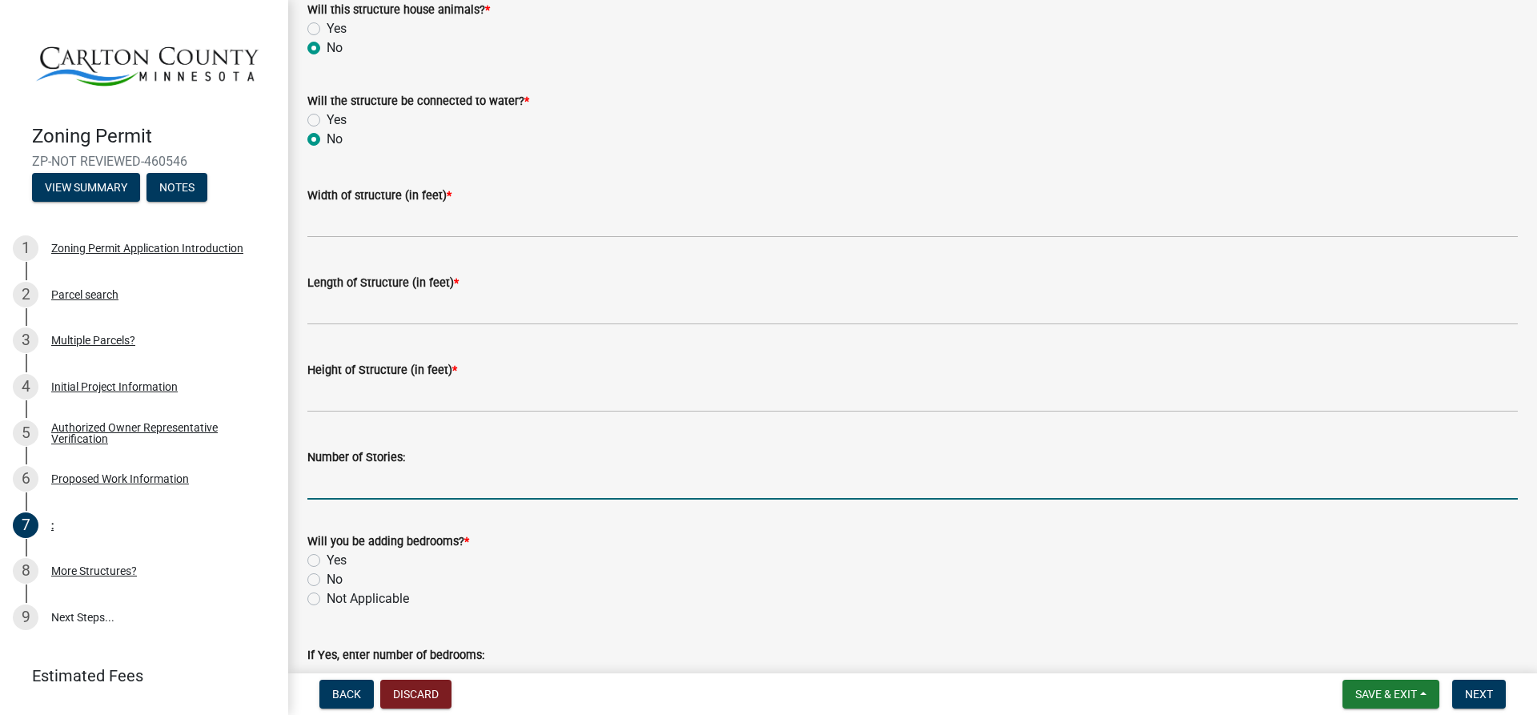
click at [332, 484] on input "Number of Stories:" at bounding box center [912, 483] width 1211 height 33
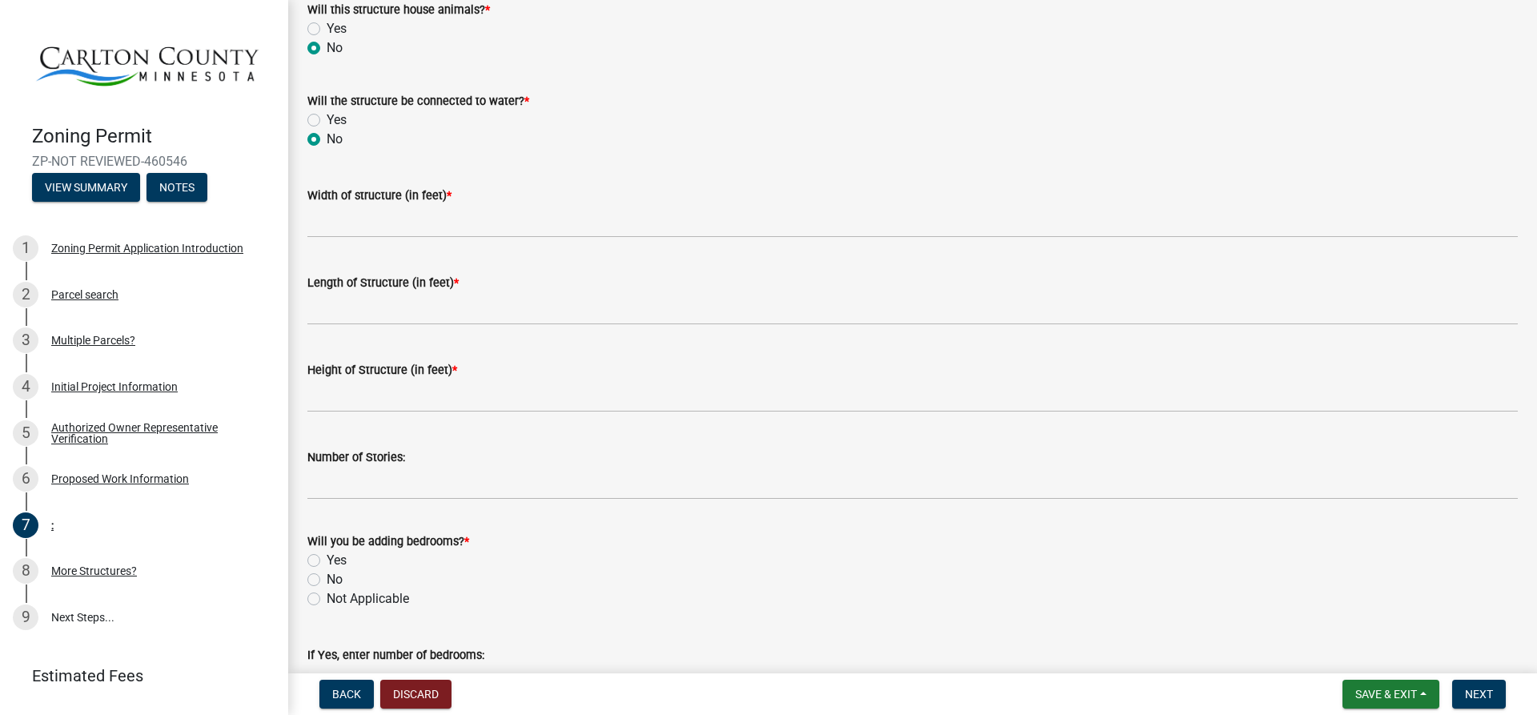
drag, startPoint x: 514, startPoint y: 552, endPoint x: 522, endPoint y: 546, distance: 9.8
click at [518, 549] on div "Will you be adding bedrooms? * Yes No Not Applicable" at bounding box center [912, 570] width 1211 height 77
click at [327, 579] on label "No" at bounding box center [335, 579] width 16 height 19
click at [327, 579] on input "No" at bounding box center [332, 575] width 10 height 10
radio input "true"
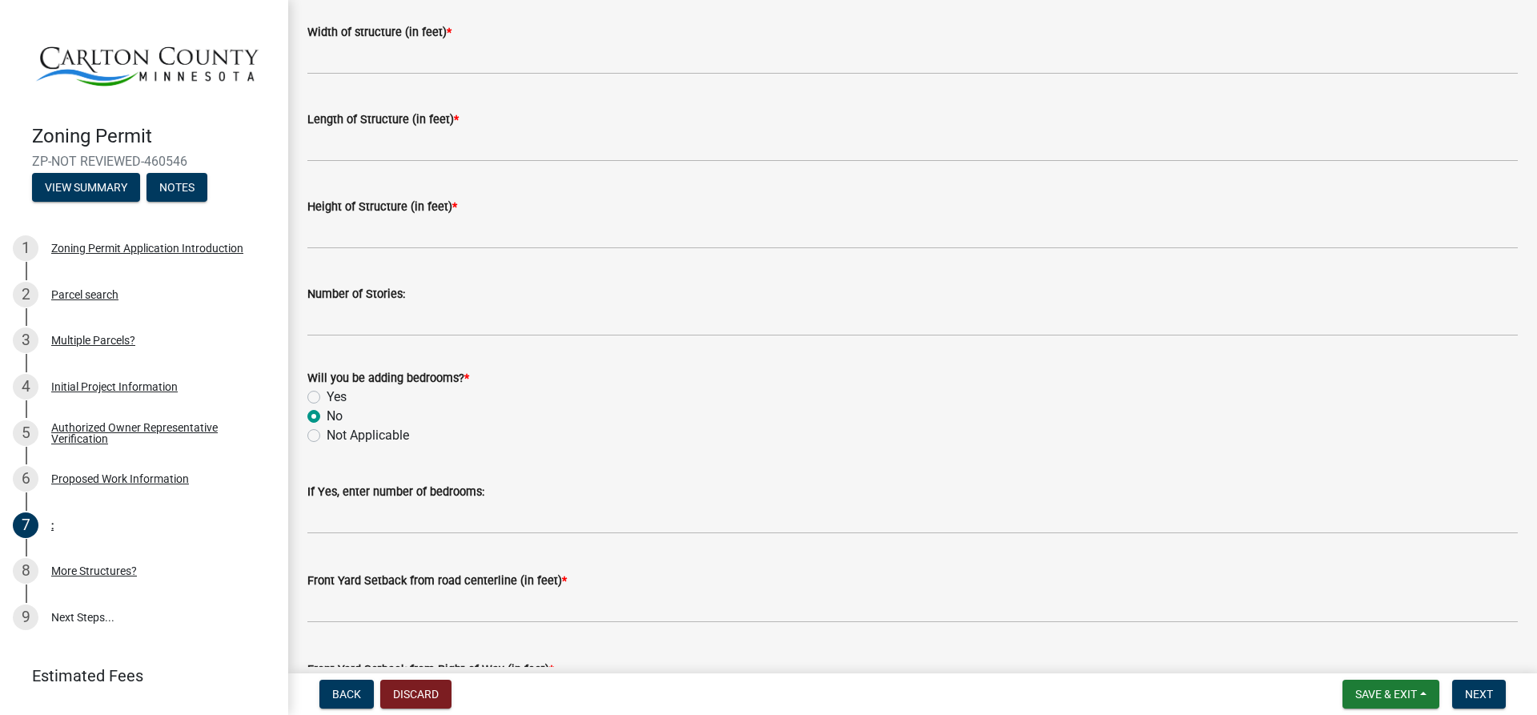
scroll to position [801, 0]
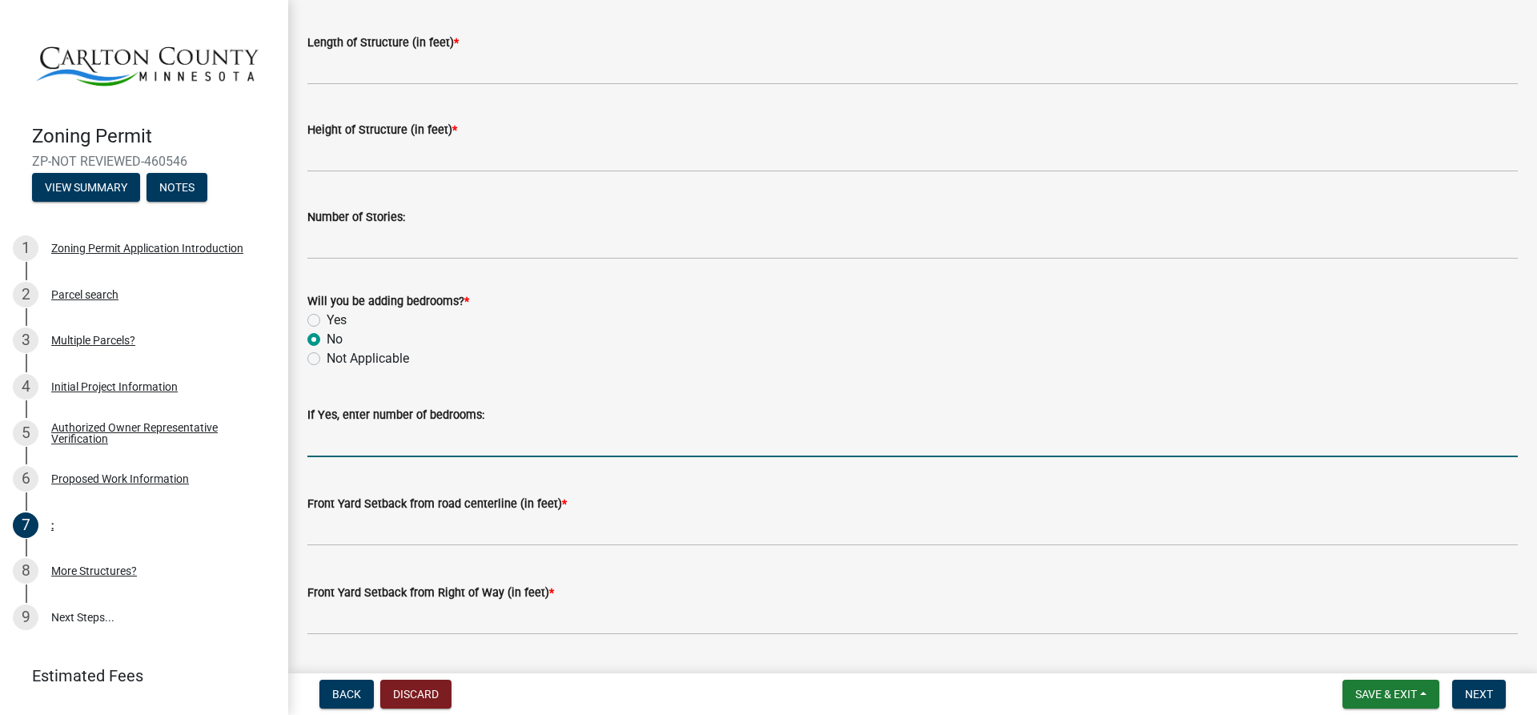
click at [335, 444] on input "text" at bounding box center [912, 440] width 1211 height 33
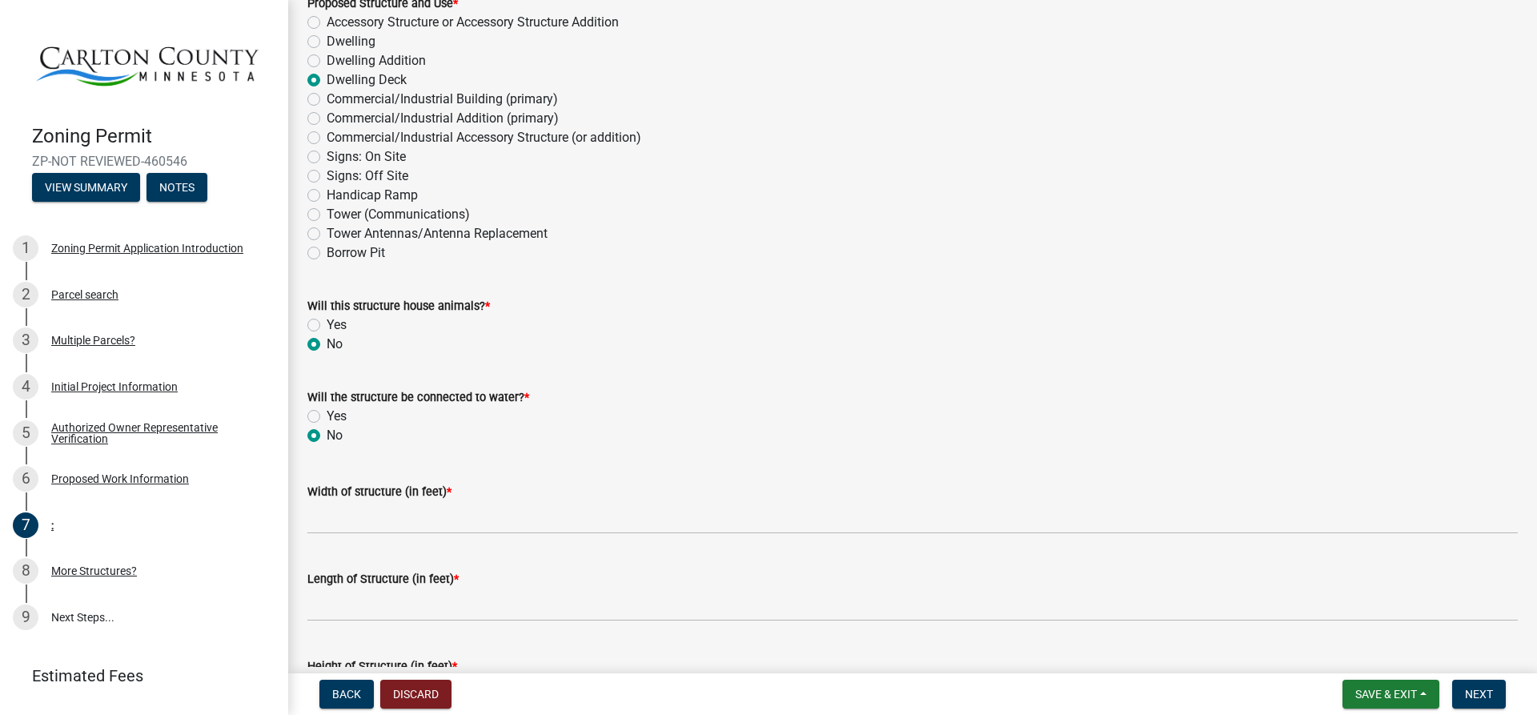
scroll to position [0, 0]
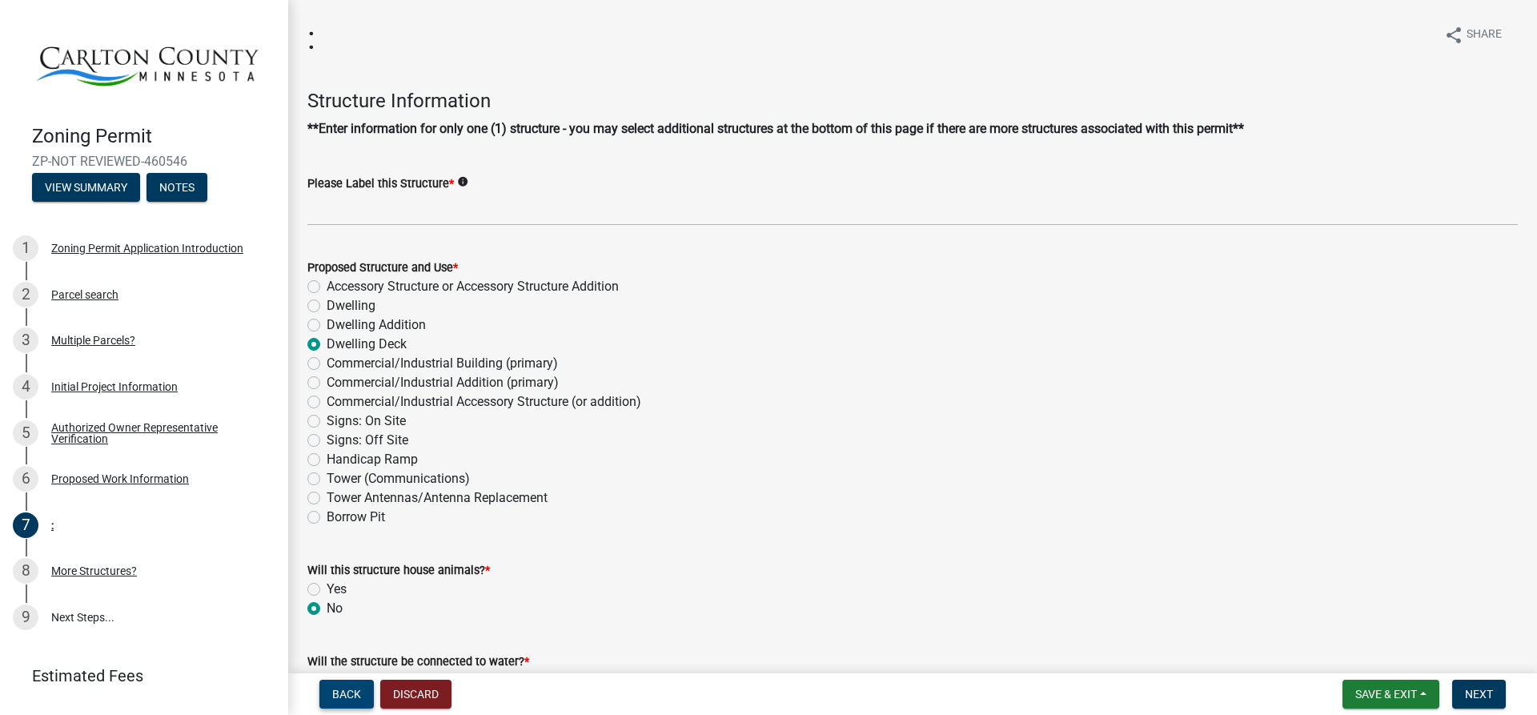
type input "0"
click at [349, 685] on button "Back" at bounding box center [346, 694] width 54 height 29
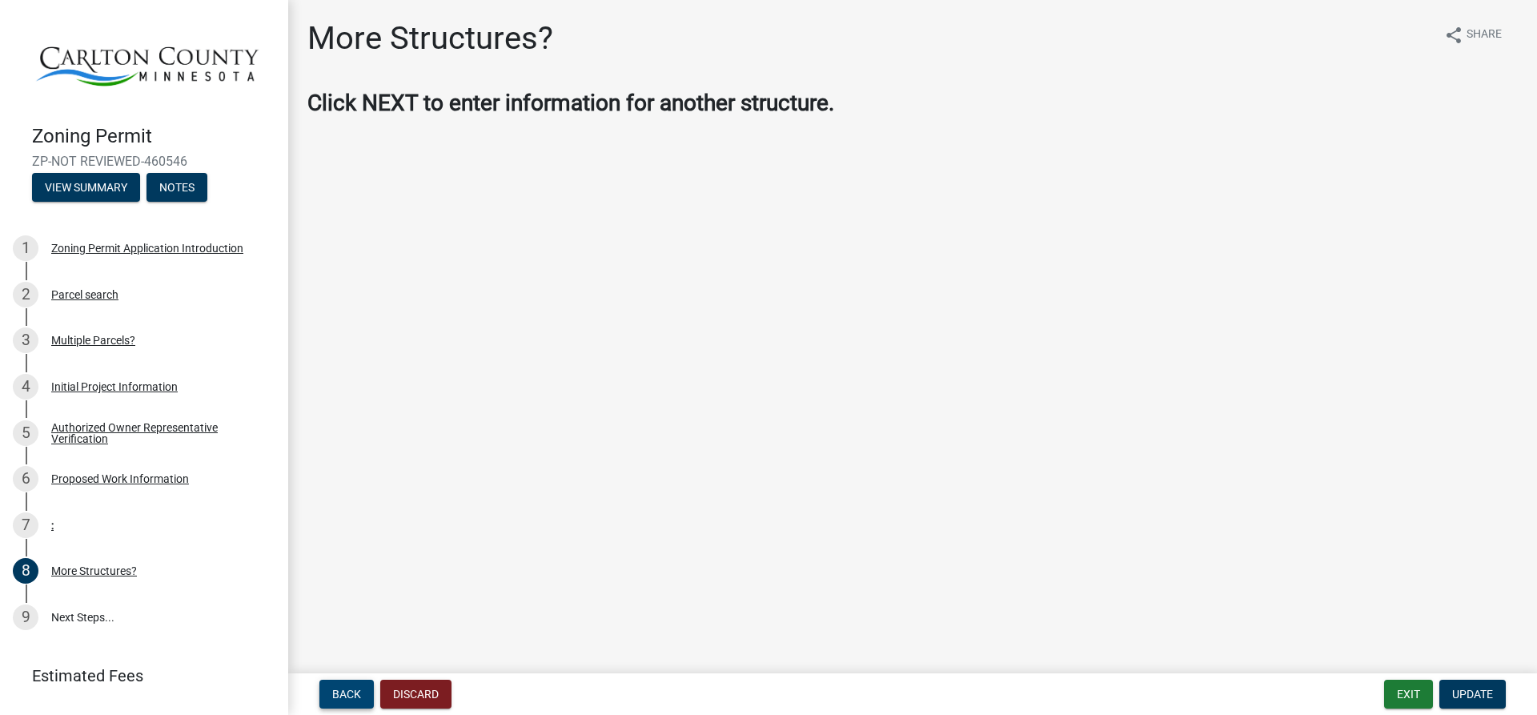
click at [363, 689] on button "Back" at bounding box center [346, 694] width 54 height 29
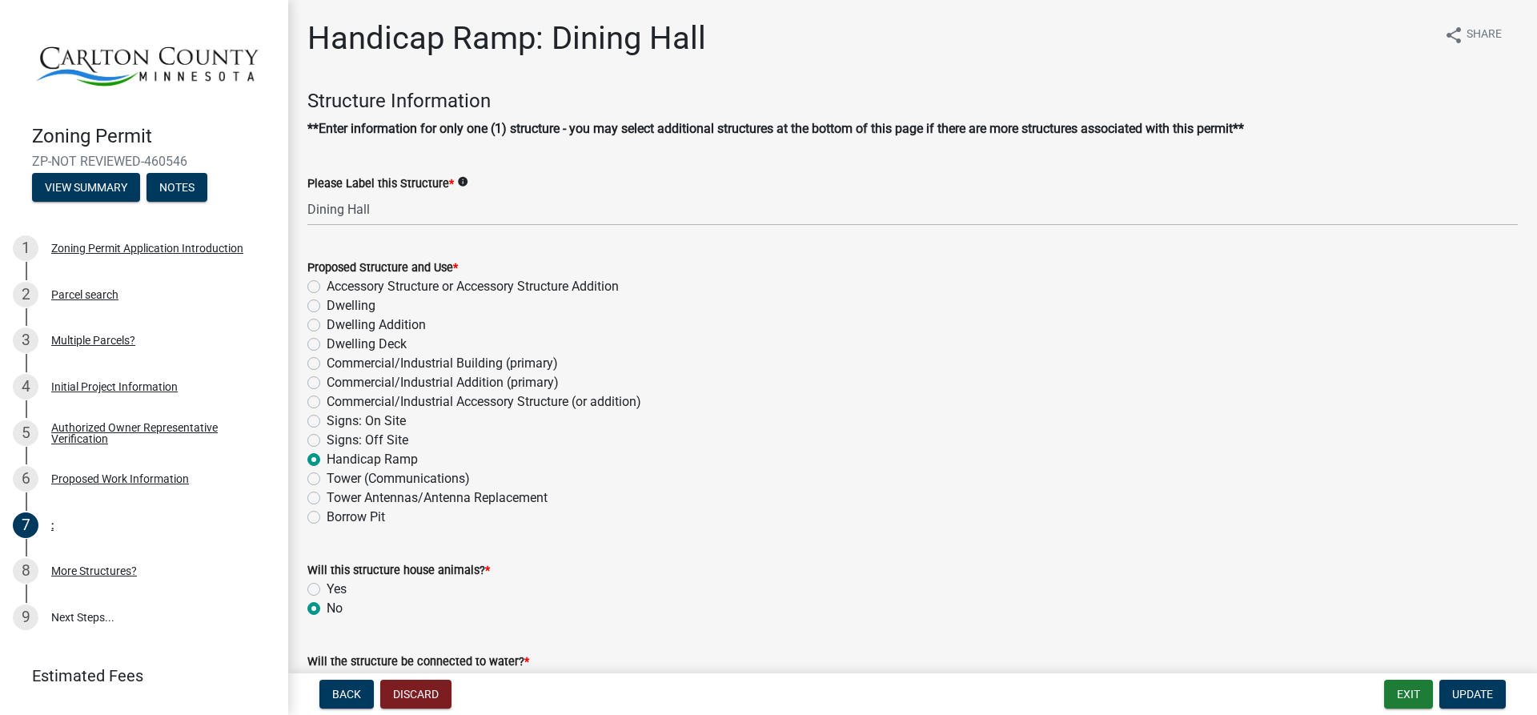
click at [327, 402] on label "Commercial/Industrial Accessory Structure (or addition)" at bounding box center [484, 401] width 315 height 19
click at [327, 402] on input "Commercial/Industrial Accessory Structure (or addition)" at bounding box center [332, 397] width 10 height 10
radio input "true"
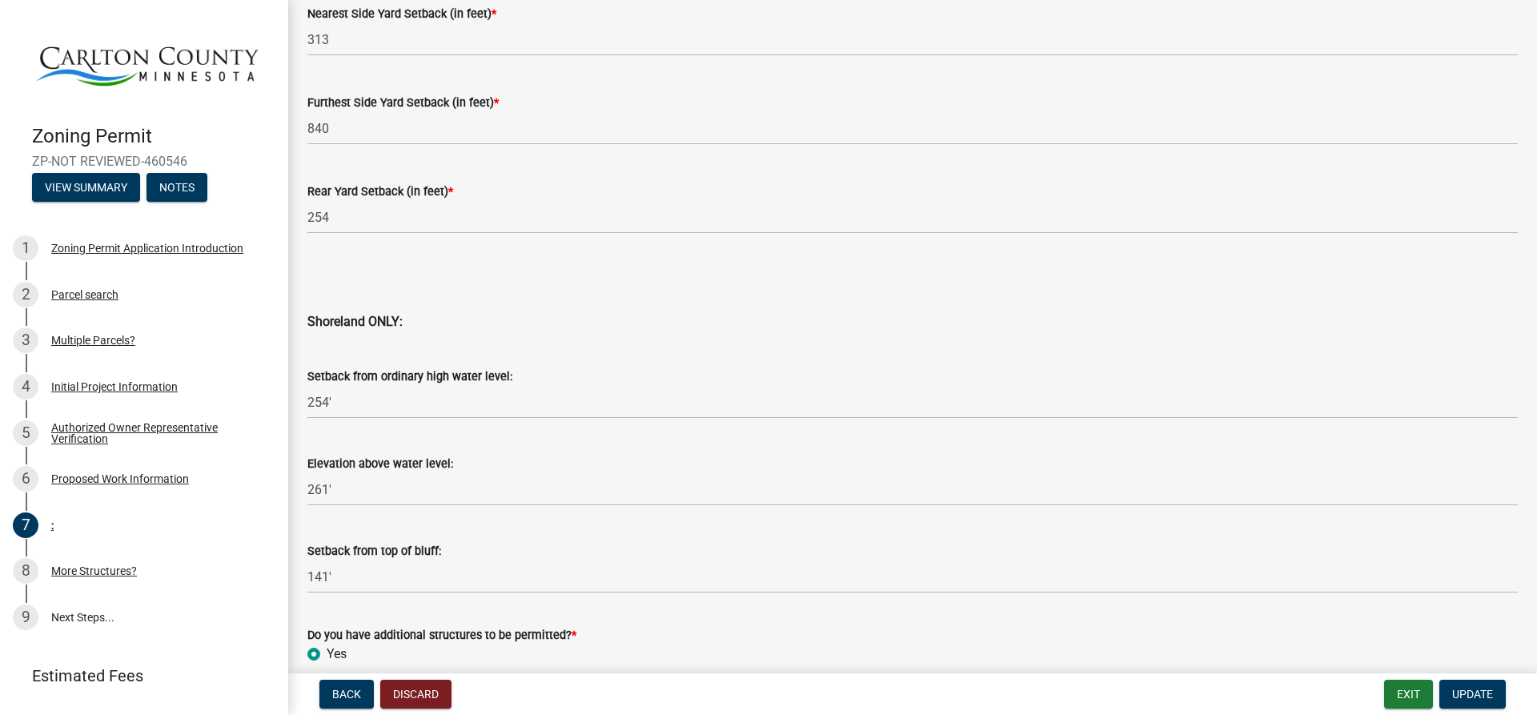
scroll to position [1561, 0]
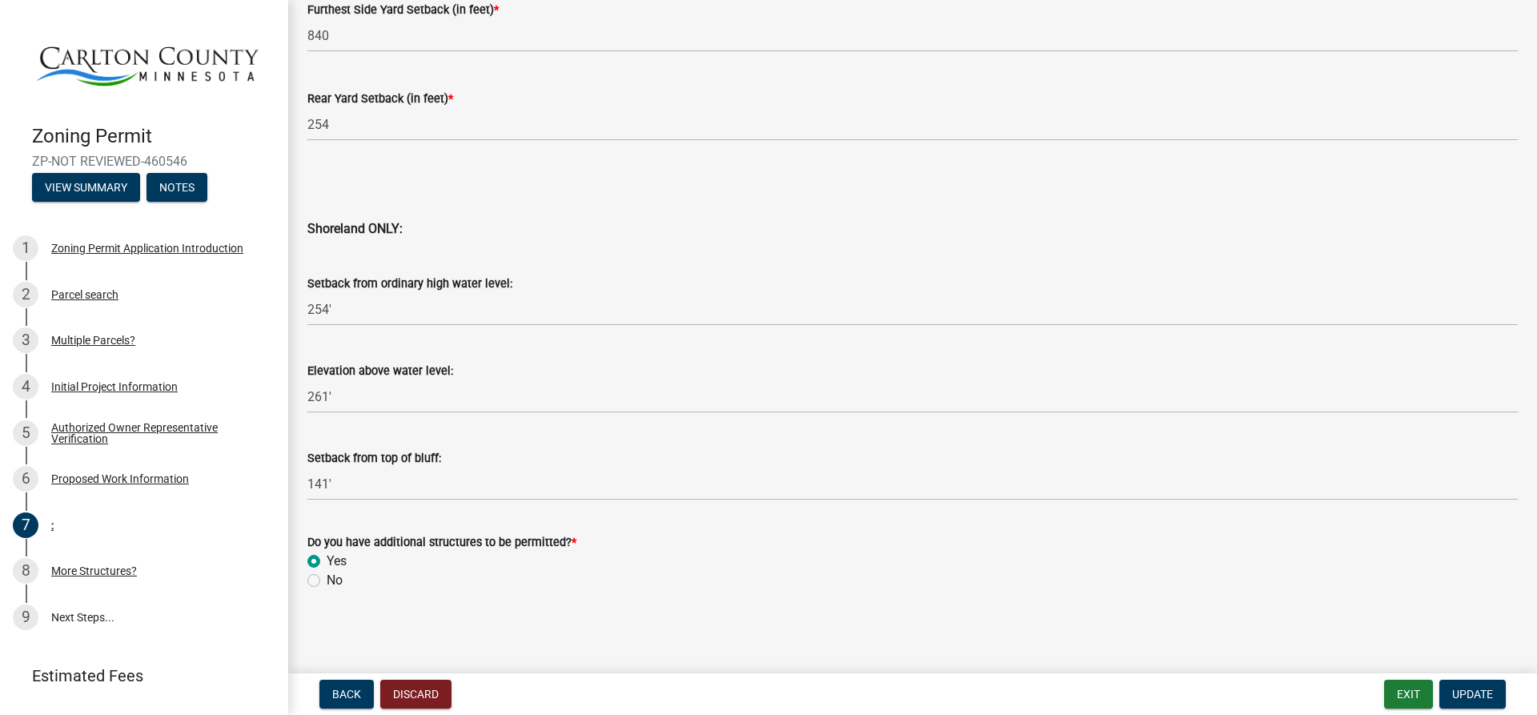
drag, startPoint x: 312, startPoint y: 582, endPoint x: 324, endPoint y: 582, distance: 12.0
click at [327, 582] on label "No" at bounding box center [335, 580] width 16 height 19
click at [327, 581] on input "No" at bounding box center [332, 576] width 10 height 10
radio input "true"
click at [1470, 700] on span "Update" at bounding box center [1472, 694] width 41 height 13
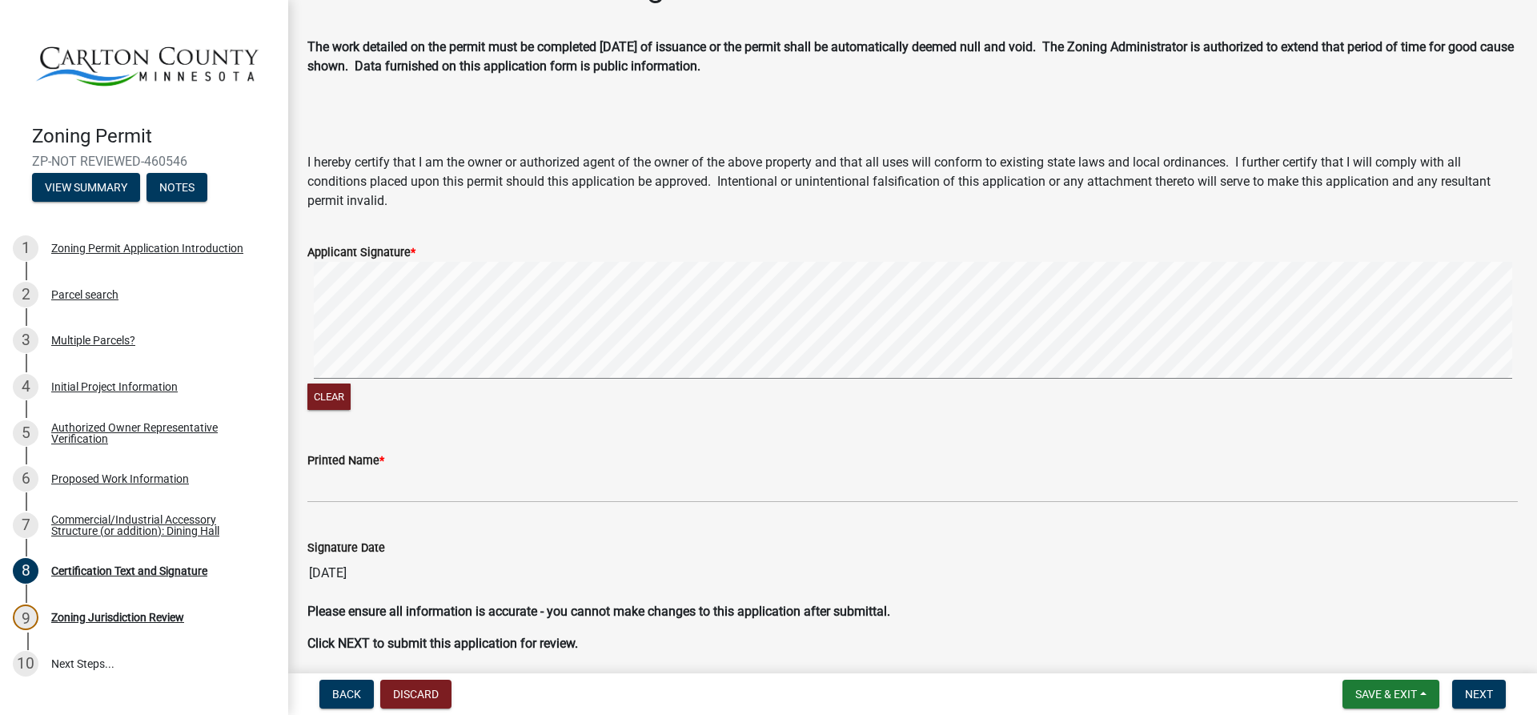
scroll to position [80, 0]
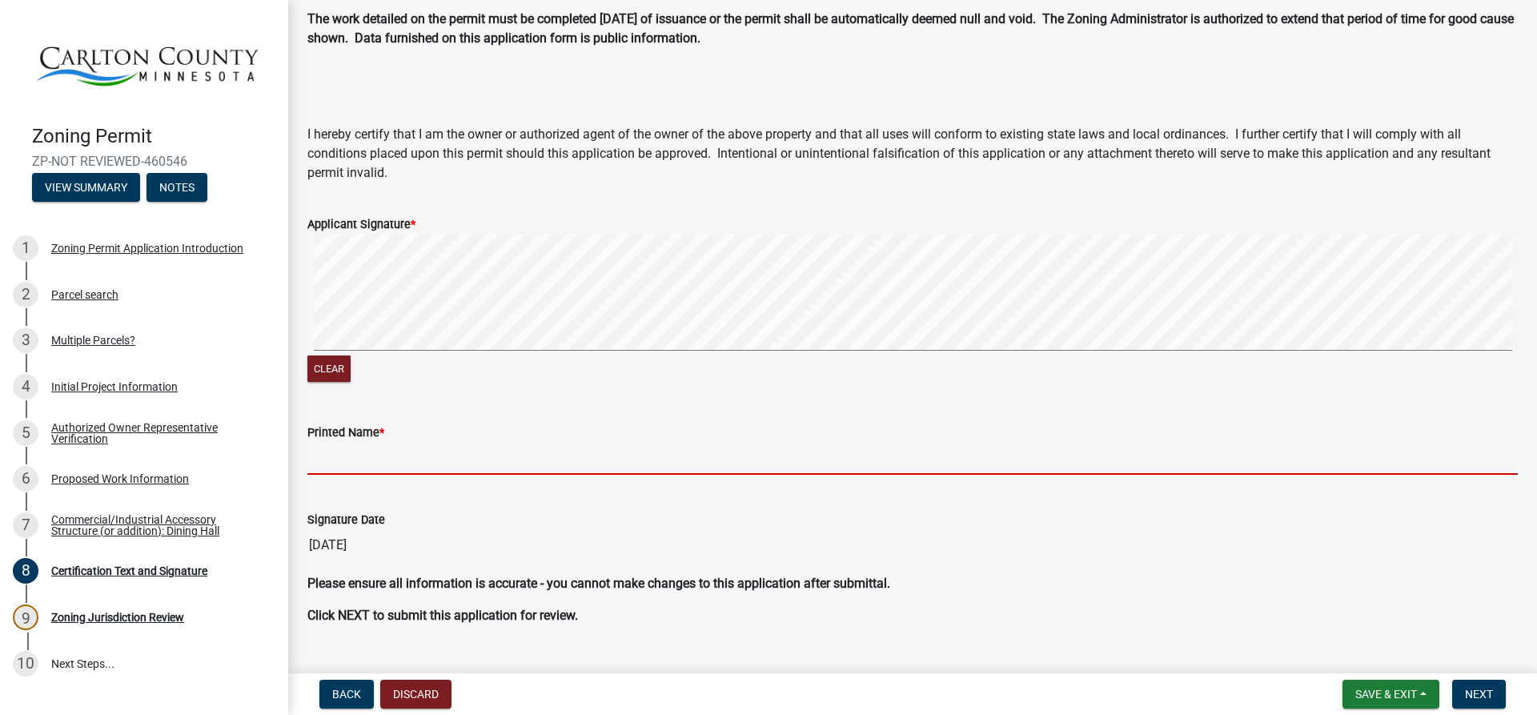
click at [372, 467] on input "Printed Name *" at bounding box center [912, 458] width 1211 height 33
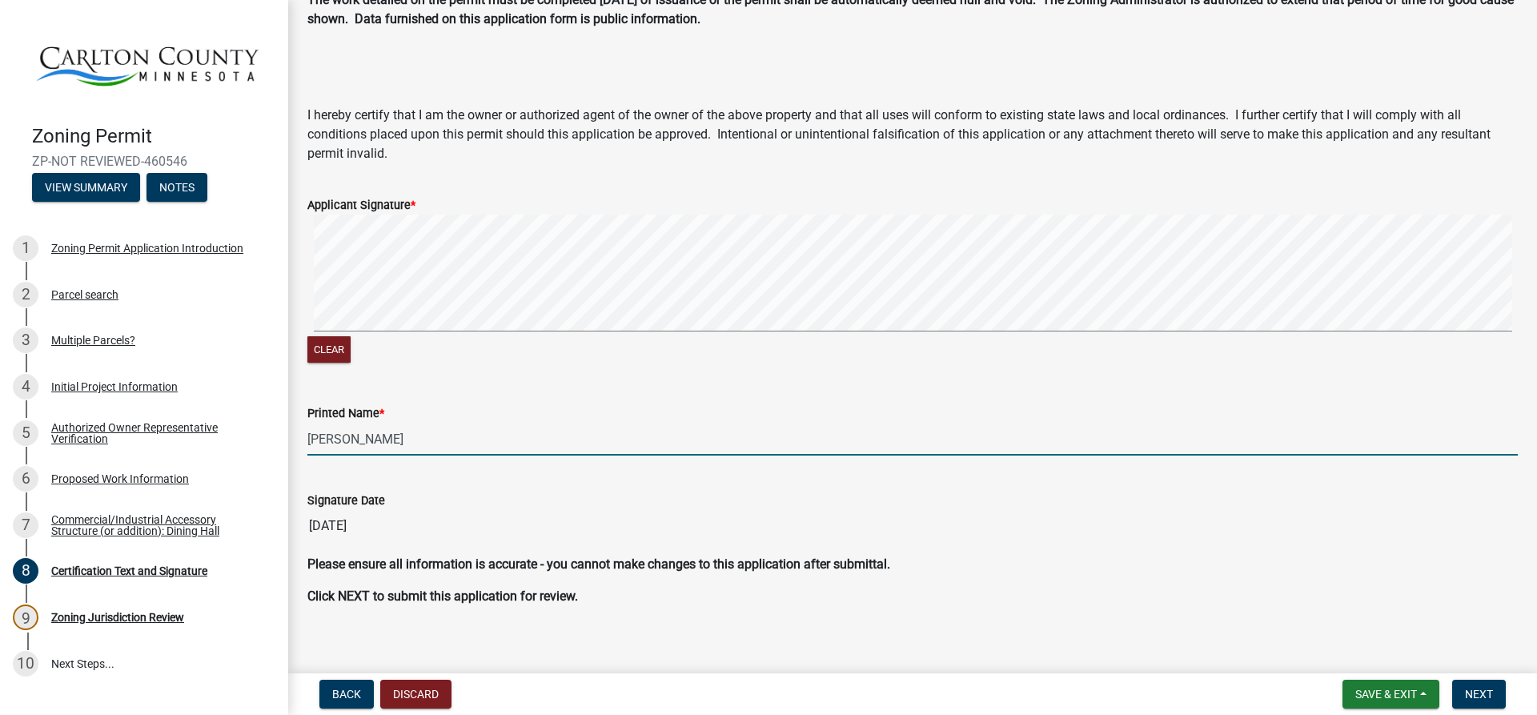
scroll to position [114, 0]
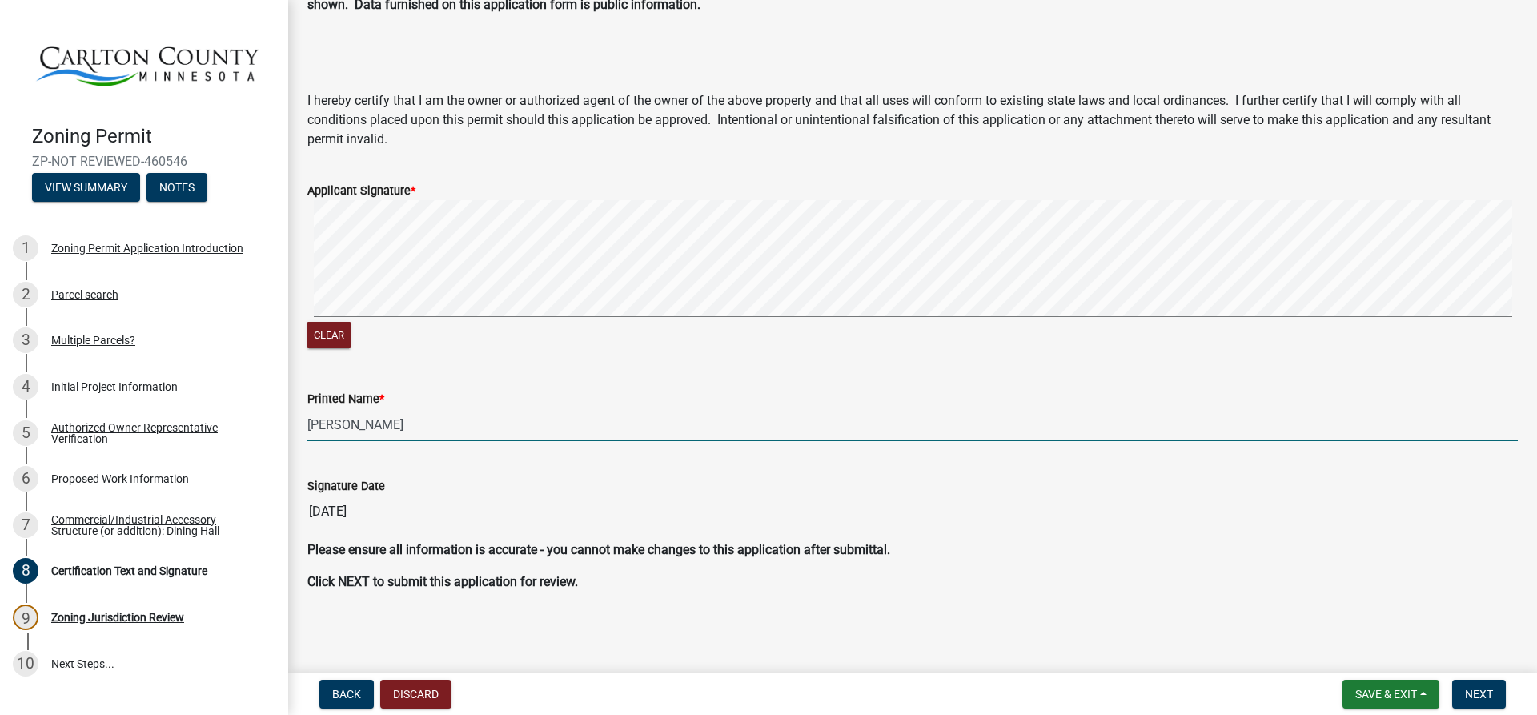
type input "[PERSON_NAME]"
drag, startPoint x: 1508, startPoint y: 692, endPoint x: 1470, endPoint y: 688, distance: 38.6
click at [1504, 692] on form "Save & Exit Save Save & Exit Next" at bounding box center [1424, 694] width 176 height 29
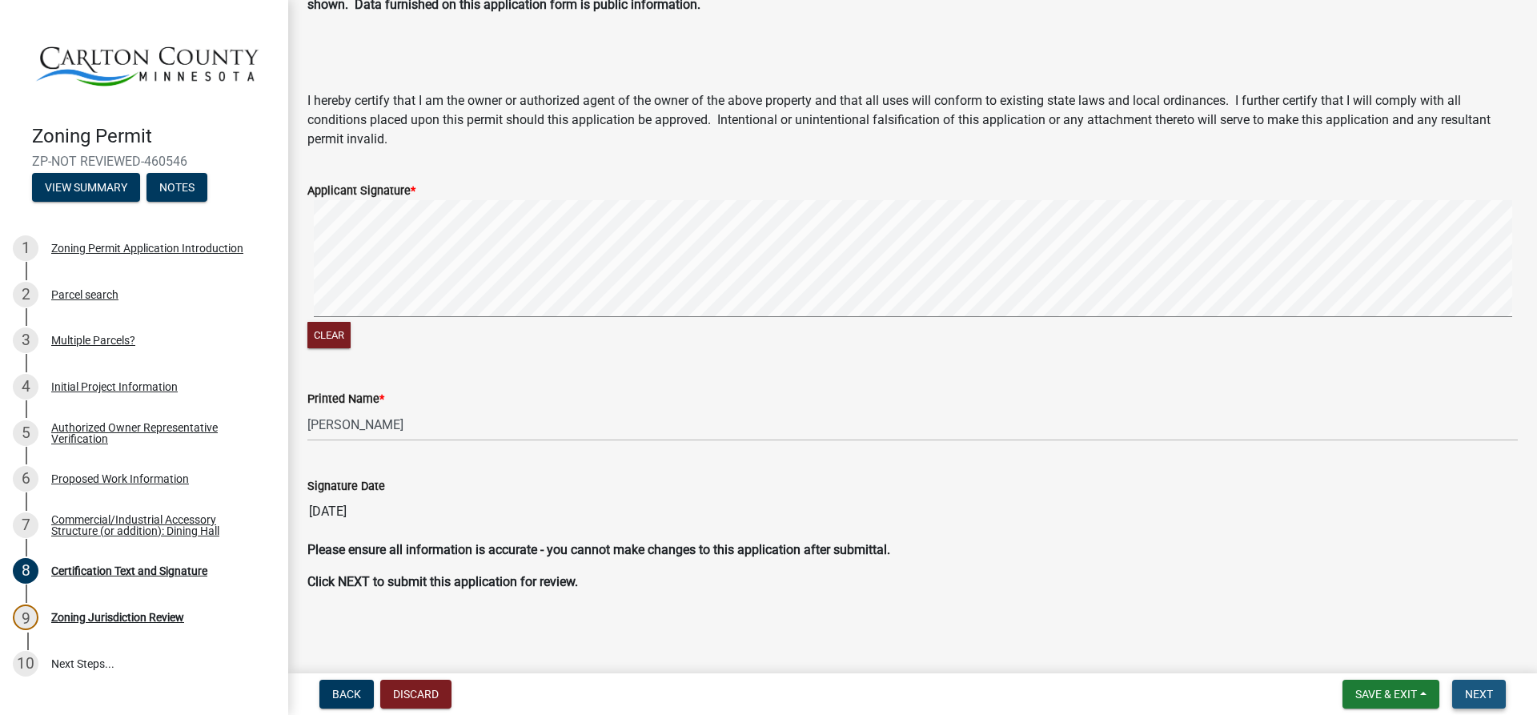
click at [1468, 688] on span "Next" at bounding box center [1479, 694] width 28 height 13
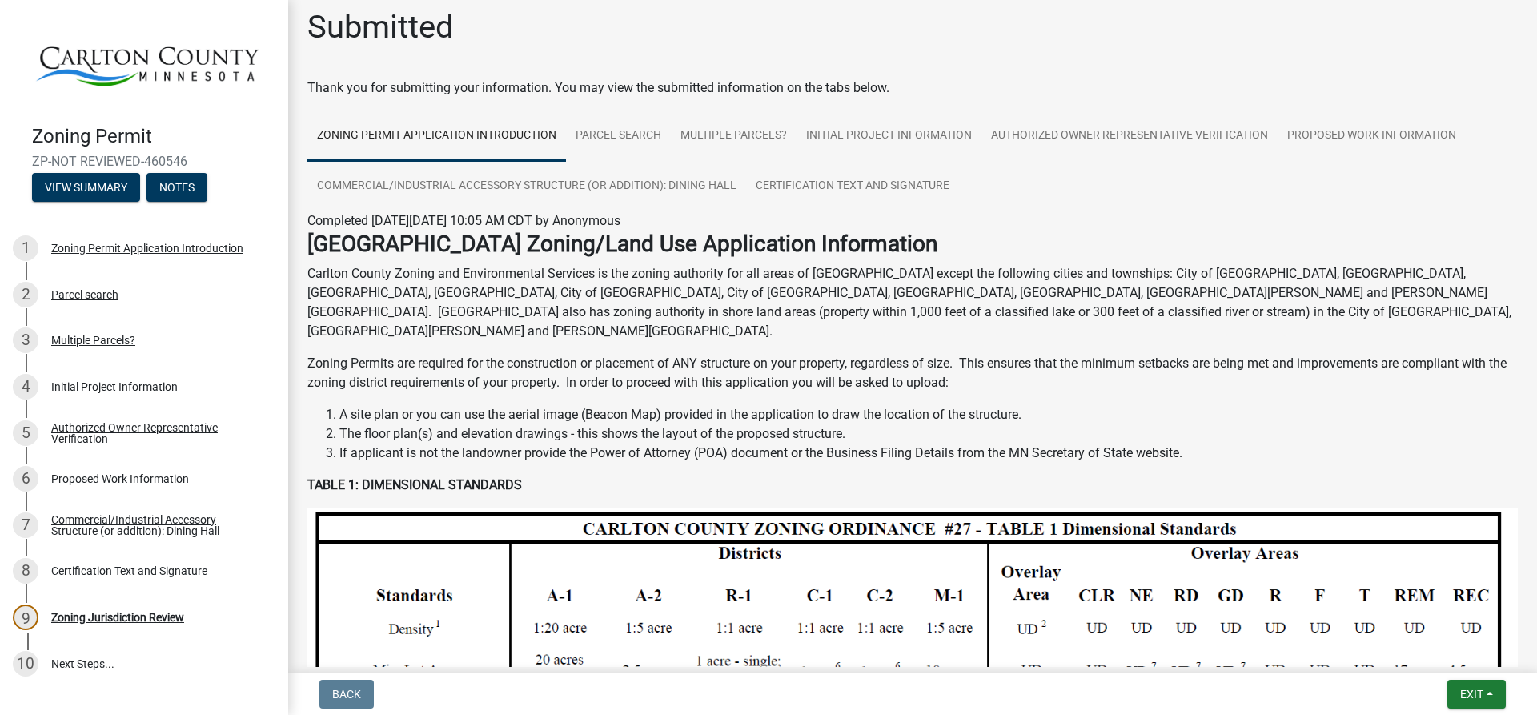
scroll to position [0, 0]
